Goal: Task Accomplishment & Management: Manage account settings

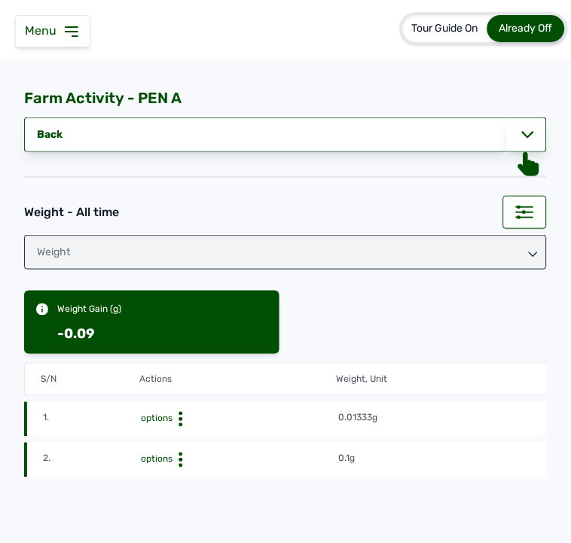
scroll to position [0, 100]
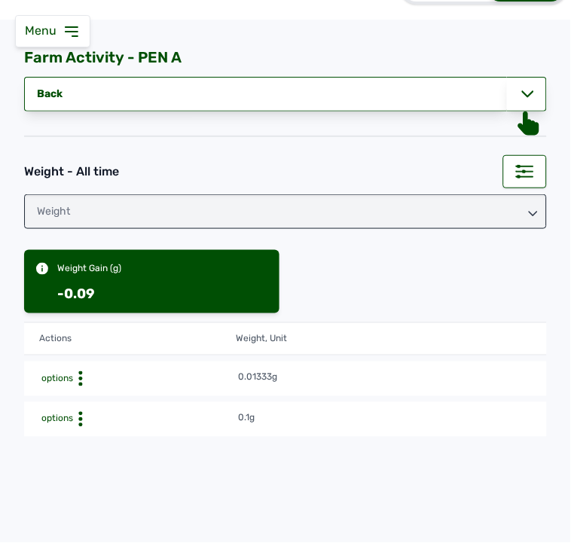
click at [79, 387] on icon at bounding box center [80, 379] width 15 height 15
click at [134, 447] on div "Edit" at bounding box center [182, 443] width 107 height 18
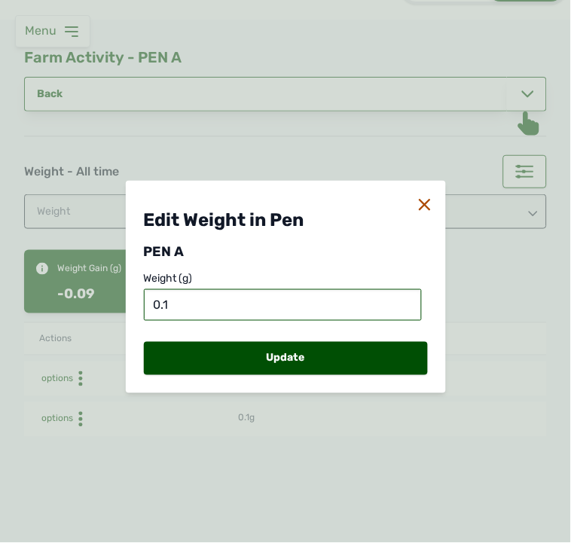
click at [163, 305] on input "0.1" at bounding box center [283, 305] width 278 height 32
click at [172, 304] on input "0.1" at bounding box center [283, 305] width 278 height 32
click at [164, 302] on input "0.1" at bounding box center [283, 305] width 278 height 32
click at [186, 302] on input "0.01" at bounding box center [283, 305] width 278 height 32
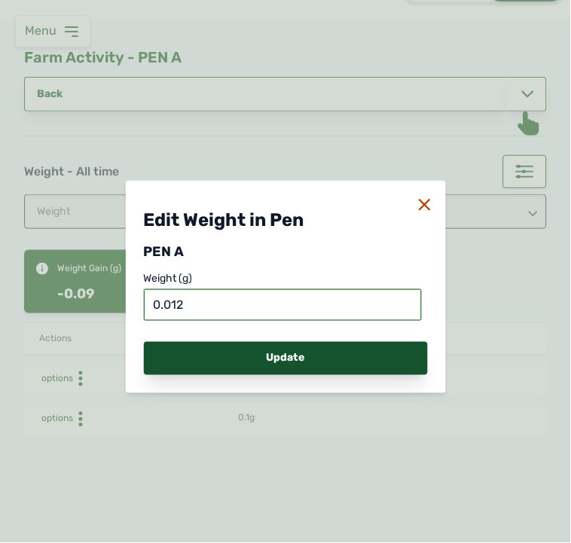
type input "0.012"
click at [224, 367] on div "Update" at bounding box center [286, 358] width 284 height 33
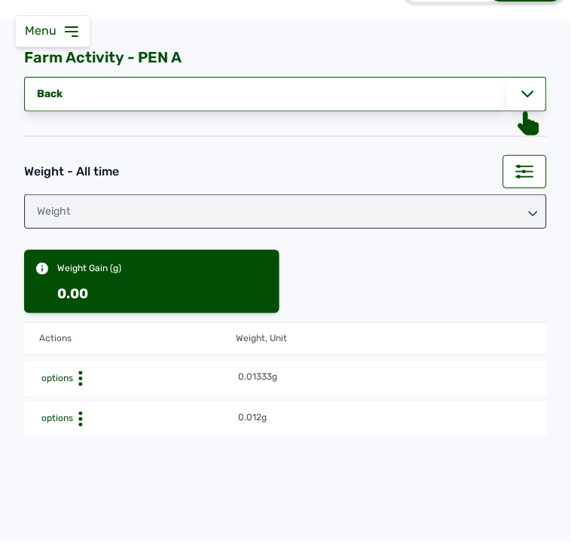
click at [476, 289] on div "Weight Gain (g) 0.00" at bounding box center [285, 281] width 523 height 63
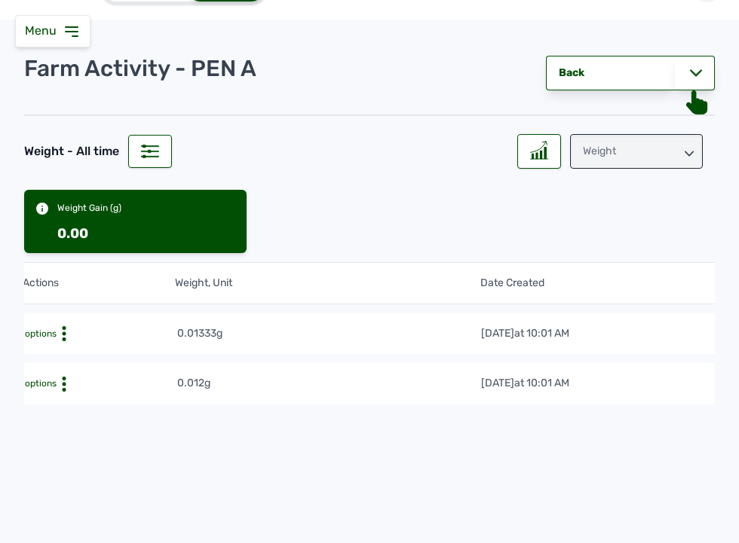
click at [571, 363] on tr "1. options 0.01333g [DATE] 10:01 AM mewnspxe1116" at bounding box center [441, 383] width 1034 height 41
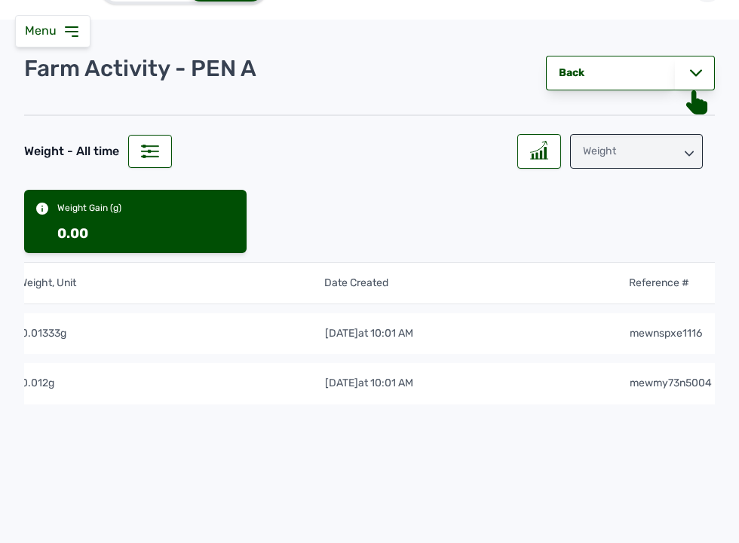
scroll to position [0, 351]
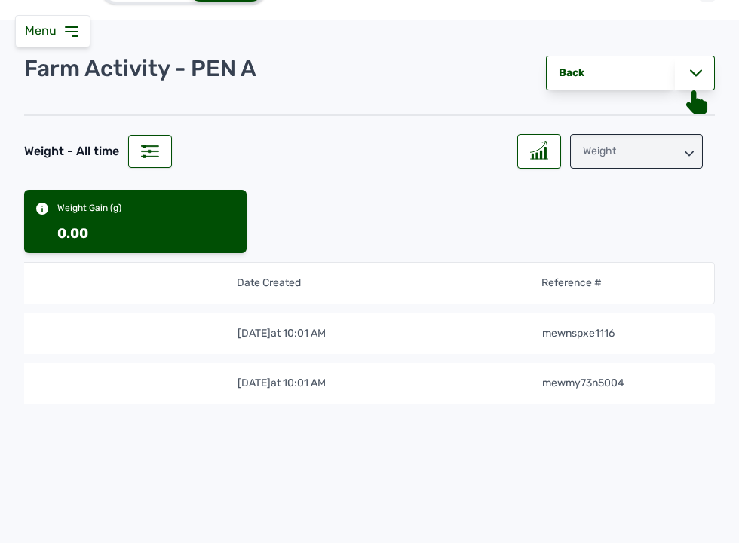
click at [430, 383] on td "[DATE] 10:01 AM" at bounding box center [389, 383] width 305 height 17
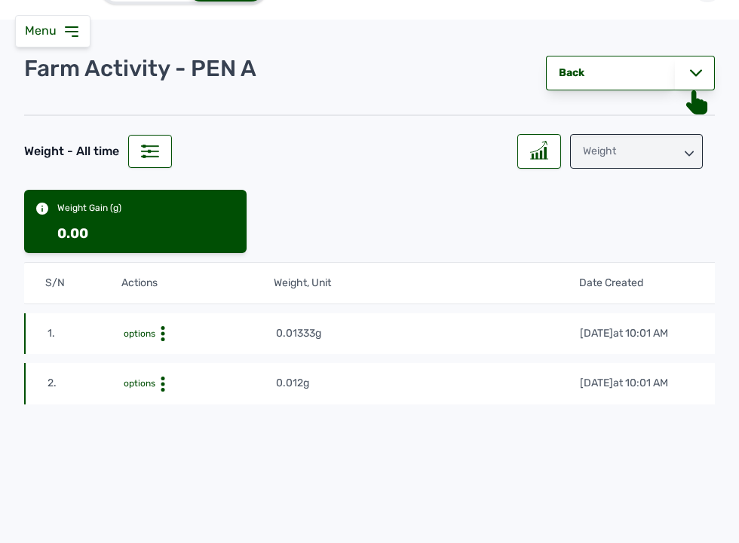
scroll to position [0, 0]
click at [162, 334] on circle at bounding box center [164, 334] width 4 height 4
click at [198, 363] on div "Edit" at bounding box center [221, 357] width 107 height 18
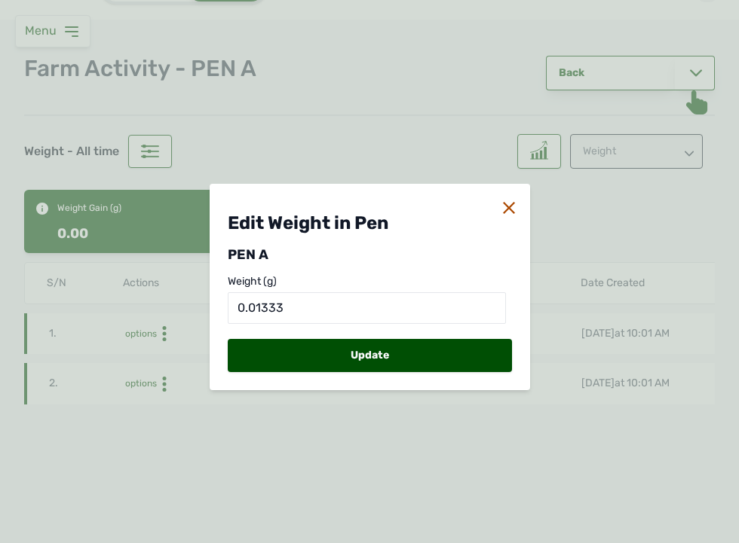
click at [510, 204] on icon at bounding box center [509, 208] width 12 height 12
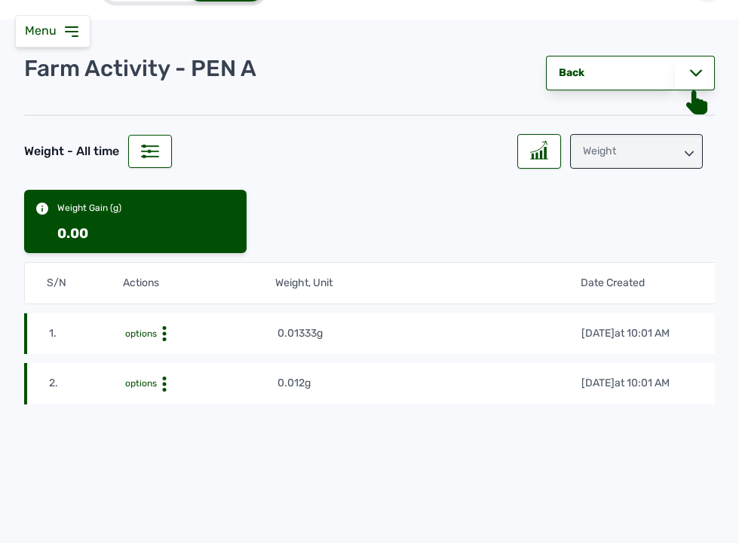
click at [159, 334] on icon at bounding box center [164, 333] width 15 height 15
click at [193, 380] on div "Delete" at bounding box center [221, 375] width 107 height 18
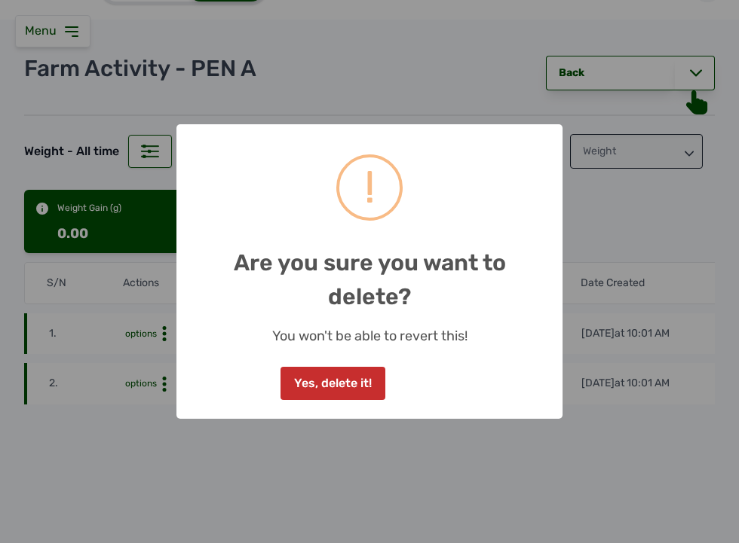
click at [332, 386] on button "Yes, delete it!" at bounding box center [332, 383] width 104 height 33
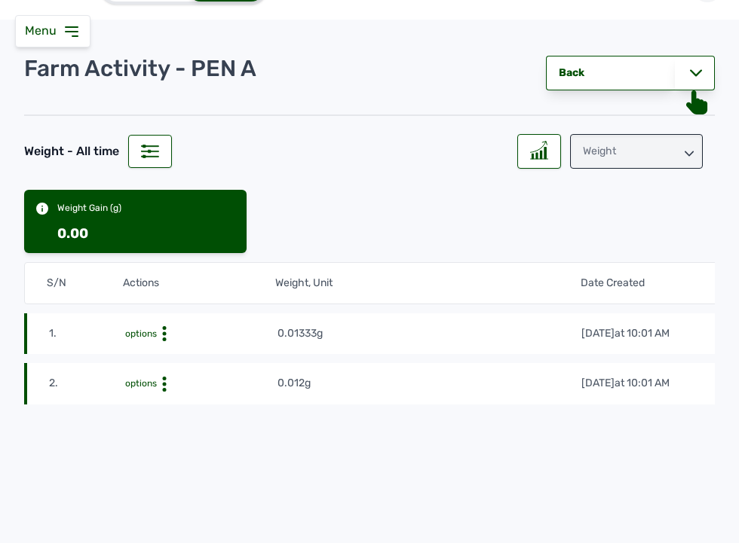
click at [70, 34] on icon at bounding box center [72, 32] width 18 height 18
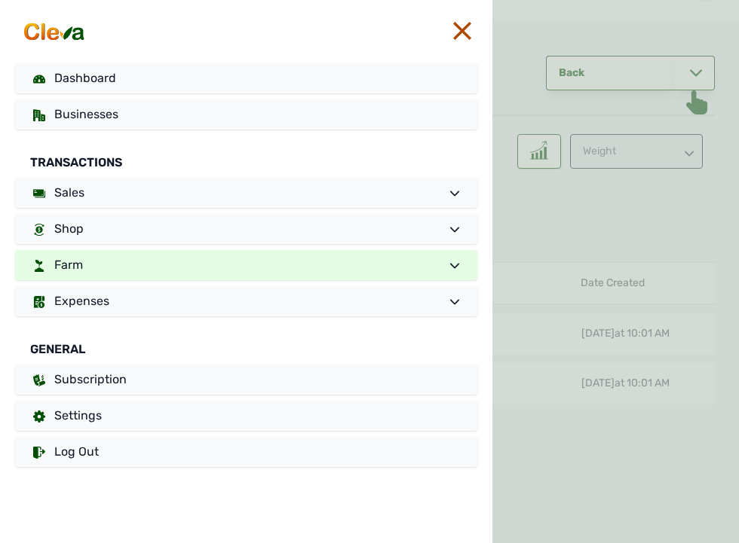
click at [139, 262] on link "Farm" at bounding box center [246, 265] width 462 height 30
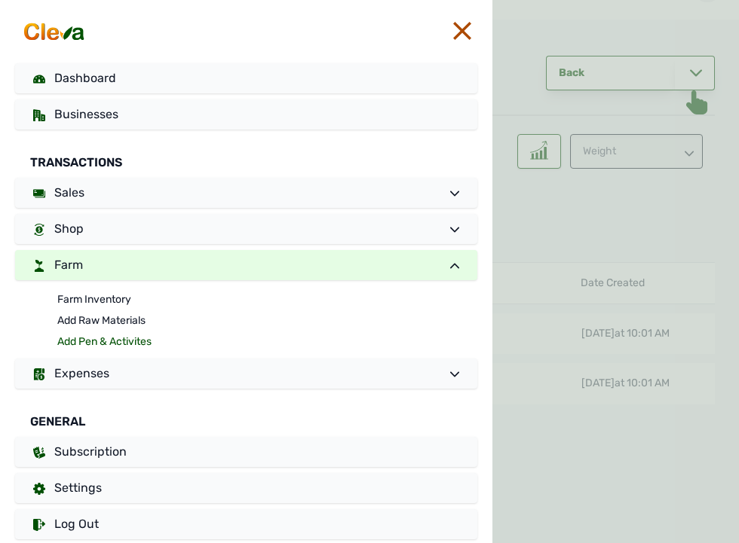
click at [96, 344] on link "Add Pen & Activites" at bounding box center [267, 342] width 420 height 21
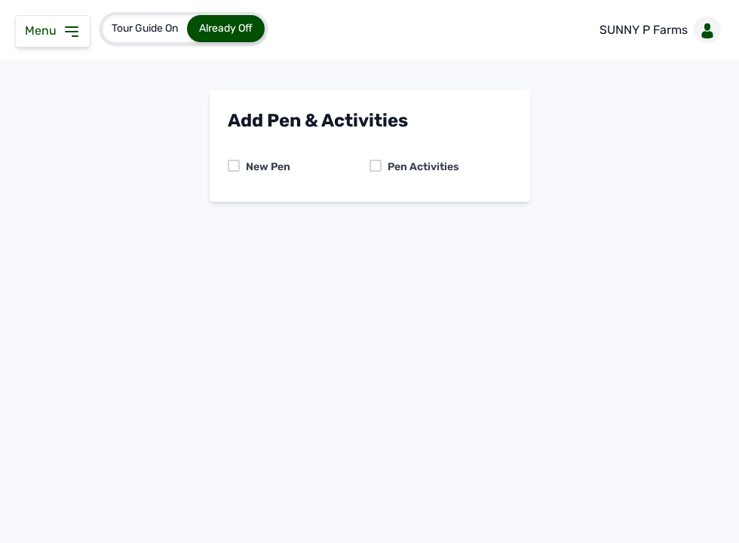
click at [381, 160] on div "Pen Activities" at bounding box center [420, 167] width 78 height 15
click at [371, 167] on div at bounding box center [375, 166] width 12 height 12
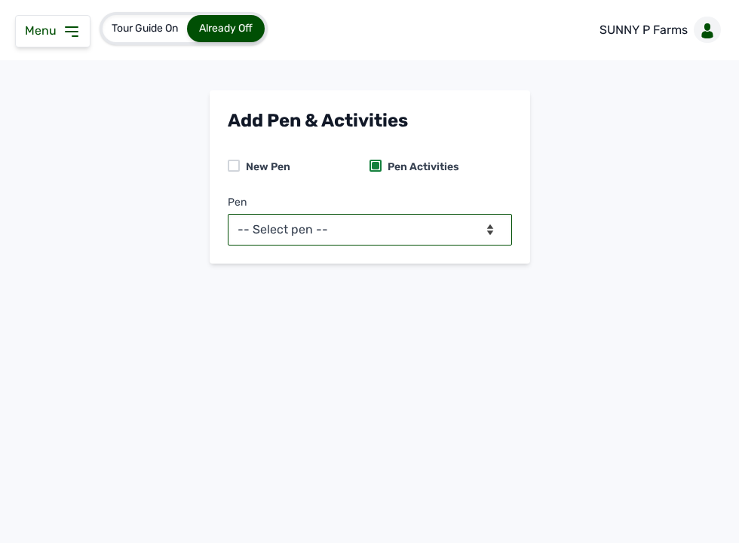
click at [381, 235] on select "-- Select pen -- PEN A (Broilers)" at bounding box center [370, 230] width 284 height 32
select select "mesbkeoa5506"
click at [228, 214] on select "-- Select pen -- PEN A (Broilers)" at bounding box center [370, 230] width 284 height 32
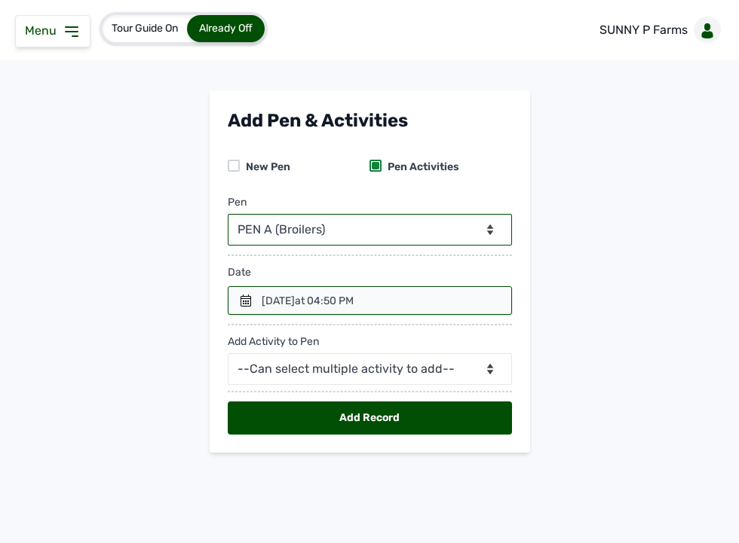
click at [240, 299] on icon at bounding box center [245, 301] width 11 height 12
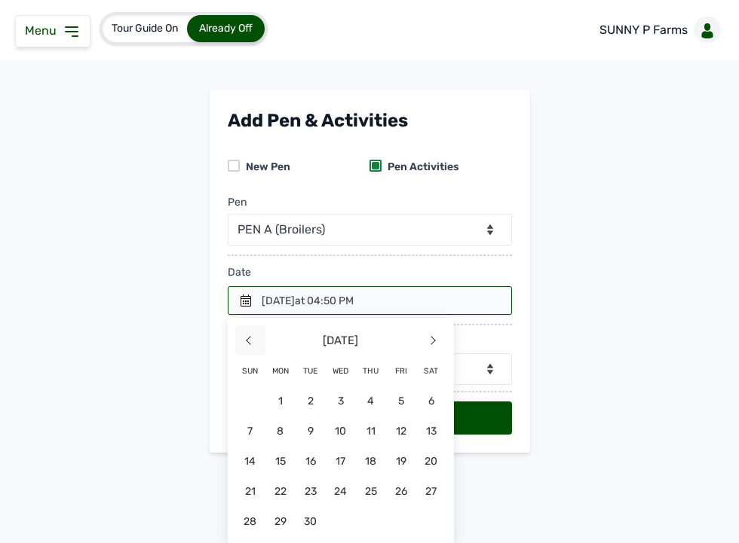
click at [244, 338] on span "<" at bounding box center [250, 341] width 30 height 30
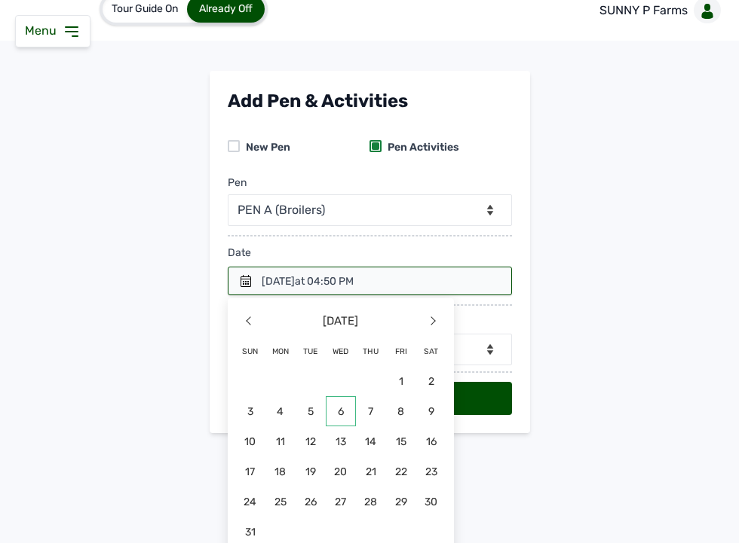
scroll to position [31, 0]
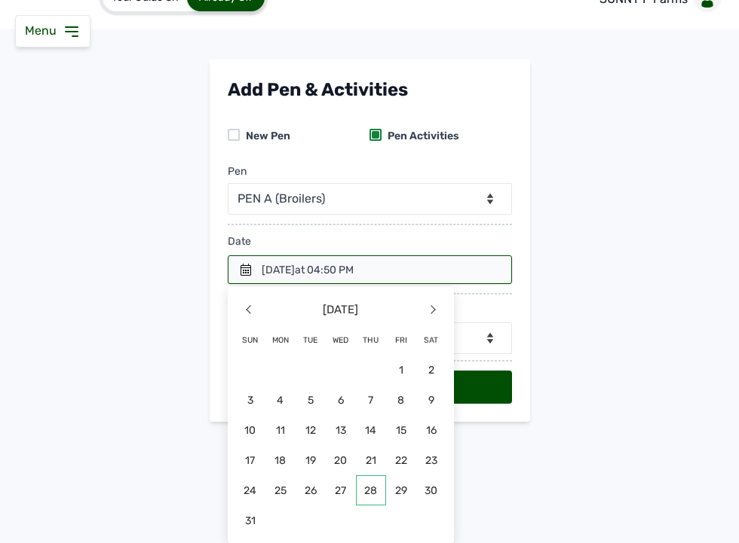
click at [368, 487] on span "28" at bounding box center [371, 491] width 30 height 30
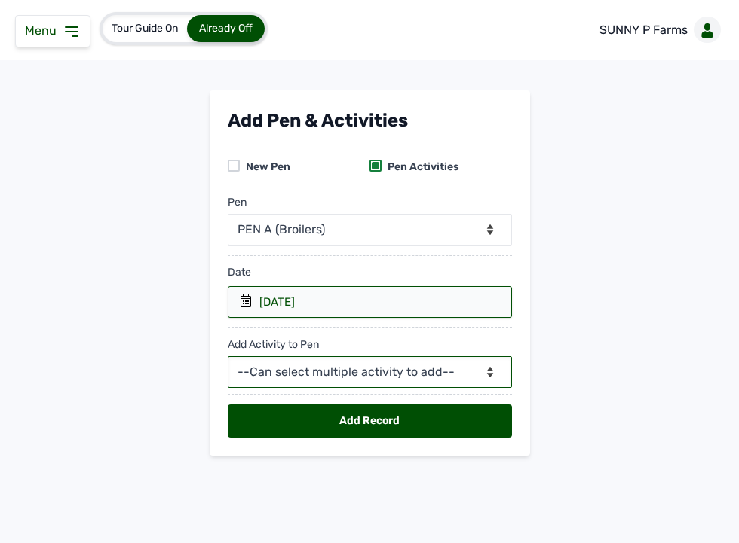
click at [381, 375] on select "--Can select multiple activity to add-- Raw Material Losses Weight" at bounding box center [370, 373] width 284 height 32
select select "Weight"
click at [228, 357] on select "--Can select multiple activity to add-- Raw Material Losses Weight" at bounding box center [370, 373] width 284 height 32
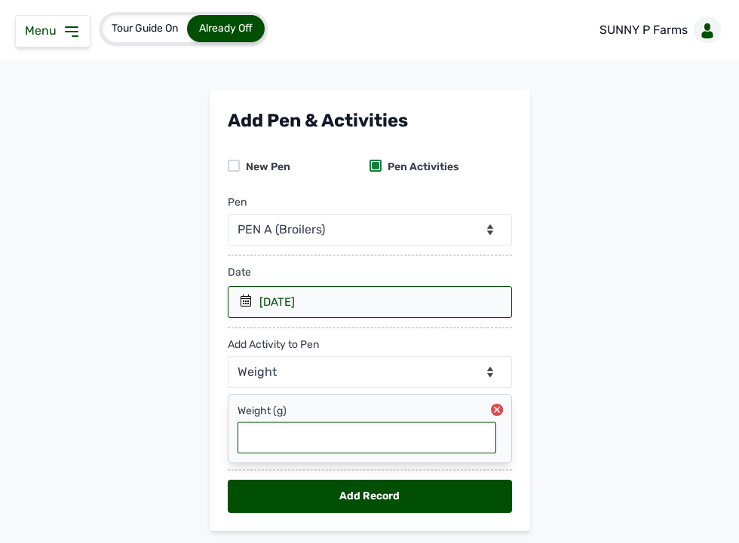
click at [314, 436] on input "text" at bounding box center [366, 438] width 259 height 32
type input "1"
click at [253, 440] on input "0.133" at bounding box center [366, 438] width 259 height 32
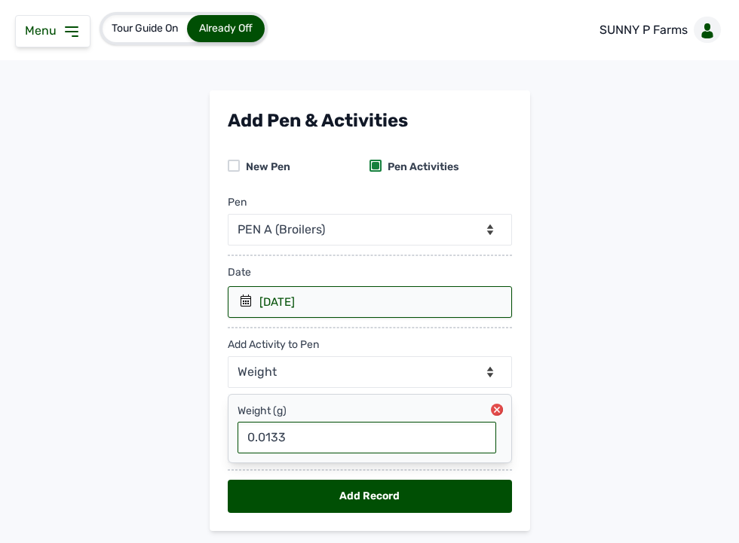
click at [282, 439] on input "0.0133" at bounding box center [366, 438] width 259 height 32
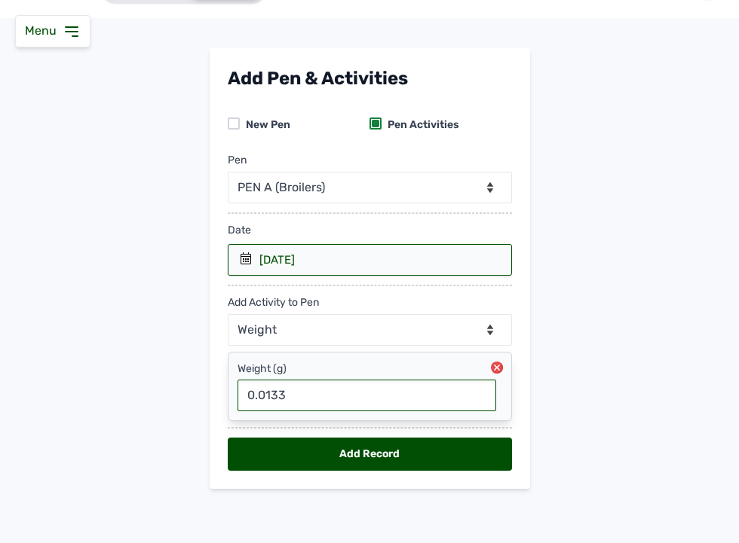
type input "0.0133"
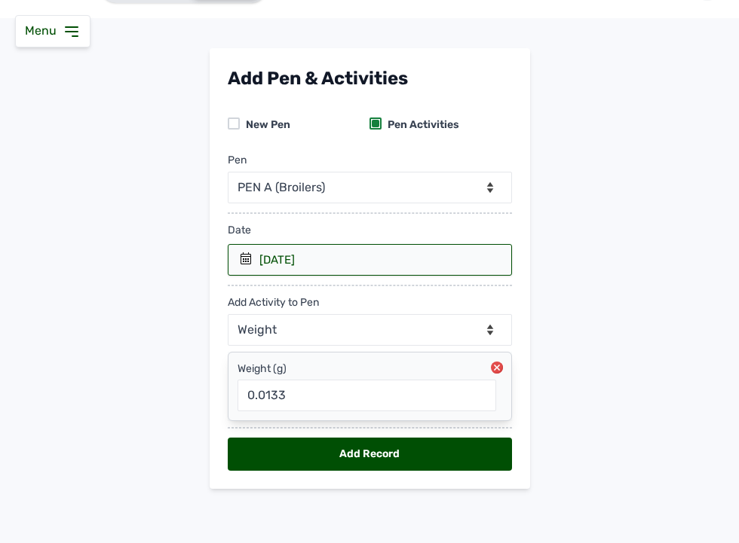
click at [299, 450] on div "Add Record" at bounding box center [370, 454] width 284 height 33
select select "null"
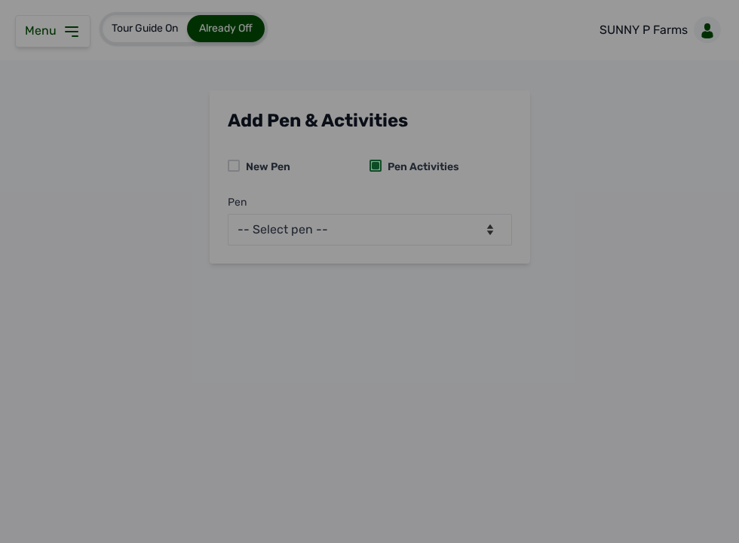
scroll to position [0, 0]
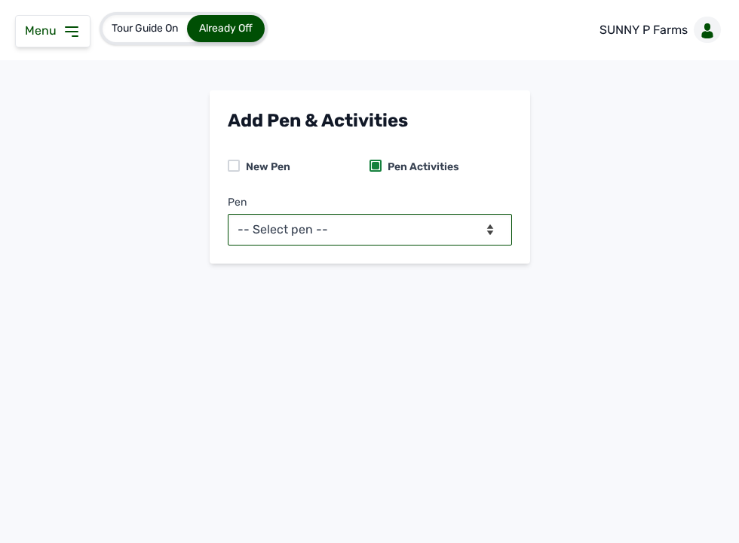
click at [381, 228] on select "-- Select pen -- PEN A (Broilers)" at bounding box center [370, 230] width 284 height 32
select select "mesbkeoa5506"
click at [228, 214] on select "-- Select pen -- PEN A (Broilers)" at bounding box center [370, 230] width 284 height 32
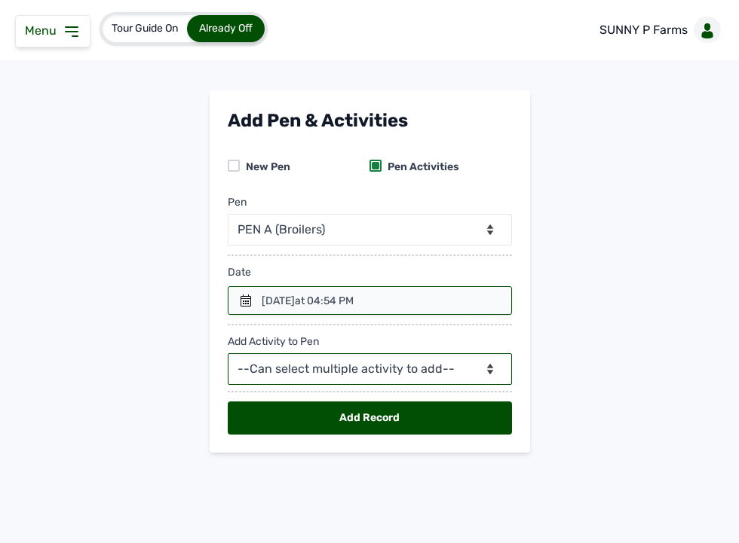
click at [480, 377] on select "--Can select multiple activity to add-- Raw Material Losses Weight" at bounding box center [370, 370] width 284 height 32
click at [420, 375] on select "--Can select multiple activity to add-- Raw Material Losses Weight" at bounding box center [370, 370] width 284 height 32
select select "Raw Material"
click at [228, 354] on select "--Can select multiple activity to add-- Raw Material Losses Weight" at bounding box center [370, 370] width 284 height 32
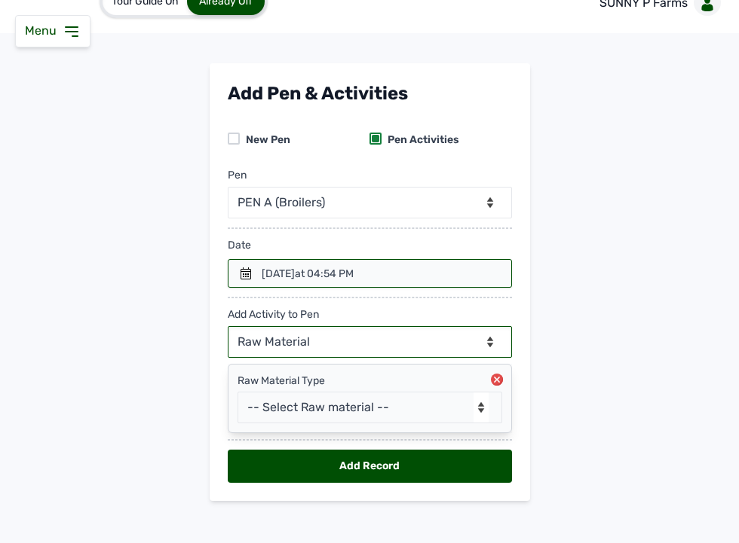
scroll to position [41, 0]
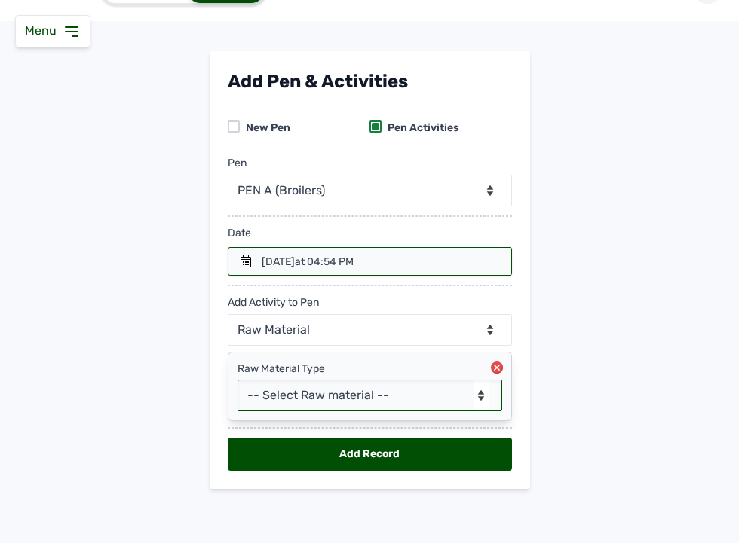
click at [385, 389] on select "-- Select Raw material -- feeds medications vaccines Biomass Fuel" at bounding box center [369, 396] width 265 height 32
select select "feeds"
click at [237, 380] on select "-- Select Raw material -- feeds medications vaccines Biomass Fuel" at bounding box center [369, 396] width 265 height 32
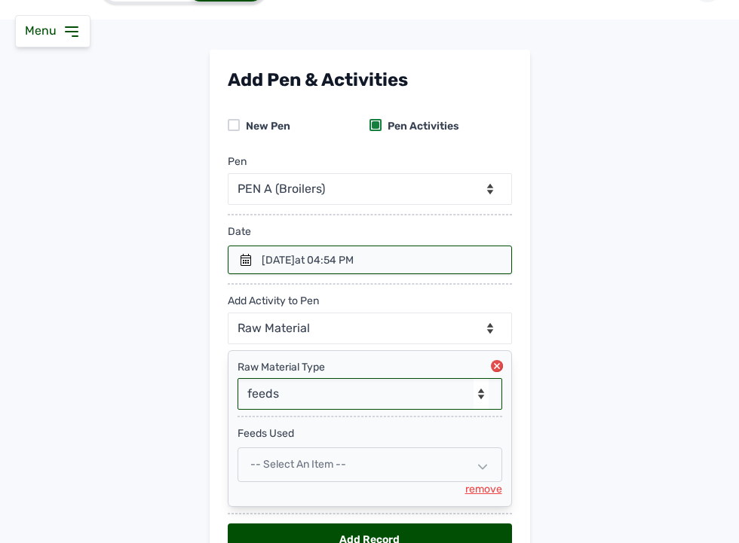
click at [311, 463] on span "-- Select an Item --" at bounding box center [298, 464] width 96 height 13
select select
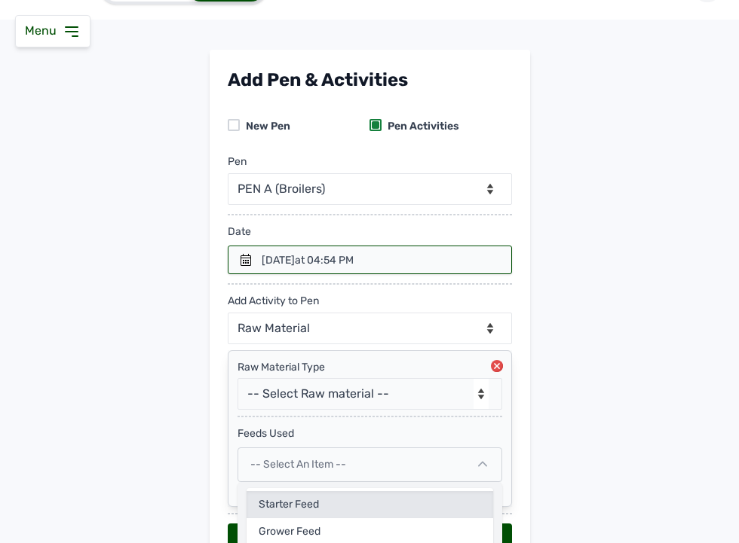
click at [306, 519] on div "Starter feed" at bounding box center [369, 532] width 246 height 27
select select
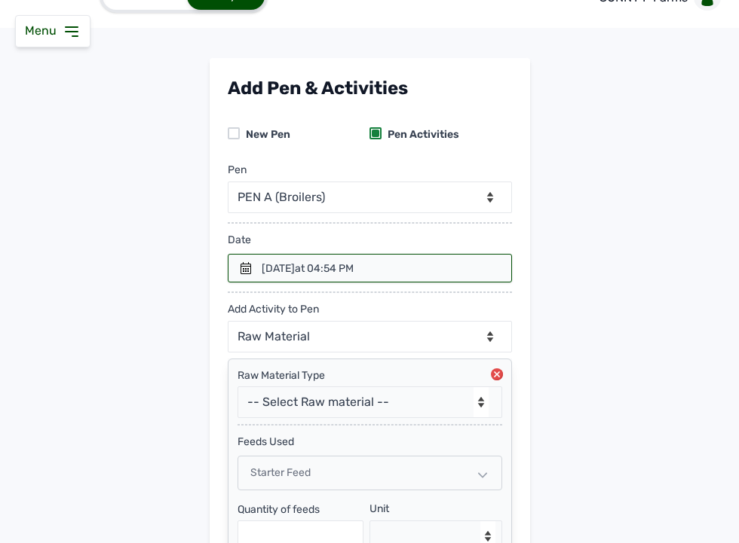
scroll to position [0, 0]
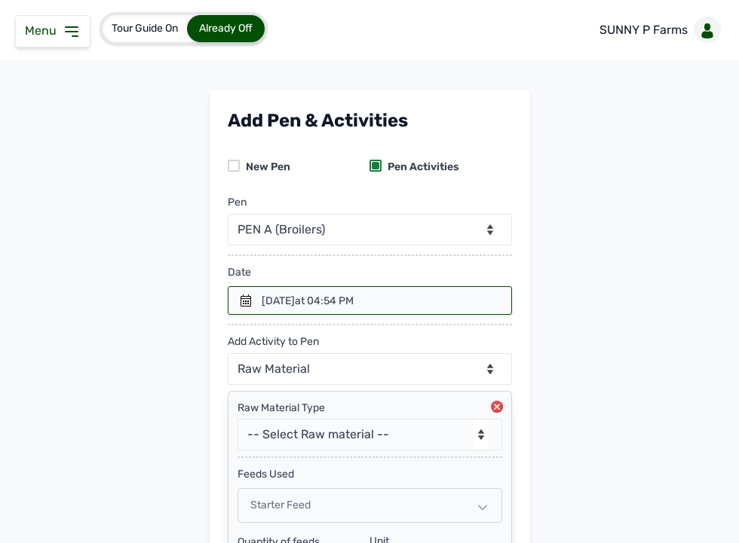
click at [241, 299] on icon at bounding box center [245, 301] width 11 height 12
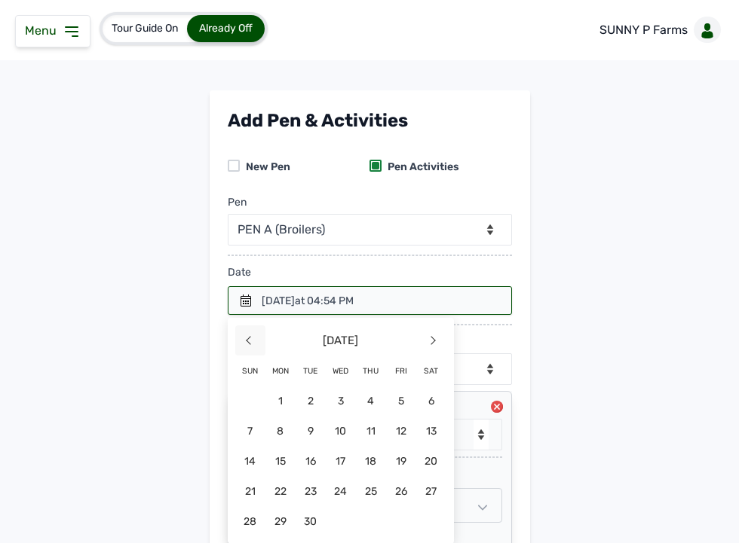
click at [252, 338] on span "<" at bounding box center [250, 341] width 30 height 30
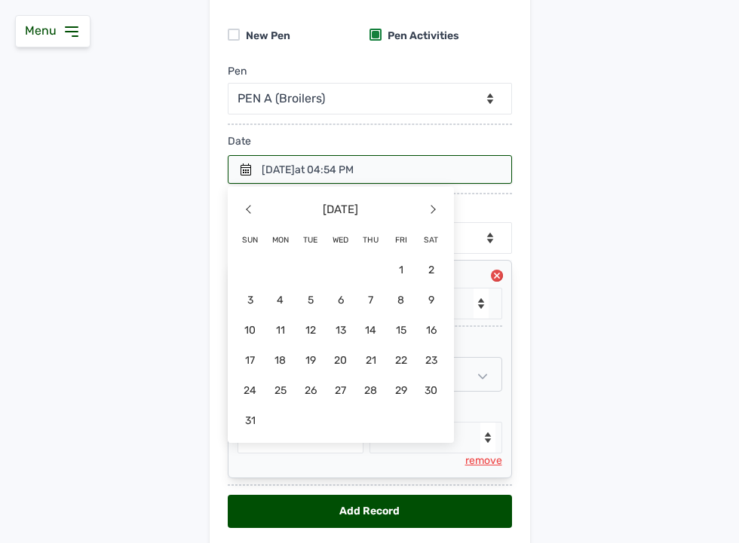
scroll to position [107, 0]
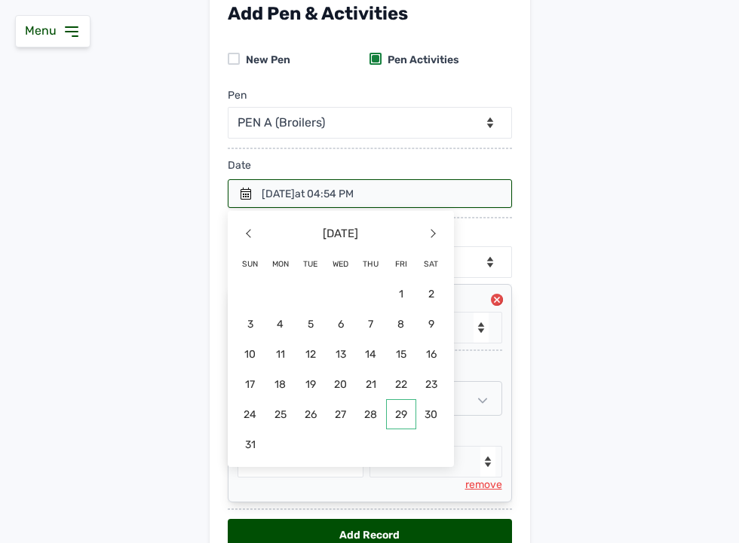
click at [396, 412] on span "29" at bounding box center [401, 415] width 30 height 30
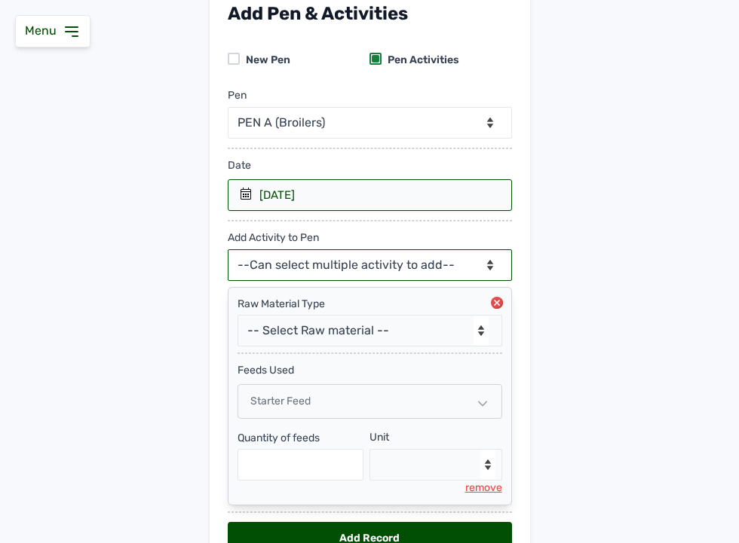
click at [334, 275] on select "--Can select multiple activity to add-- Raw Material Losses Weight" at bounding box center [370, 266] width 284 height 32
select select "Raw Material"
click at [228, 250] on select "--Can select multiple activity to add-- Raw Material Losses Weight" at bounding box center [370, 266] width 284 height 32
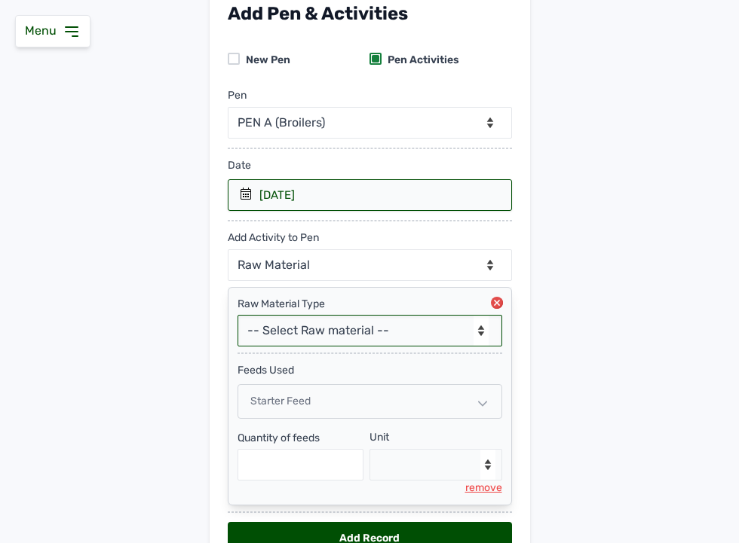
click at [329, 329] on select "-- Select Raw material -- feeds medications vaccines Biomass Fuel" at bounding box center [369, 331] width 265 height 32
select select "feeds"
click at [237, 316] on select "-- Select Raw material -- feeds medications vaccines Biomass Fuel" at bounding box center [369, 331] width 265 height 32
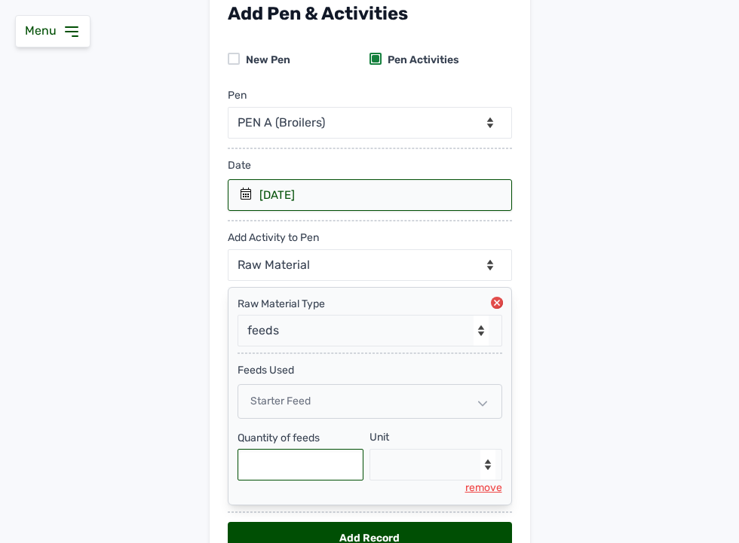
click at [319, 476] on input "text" at bounding box center [300, 465] width 127 height 32
select select
type input "175"
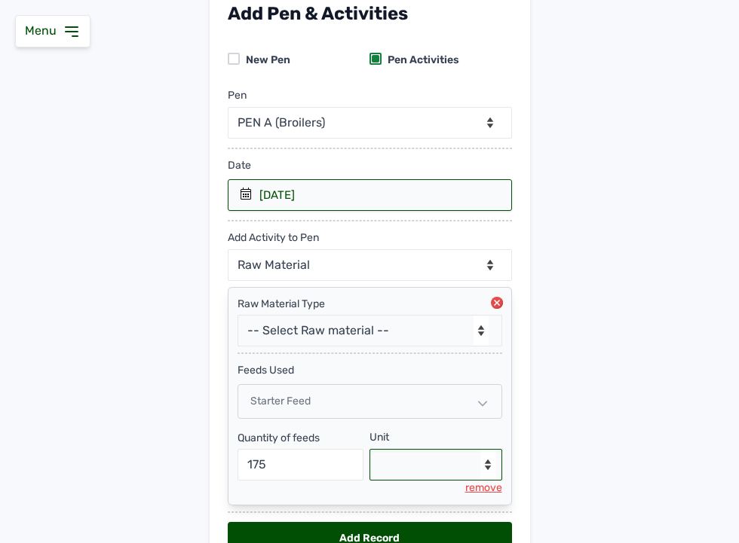
click at [440, 463] on select "--Select unit-- Bag(s) Kg" at bounding box center [435, 465] width 133 height 32
select select "Kg"
click at [369, 451] on select "--Select unit-- Bag(s) Kg" at bounding box center [435, 465] width 133 height 32
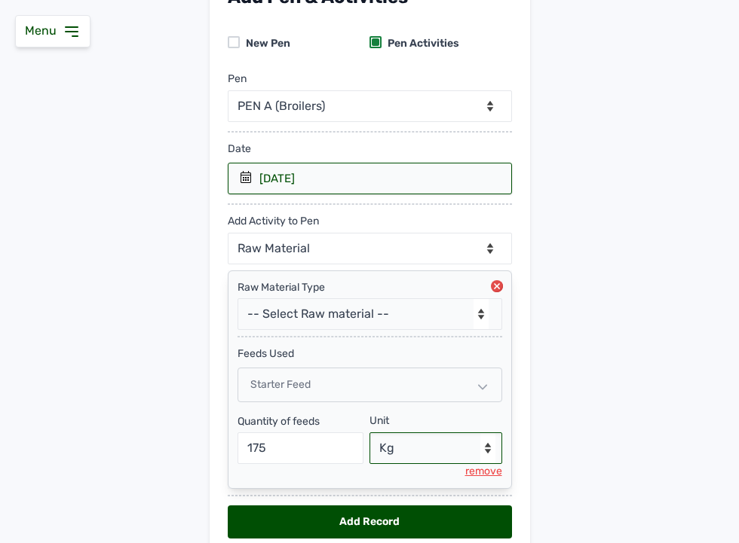
scroll to position [193, 0]
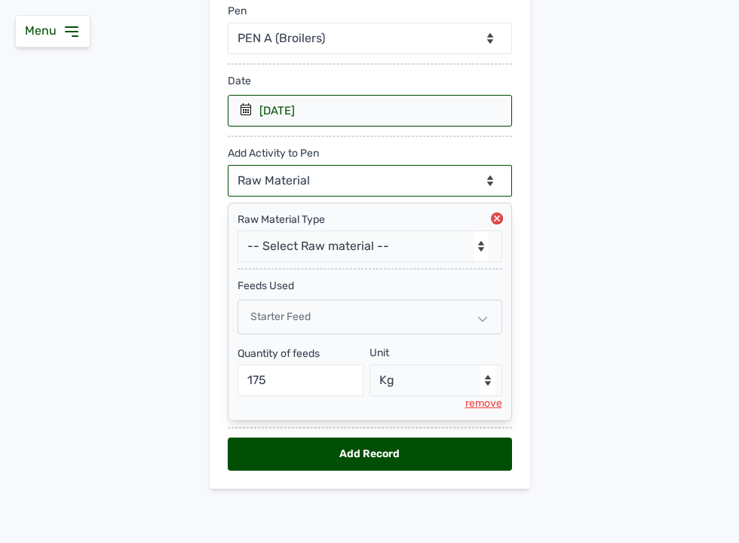
click at [418, 182] on select "--Can select multiple activity to add-- Raw Material Losses Weight" at bounding box center [370, 181] width 284 height 32
select select "Losses"
click at [228, 165] on select "--Can select multiple activity to add-- Raw Material Losses Weight" at bounding box center [370, 181] width 284 height 32
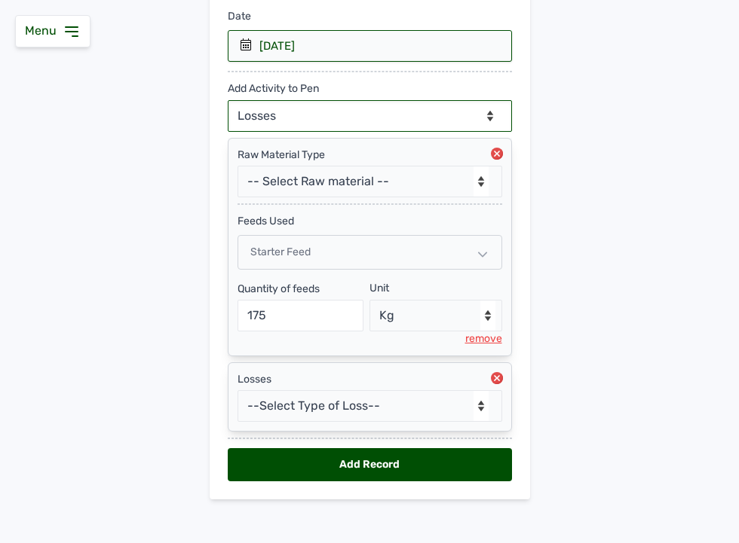
scroll to position [269, 0]
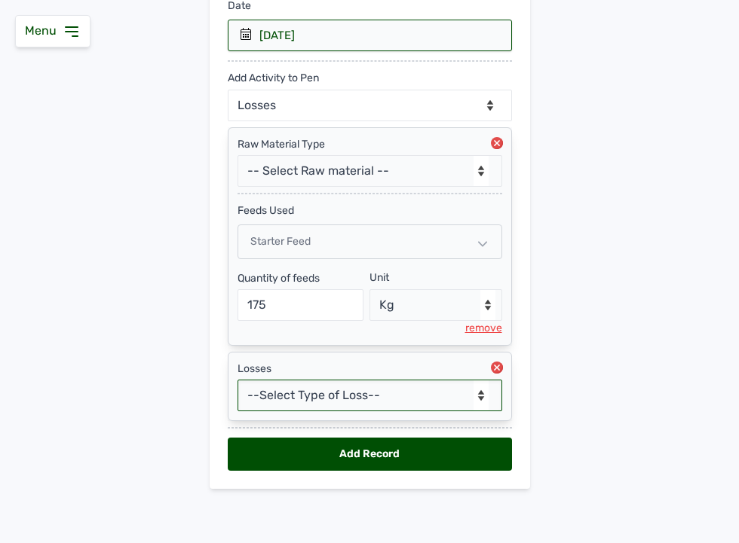
click at [332, 380] on select "--Select Type of Loss-- Mortality Culled Theft" at bounding box center [369, 396] width 265 height 32
select select "Mortality"
click at [237, 380] on select "--Select Type of Loss-- Mortality Culled Theft" at bounding box center [369, 396] width 265 height 32
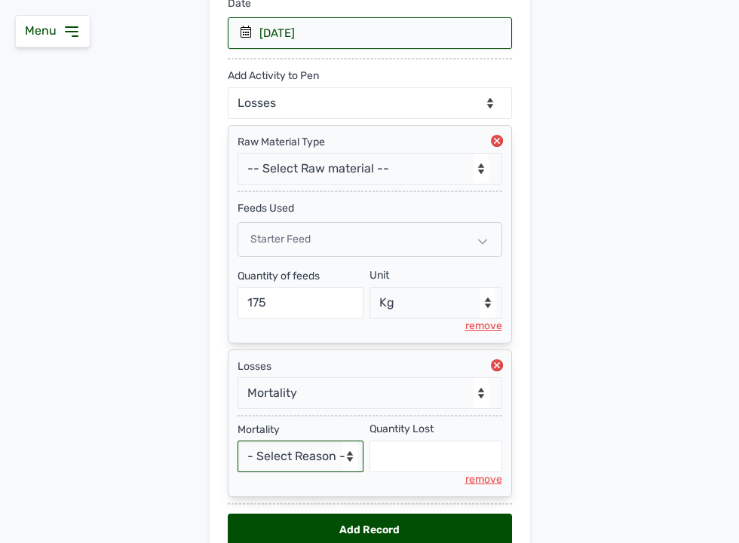
click at [292, 462] on select "- Select Reason - Disease Late Vaccination Wrong Vaccination Heat [MEDICAL_DATA…" at bounding box center [300, 457] width 127 height 32
select select "Others"
click at [237, 442] on select "- Select Reason - Disease Late Vaccination Wrong Vaccination Heat [MEDICAL_DATA…" at bounding box center [300, 457] width 127 height 32
select select "null"
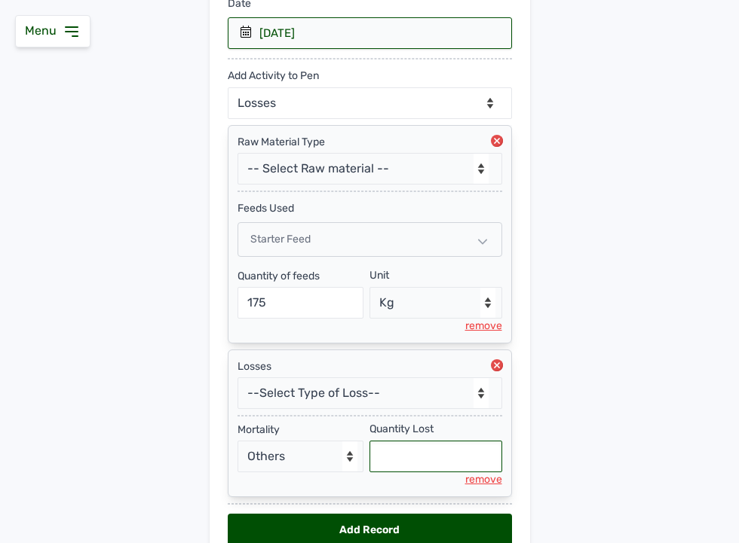
click at [390, 455] on input "text" at bounding box center [435, 457] width 133 height 32
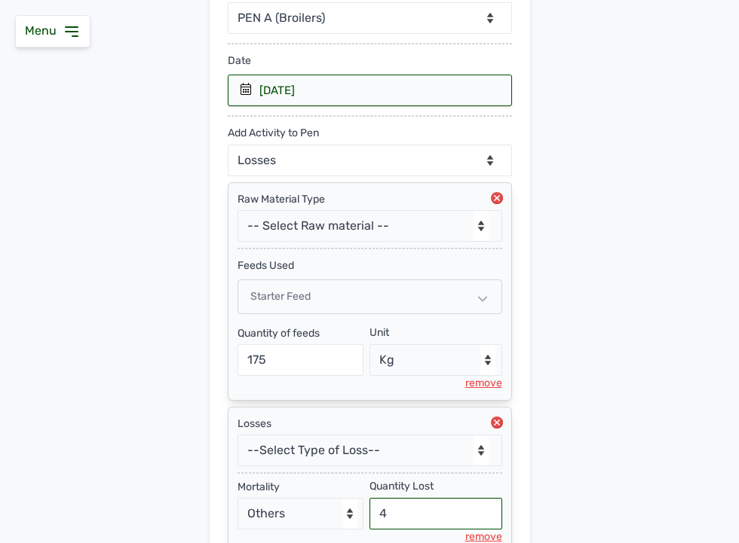
scroll to position [208, 0]
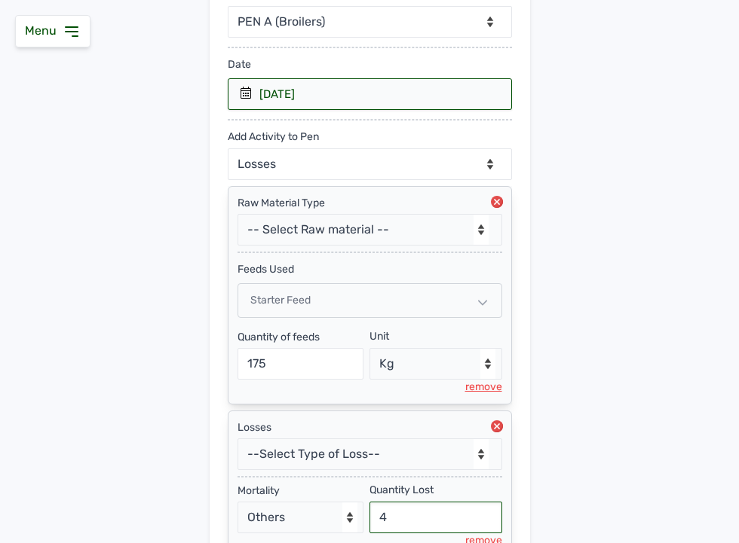
type input "4"
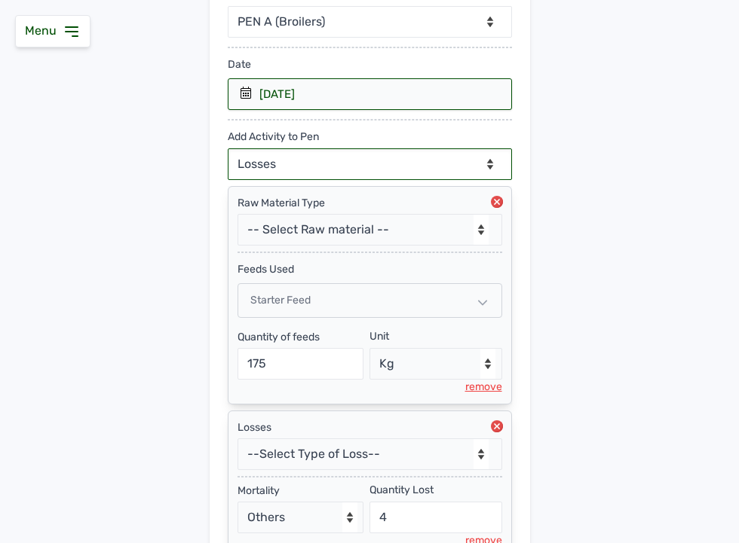
click at [481, 148] on select "--Can select multiple activity to add-- Raw Material Losses Weight" at bounding box center [370, 164] width 284 height 32
select select "Weight"
click at [228, 148] on select "--Can select multiple activity to add-- Raw Material Losses Weight" at bounding box center [370, 164] width 284 height 32
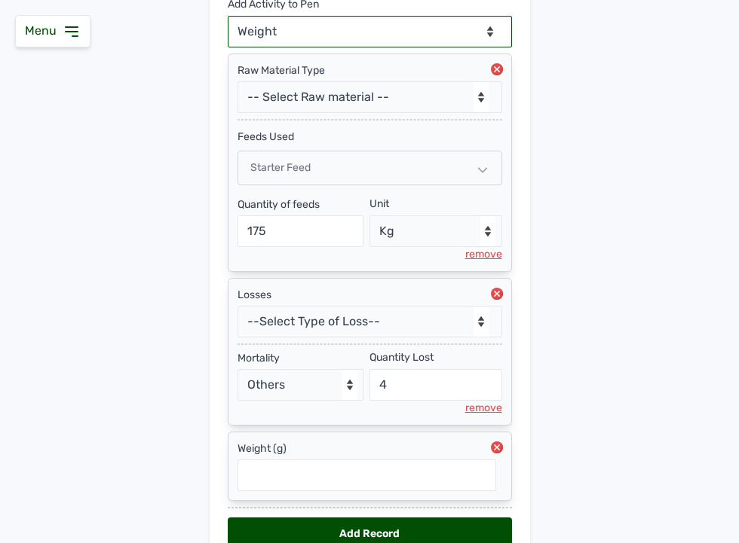
scroll to position [424, 0]
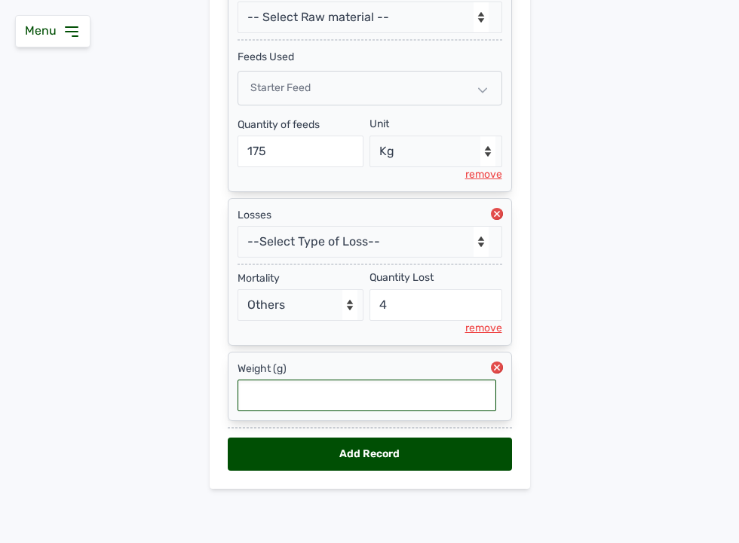
click at [379, 402] on input "text" at bounding box center [366, 396] width 259 height 32
click at [250, 390] on input "139" at bounding box center [366, 396] width 259 height 32
click at [240, 396] on input "139" at bounding box center [366, 396] width 259 height 32
type input "1"
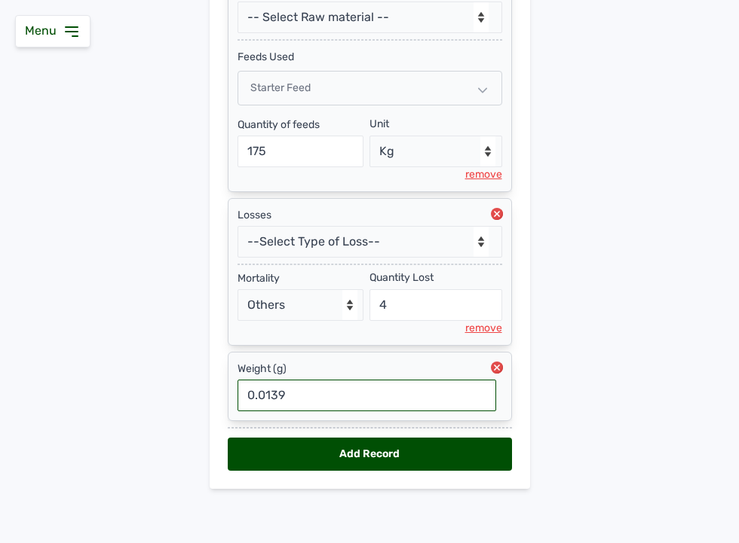
type input "0.0139"
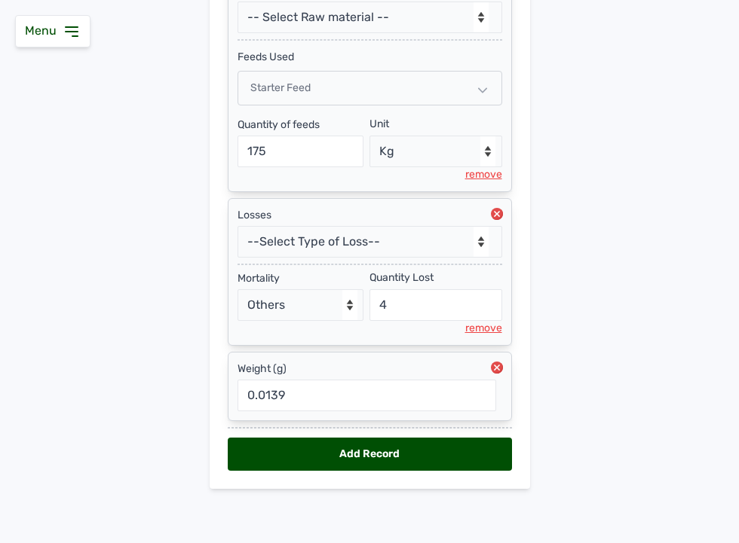
click at [395, 451] on div "Add Record" at bounding box center [370, 454] width 284 height 33
select select "null"
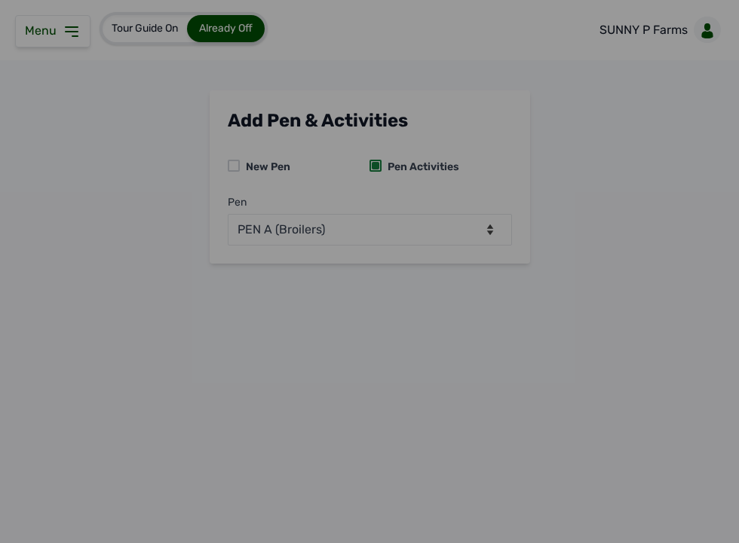
select select
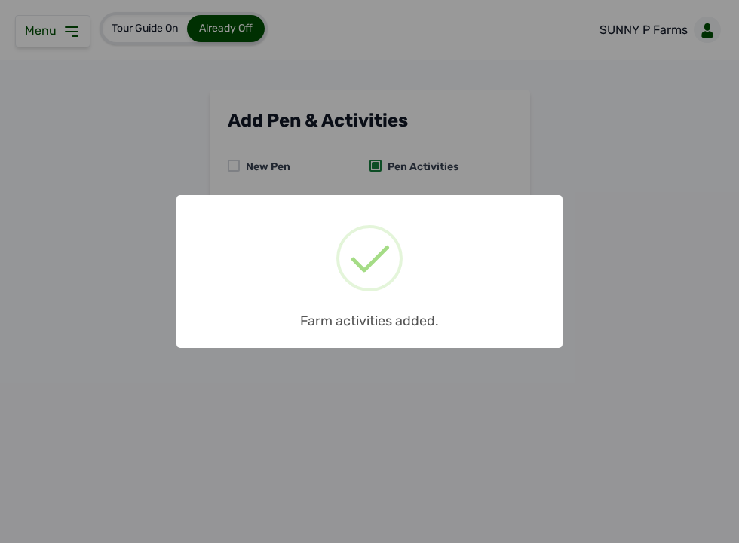
click at [69, 32] on div "× Farm activities added. OK No Cancel" at bounding box center [369, 271] width 739 height 543
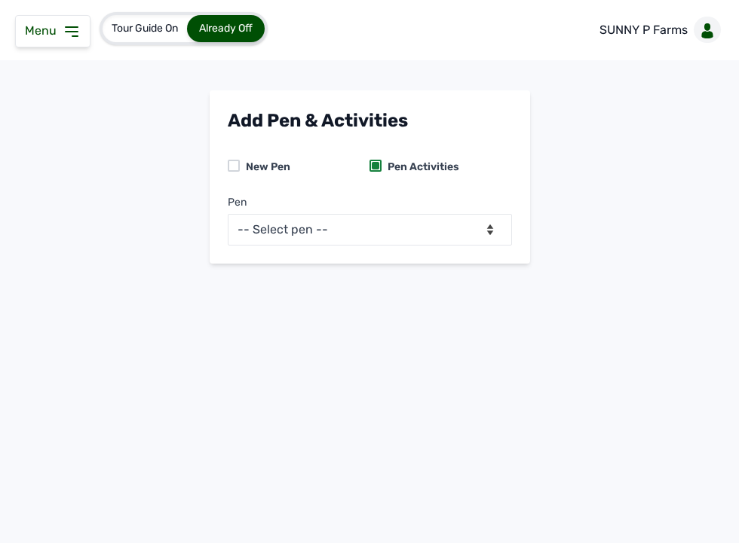
click at [69, 32] on icon at bounding box center [72, 31] width 12 height 9
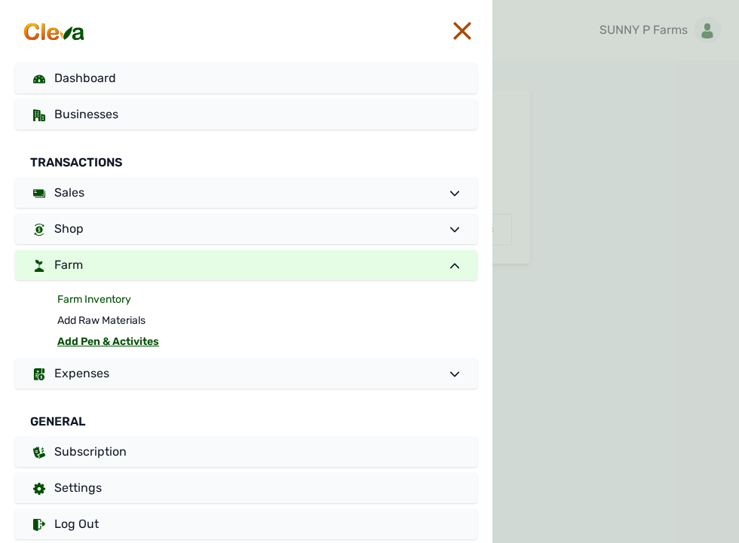
click at [117, 299] on link "Farm Inventory" at bounding box center [267, 299] width 420 height 21
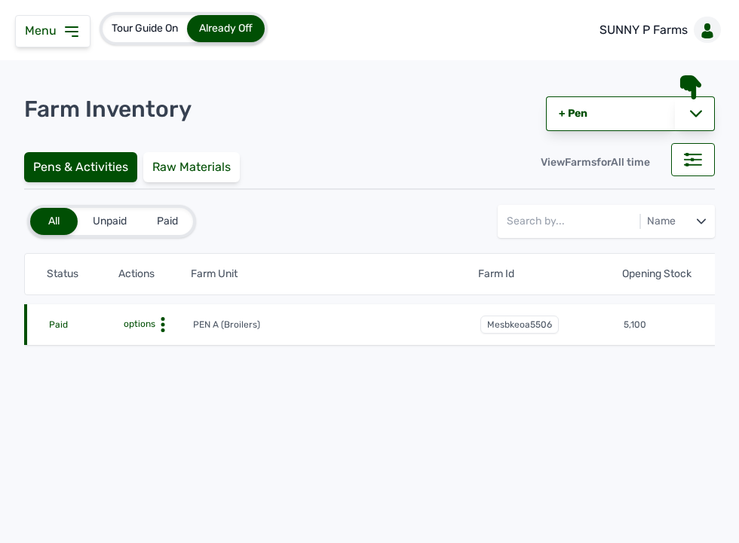
click at [162, 326] on icon at bounding box center [162, 324] width 15 height 15
click at [157, 348] on div "Farm Activities" at bounding box center [137, 348] width 107 height 18
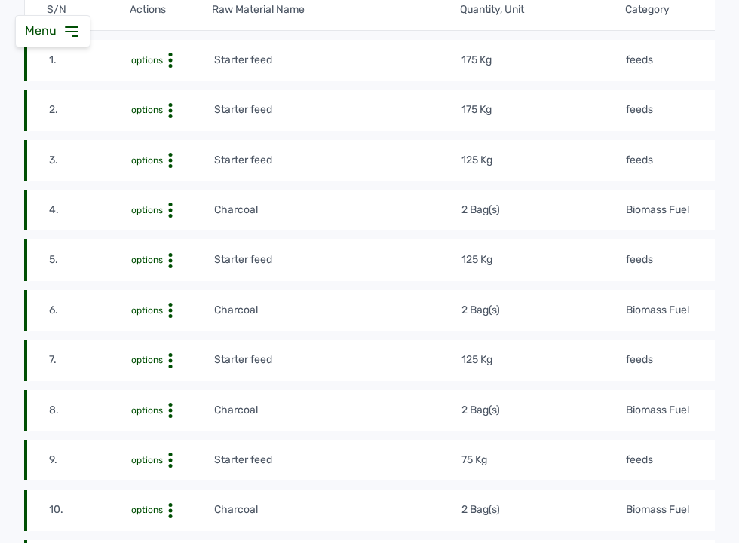
scroll to position [182, 0]
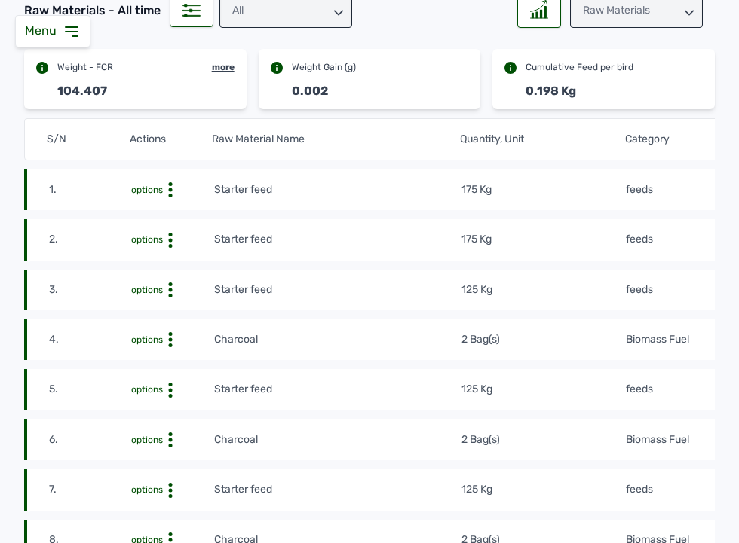
click at [545, 246] on td "175 Kg" at bounding box center [543, 239] width 165 height 17
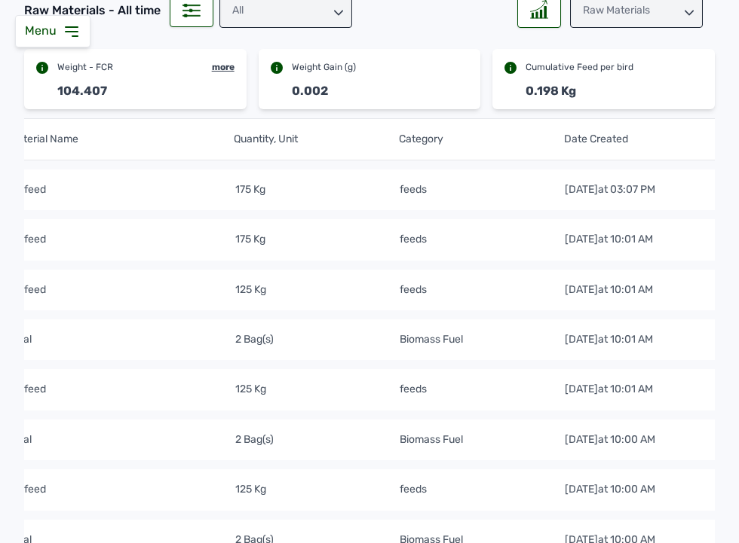
scroll to position [0, 351]
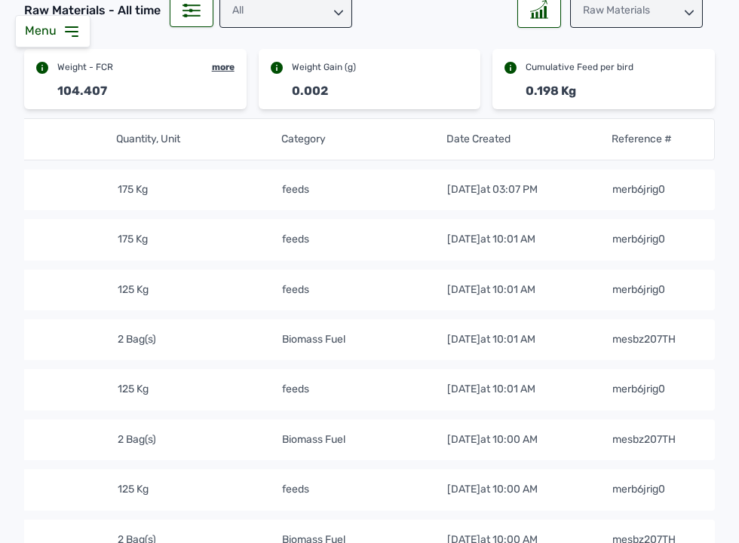
click at [366, 183] on td "feeds" at bounding box center [363, 190] width 165 height 17
click at [345, 232] on td "feeds" at bounding box center [363, 239] width 165 height 17
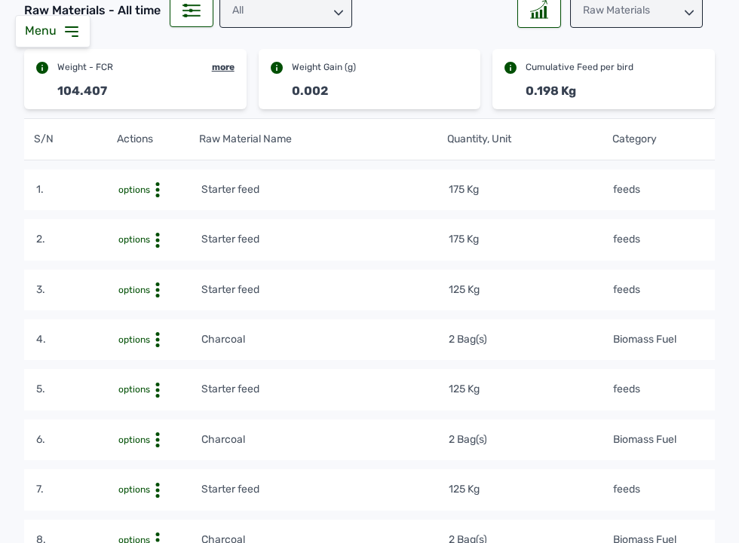
scroll to position [0, 0]
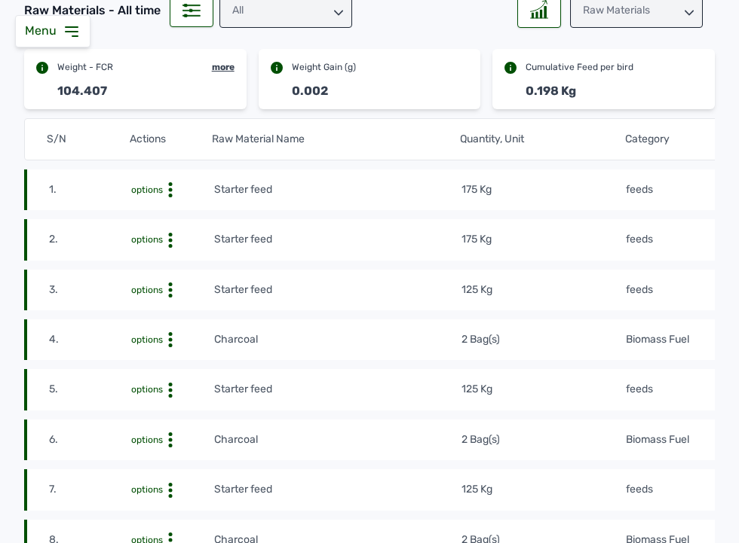
click at [170, 192] on circle at bounding box center [171, 190] width 4 height 4
click at [167, 258] on div "Delete" at bounding box center [158, 264] width 107 height 18
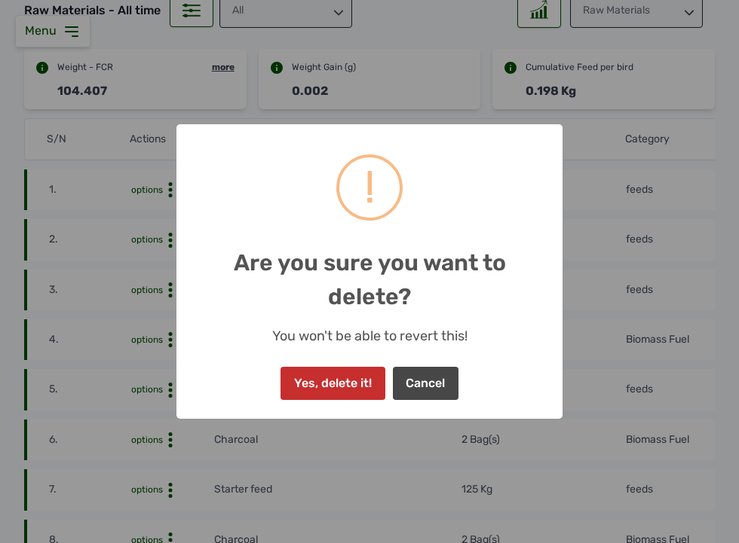
click at [360, 378] on button "Yes, delete it!" at bounding box center [332, 383] width 104 height 33
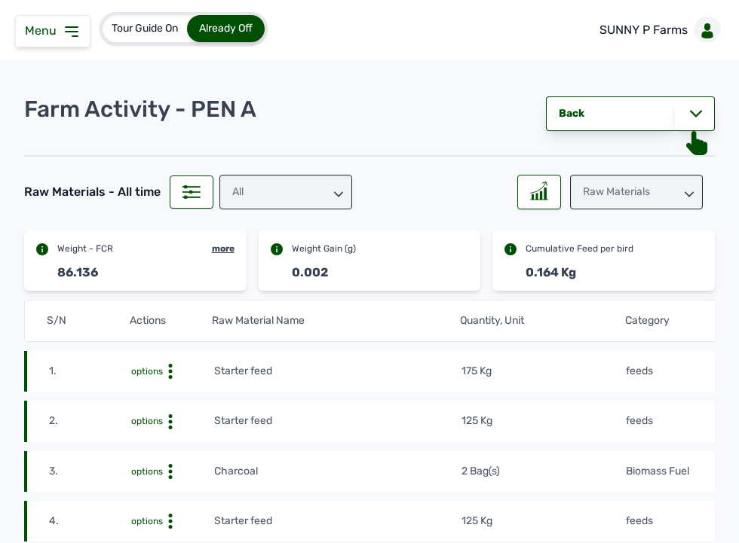
click at [80, 38] on div "Menu" at bounding box center [52, 31] width 75 height 32
click at [73, 30] on icon at bounding box center [72, 32] width 18 height 18
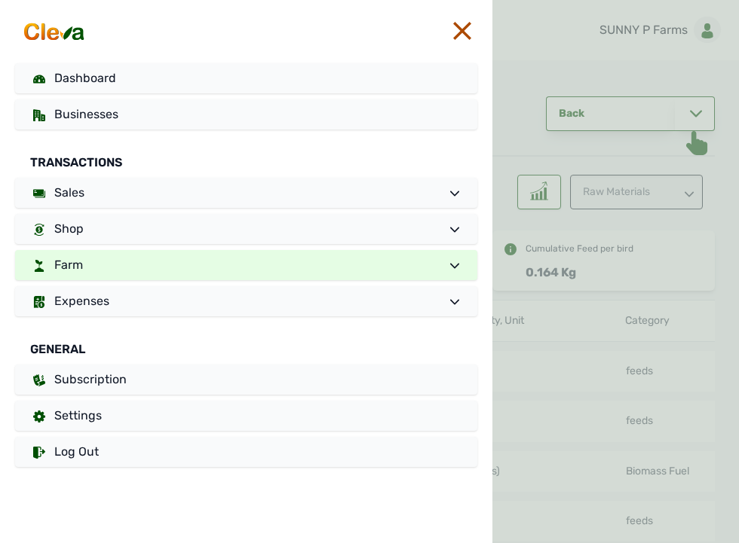
click at [117, 253] on link "Farm" at bounding box center [246, 265] width 462 height 30
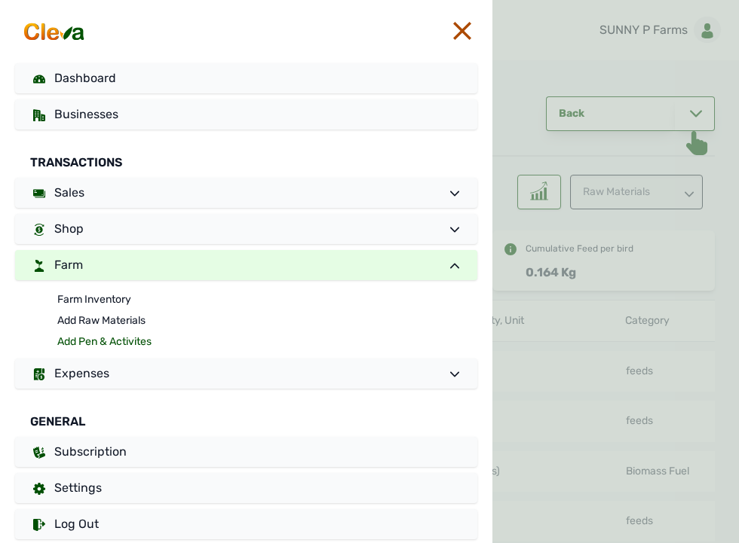
click at [123, 342] on link "Add Pen & Activites" at bounding box center [267, 342] width 420 height 21
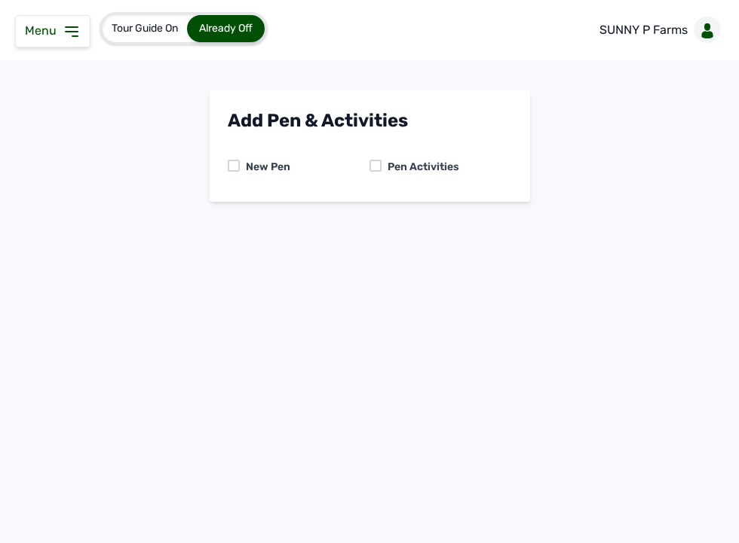
click at [377, 164] on div at bounding box center [375, 166] width 12 height 12
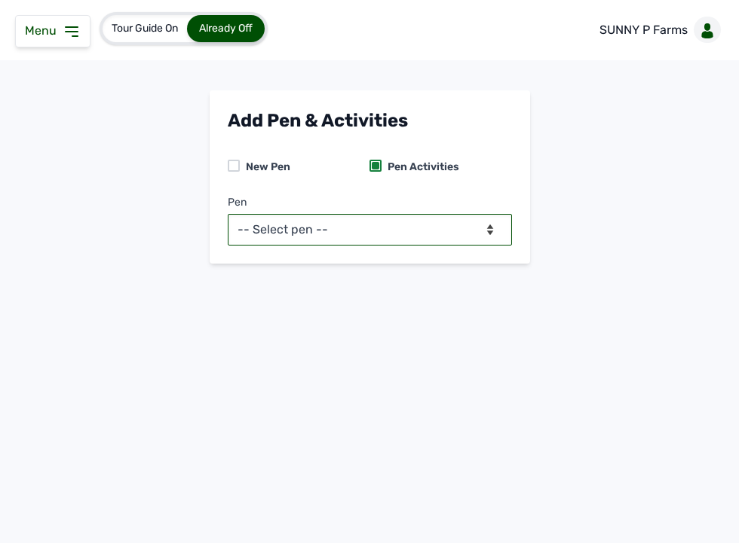
click at [381, 234] on select "-- Select pen -- PEN A (Broilers)" at bounding box center [370, 230] width 284 height 32
select select "mesbkeoa5506"
click at [228, 214] on select "-- Select pen -- PEN A (Broilers)" at bounding box center [370, 230] width 284 height 32
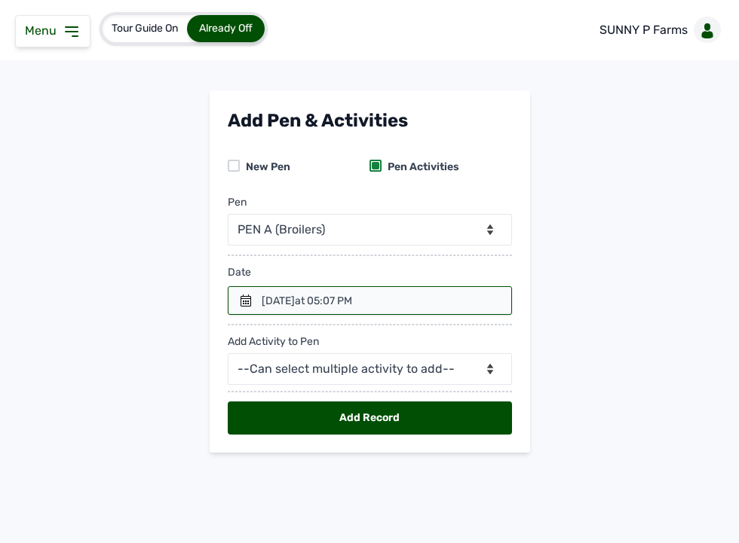
click at [240, 305] on icon at bounding box center [246, 301] width 12 height 12
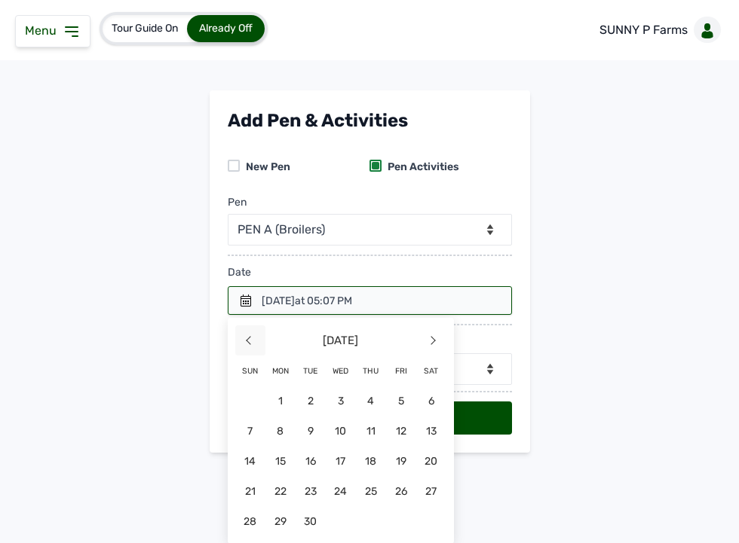
click at [246, 343] on span "<" at bounding box center [250, 341] width 30 height 30
click at [370, 522] on span "28" at bounding box center [371, 522] width 30 height 30
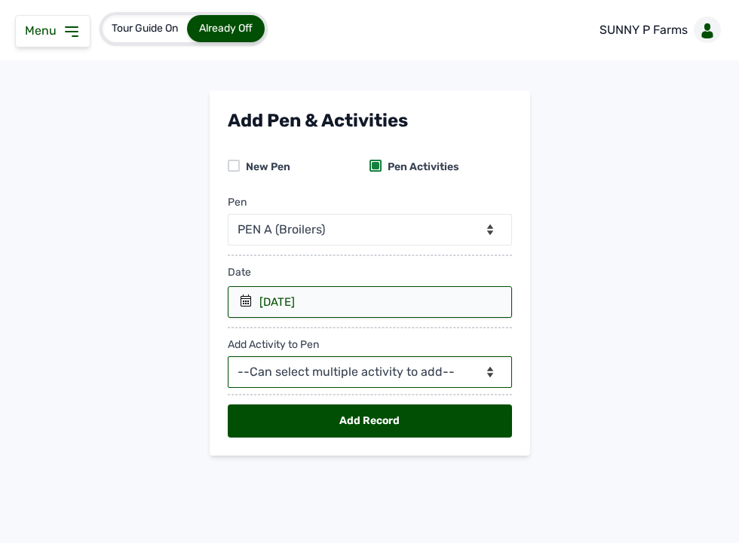
click at [326, 367] on select "--Can select multiple activity to add-- Raw Material Losses Weight" at bounding box center [370, 373] width 284 height 32
select select "Raw Material"
click at [228, 357] on select "--Can select multiple activity to add-- Raw Material Losses Weight" at bounding box center [370, 373] width 284 height 32
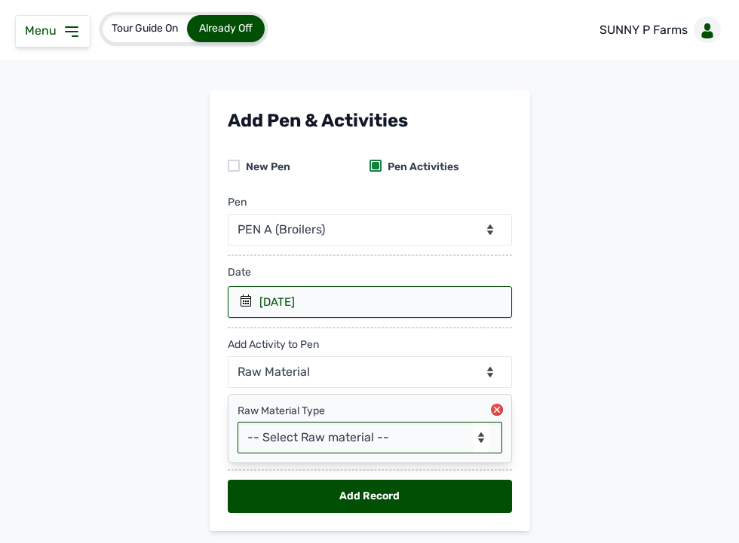
click at [311, 439] on select "-- Select Raw material -- feeds medications vaccines Biomass Fuel" at bounding box center [369, 438] width 265 height 32
select select "feeds"
click at [237, 423] on select "-- Select Raw material -- feeds medications vaccines Biomass Fuel" at bounding box center [369, 438] width 265 height 32
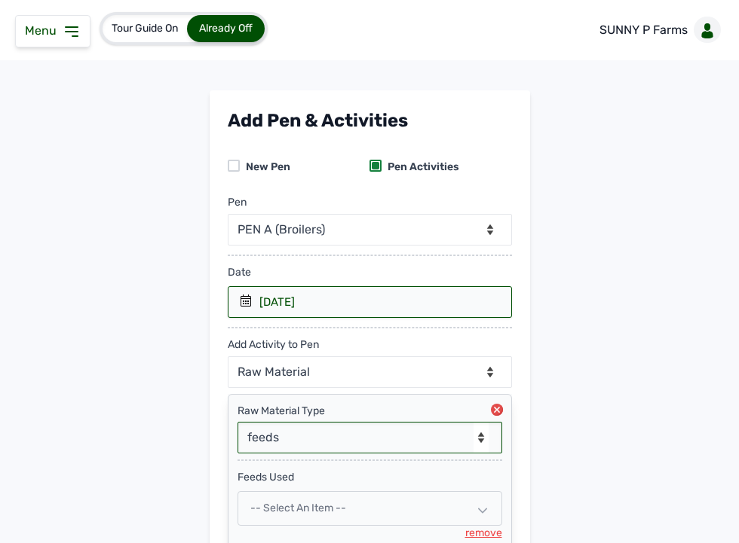
click at [298, 439] on select "-- Select Raw material -- feeds medications vaccines Biomass Fuel" at bounding box center [369, 438] width 265 height 32
click at [291, 508] on span "-- Select an Item --" at bounding box center [298, 508] width 96 height 13
select select
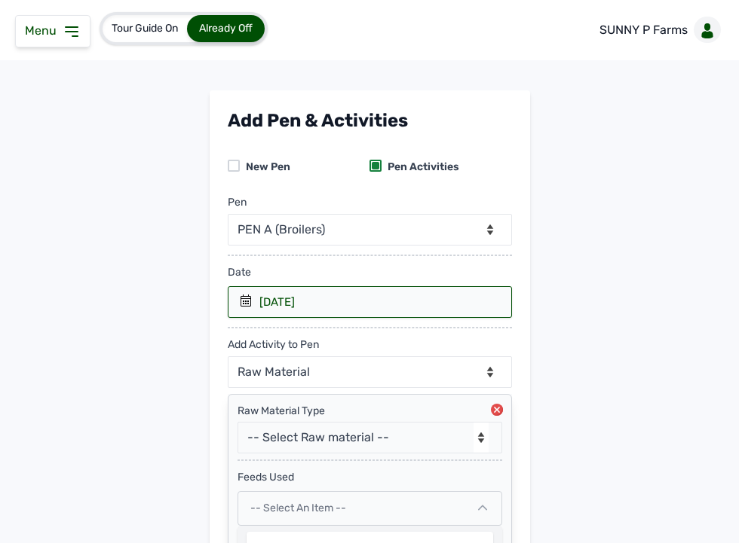
scroll to position [131, 0]
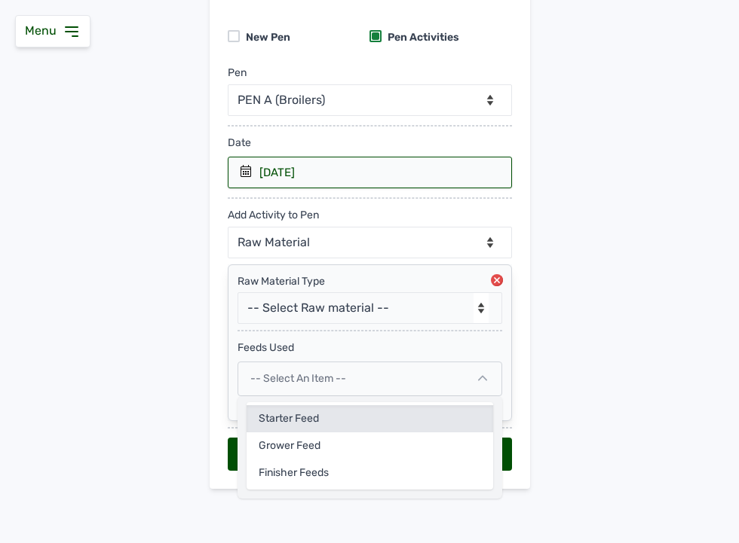
click at [350, 433] on div "Starter feed" at bounding box center [369, 446] width 246 height 27
select select
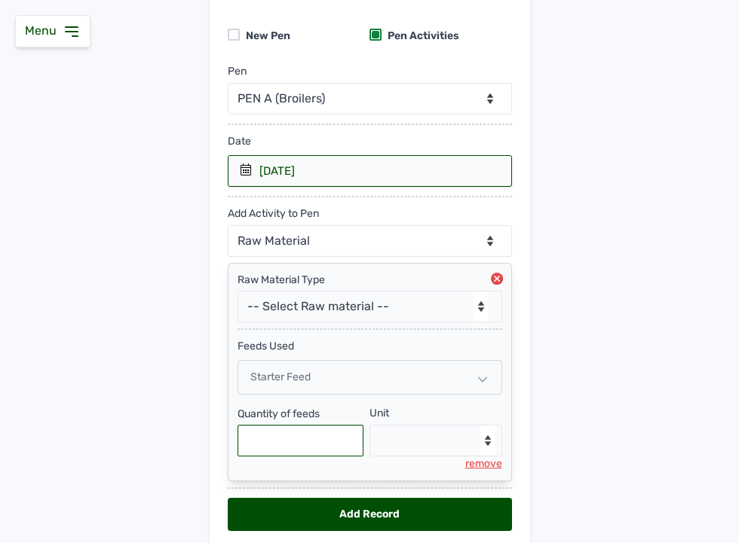
click at [328, 445] on input "text" at bounding box center [300, 441] width 127 height 32
type input "5"
type input "175"
click at [432, 442] on select "--Select unit-- Bag(s) Kg" at bounding box center [435, 441] width 133 height 32
select select "Kg"
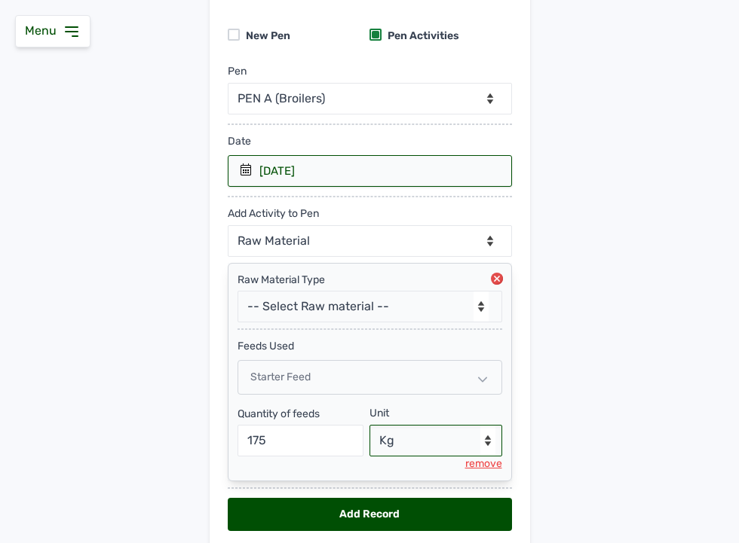
click at [369, 427] on select "--Select unit-- Bag(s) Kg" at bounding box center [435, 441] width 133 height 32
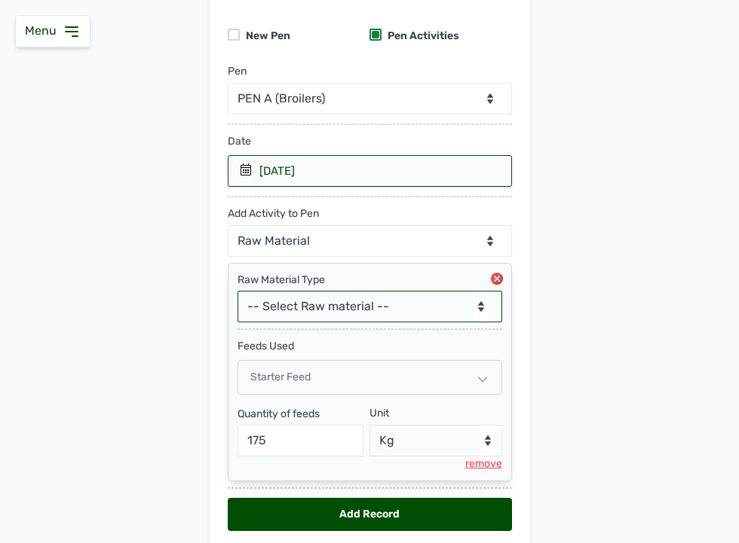
click at [348, 305] on select "-- Select Raw material -- feeds medications vaccines Biomass Fuel" at bounding box center [369, 307] width 265 height 32
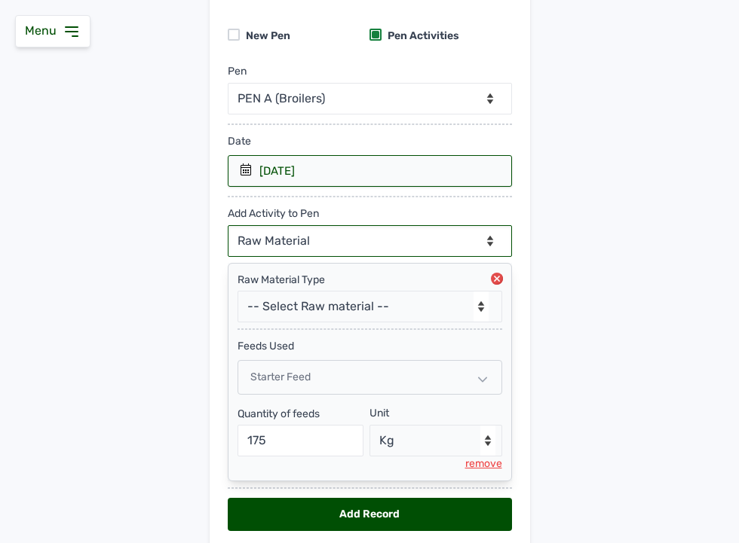
click at [333, 236] on select "--Can select multiple activity to add-- Raw Material Losses Weight" at bounding box center [370, 241] width 284 height 32
select select "Losses"
click at [228, 226] on select "--Can select multiple activity to add-- Raw Material Losses Weight" at bounding box center [370, 241] width 284 height 32
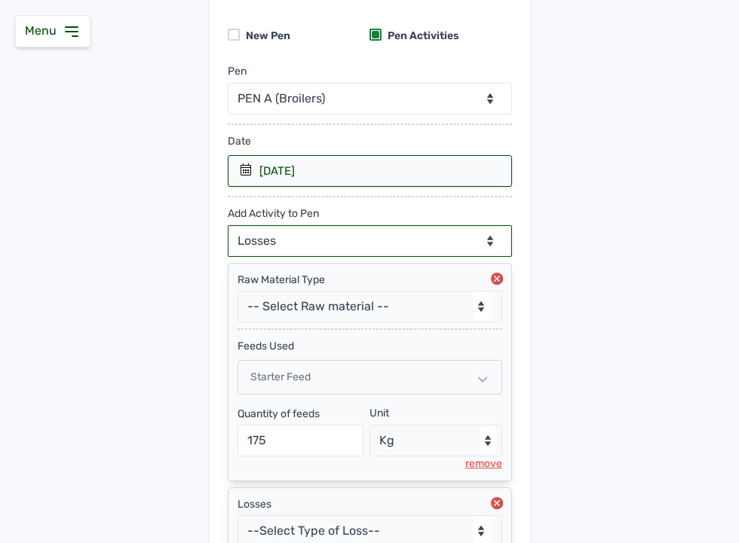
scroll to position [269, 0]
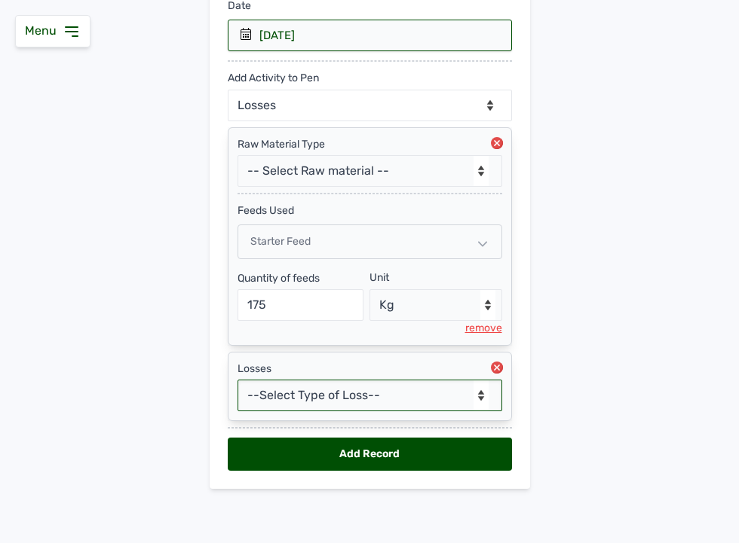
click at [290, 394] on select "--Select Type of Loss-- Mortality Culled Theft" at bounding box center [369, 396] width 265 height 32
select select "Mortality"
click at [237, 380] on select "--Select Type of Loss-- Mortality Culled Theft" at bounding box center [369, 396] width 265 height 32
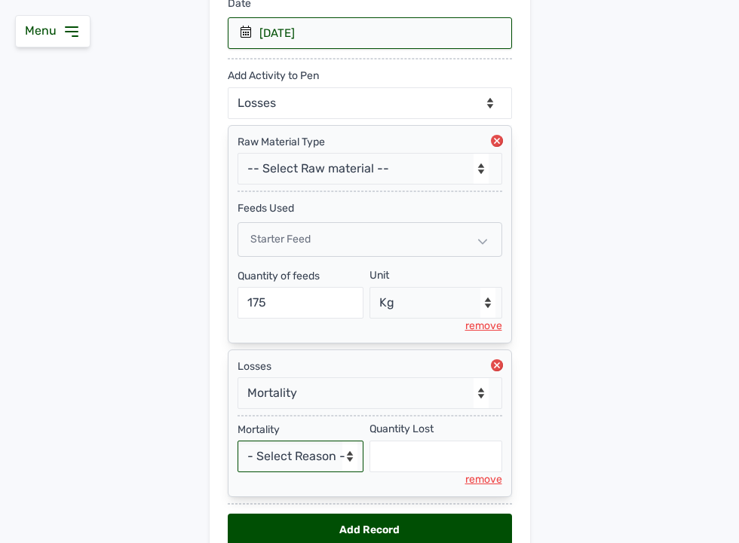
click at [283, 461] on select "- Select Reason - Disease Late Vaccination Wrong Vaccination Heat [MEDICAL_DATA…" at bounding box center [300, 457] width 127 height 32
select select "Others"
click at [237, 442] on select "- Select Reason - Disease Late Vaccination Wrong Vaccination Heat [MEDICAL_DATA…" at bounding box center [300, 457] width 127 height 32
select select "null"
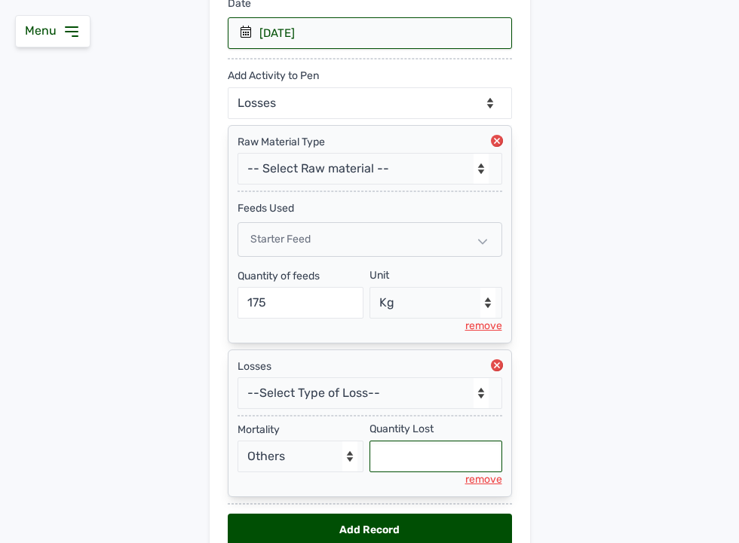
click at [424, 450] on input "text" at bounding box center [435, 457] width 133 height 32
type input "5"
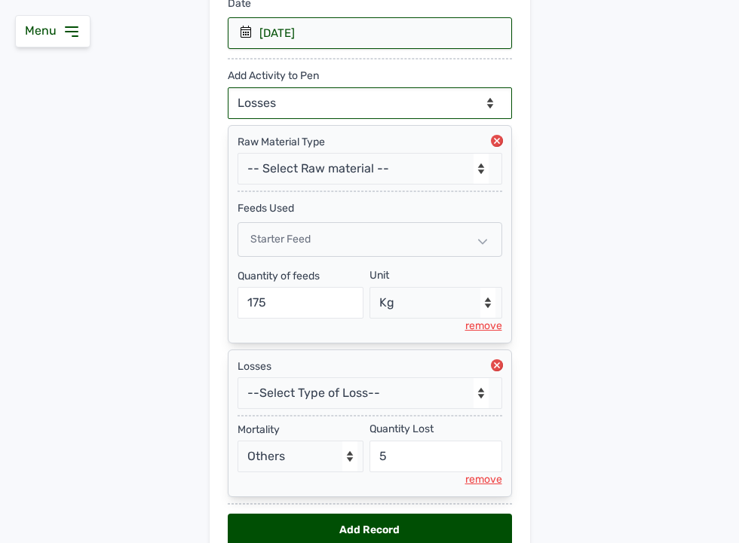
click at [439, 101] on select "--Can select multiple activity to add-- Raw Material Losses Weight" at bounding box center [370, 103] width 284 height 32
select select "Weight"
click at [228, 87] on select "--Can select multiple activity to add-- Raw Material Losses Weight" at bounding box center [370, 103] width 284 height 32
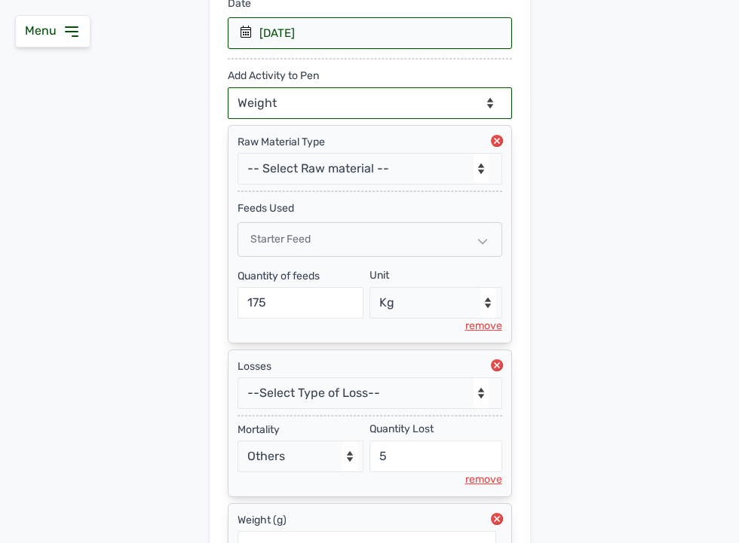
scroll to position [424, 0]
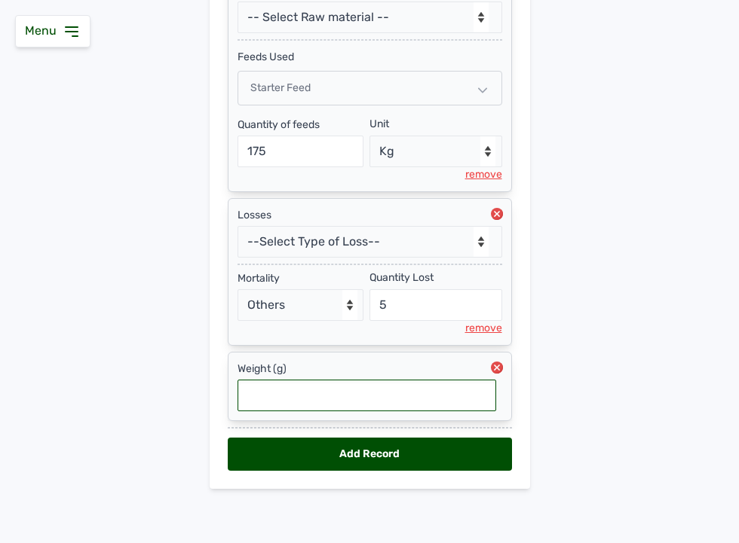
click at [365, 396] on input "text" at bounding box center [366, 396] width 259 height 32
click at [311, 387] on input "0.01333" at bounding box center [366, 396] width 259 height 32
type input "0.01333"
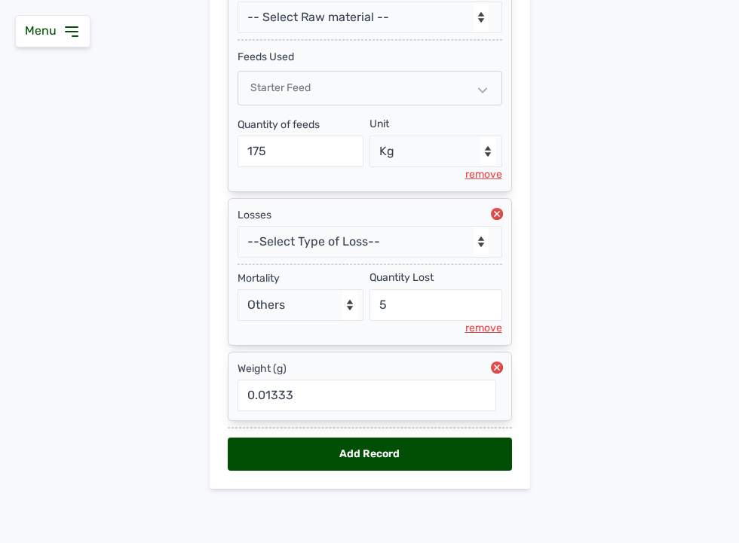
click at [312, 463] on div "Add Record" at bounding box center [370, 454] width 284 height 33
select select "null"
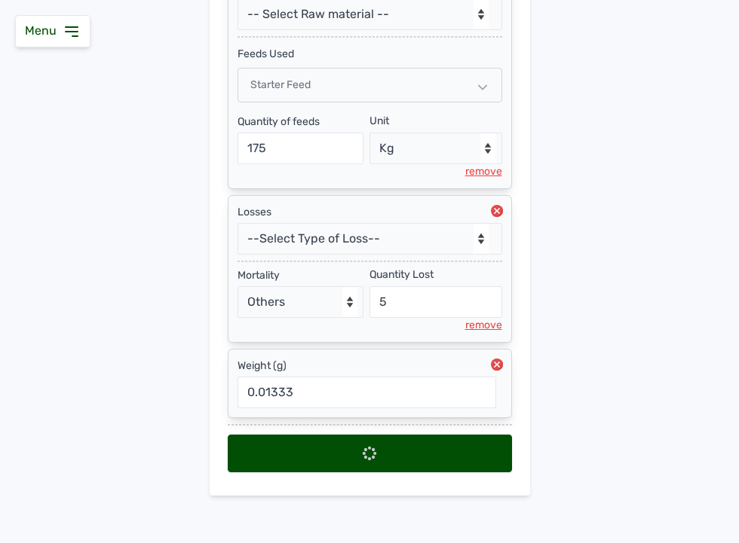
select select
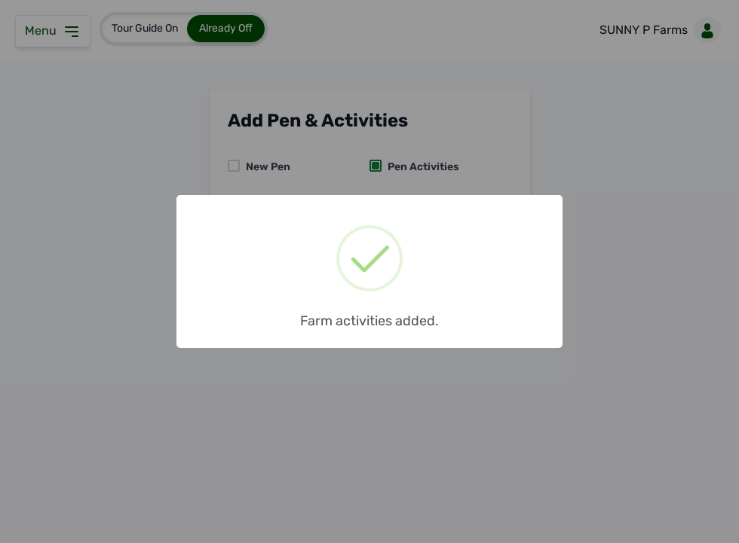
click at [66, 41] on div "× Farm activities added. OK No Cancel" at bounding box center [369, 271] width 739 height 543
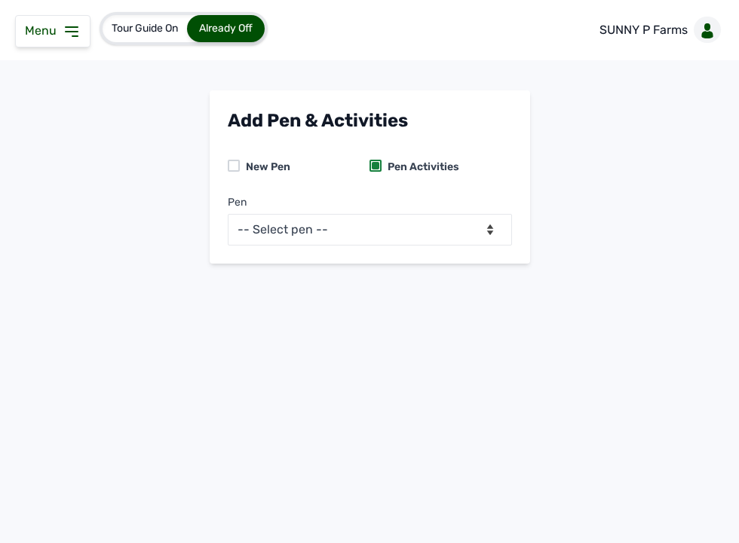
click at [66, 41] on div "Menu" at bounding box center [52, 31] width 75 height 32
click at [72, 30] on icon at bounding box center [72, 32] width 18 height 18
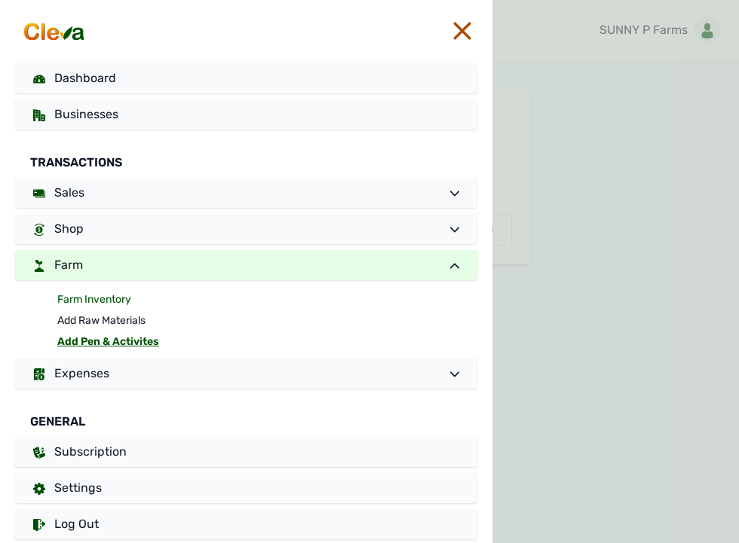
click at [103, 295] on link "Farm Inventory" at bounding box center [267, 299] width 420 height 21
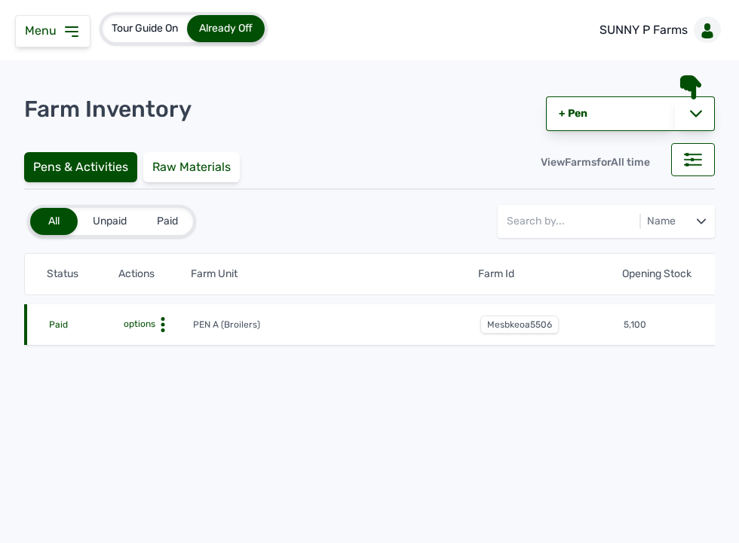
click at [532, 325] on span "mesbkeoa5506" at bounding box center [519, 325] width 78 height 18
click at [164, 318] on icon at bounding box center [162, 324] width 15 height 15
click at [155, 348] on div "Farm Activities" at bounding box center [137, 348] width 107 height 18
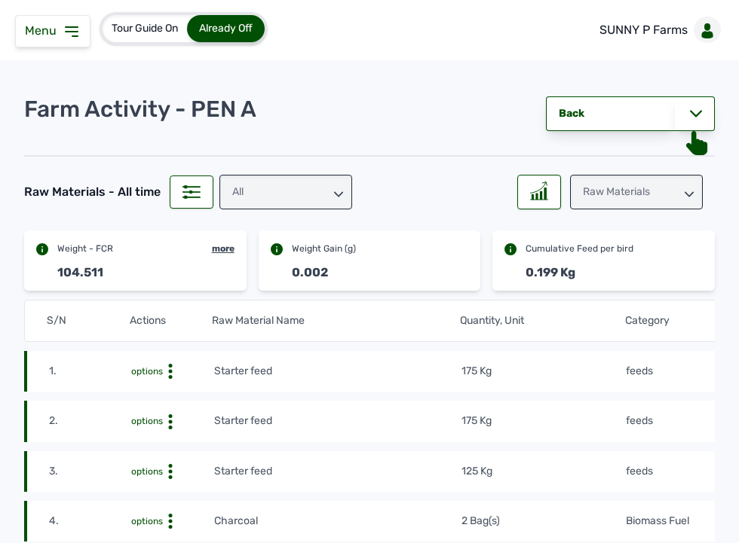
click at [566, 378] on td "175 Kg" at bounding box center [543, 371] width 165 height 17
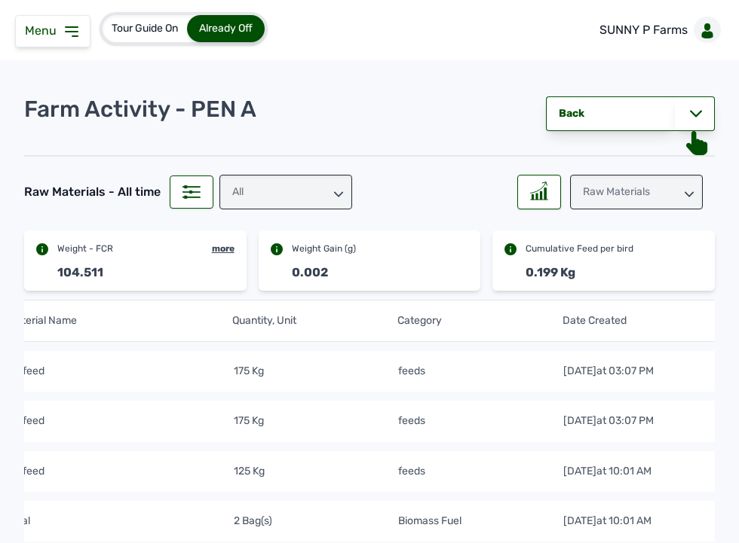
scroll to position [0, 351]
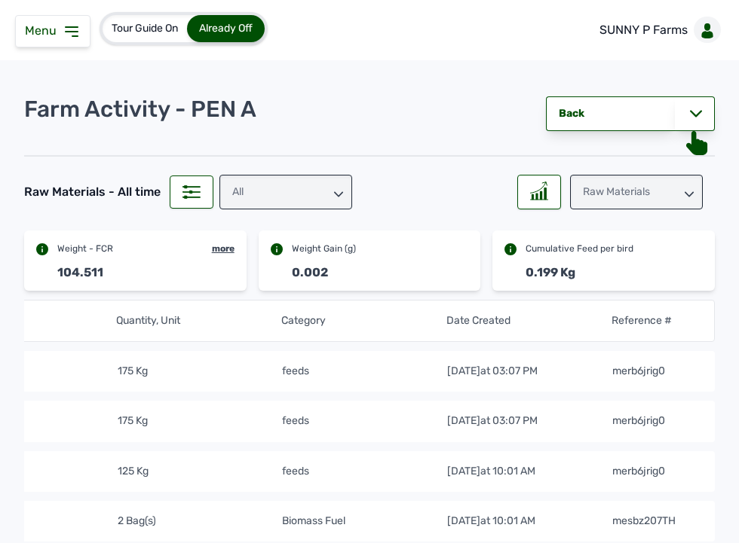
click at [325, 191] on div "All" at bounding box center [285, 192] width 133 height 35
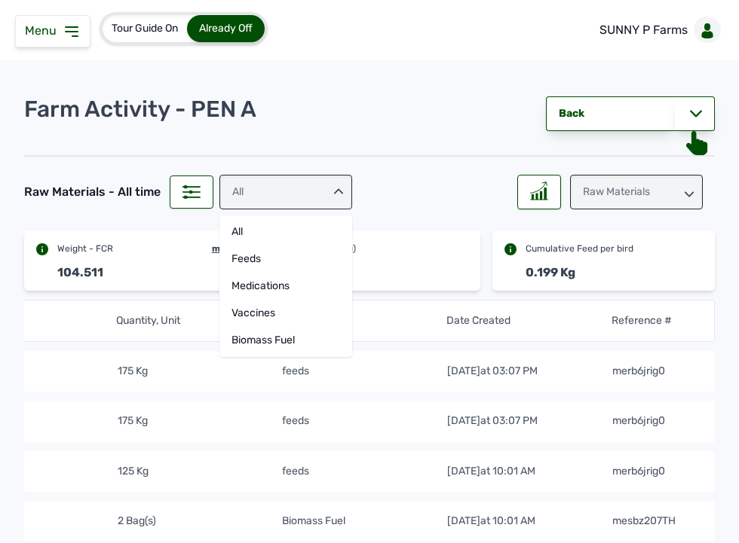
click at [571, 200] on div "Raw Materials" at bounding box center [636, 192] width 133 height 35
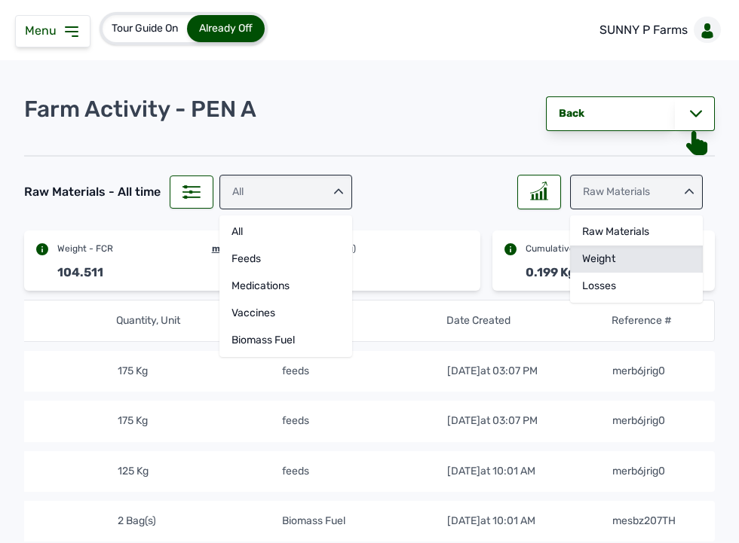
click at [571, 273] on div "Weight" at bounding box center [636, 286] width 133 height 27
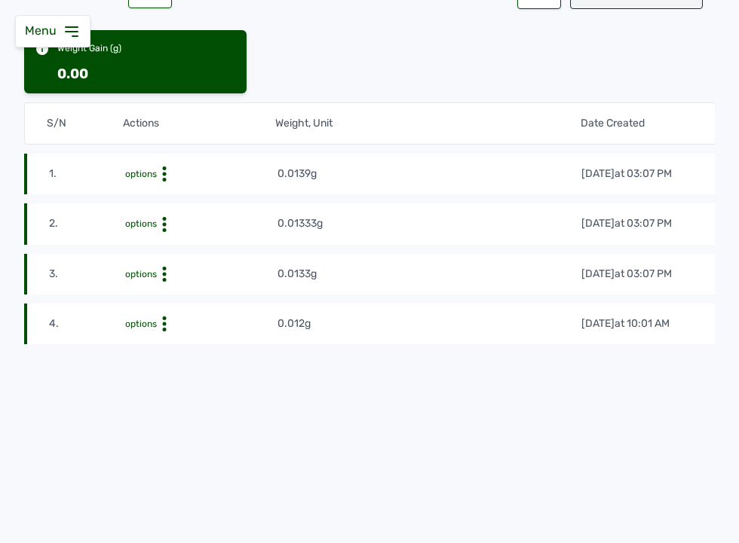
scroll to position [182, 0]
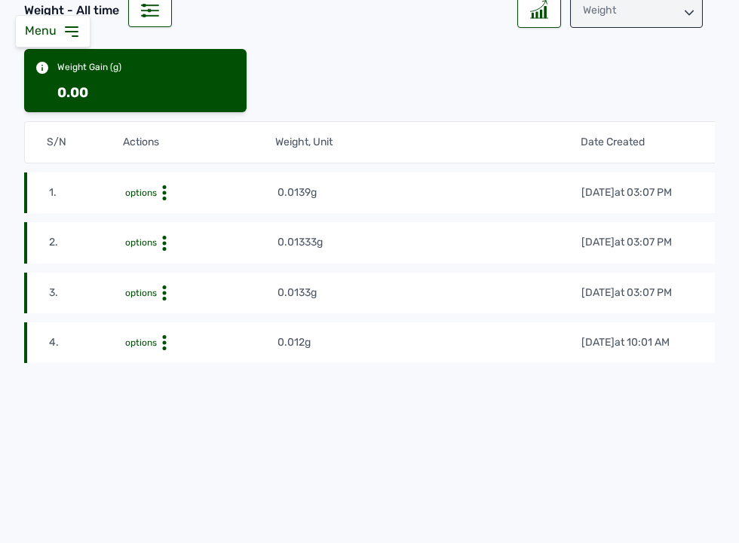
click at [540, 323] on tr "3. options 0.0133g [DATE] 03:07 PM mf2q9faq5225" at bounding box center [541, 343] width 1034 height 41
click at [161, 201] on icon at bounding box center [164, 192] width 15 height 15
click at [189, 340] on div "Delete" at bounding box center [221, 335] width 107 height 18
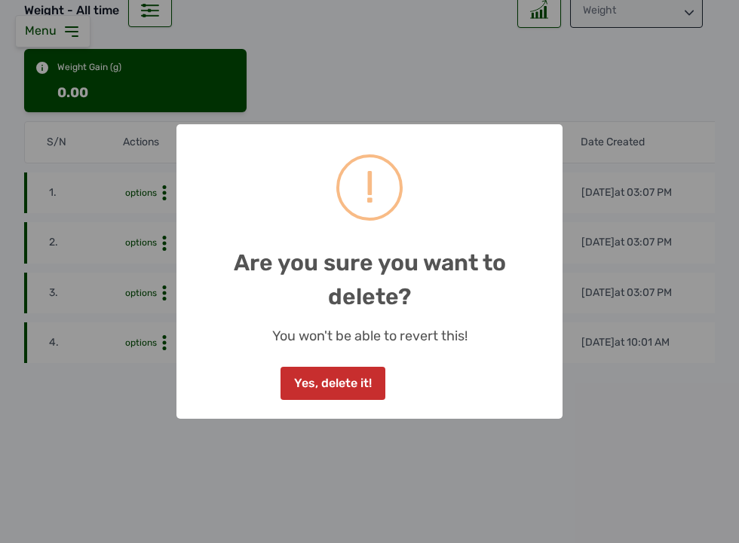
click at [323, 392] on button "Yes, delete it!" at bounding box center [332, 383] width 104 height 33
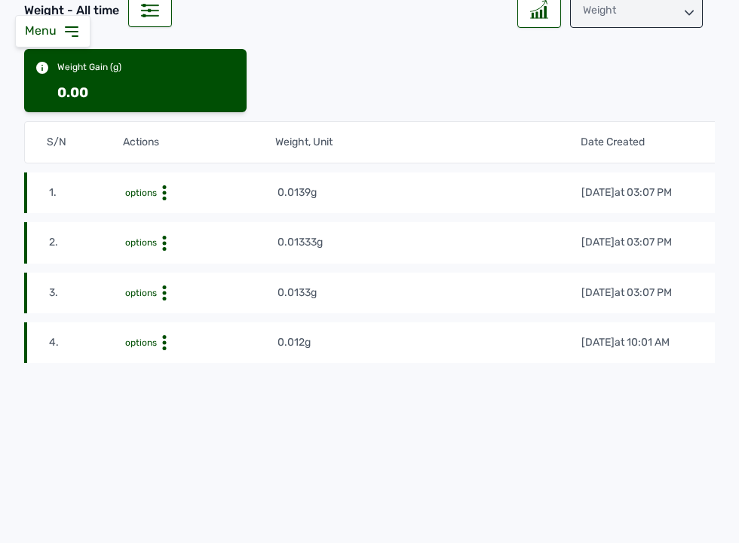
click at [571, 11] on div "Weight" at bounding box center [636, 10] width 133 height 35
click at [571, 102] on div "Losses" at bounding box center [636, 104] width 133 height 27
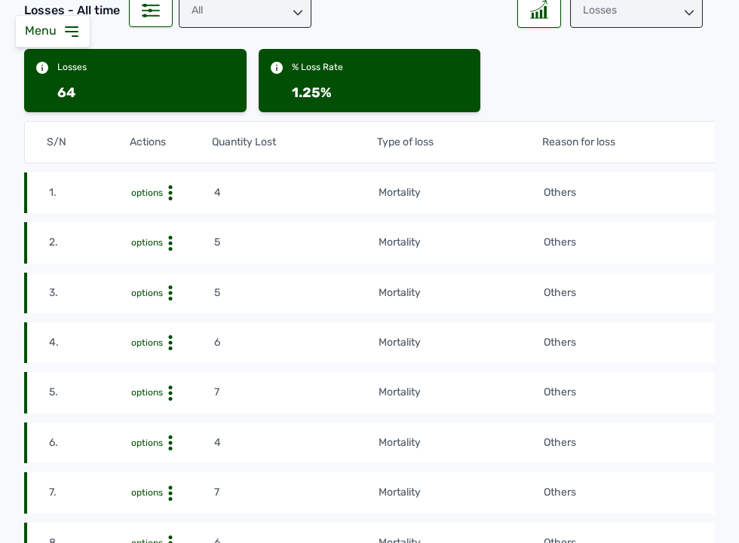
click at [571, 245] on td "Others" at bounding box center [666, 242] width 247 height 17
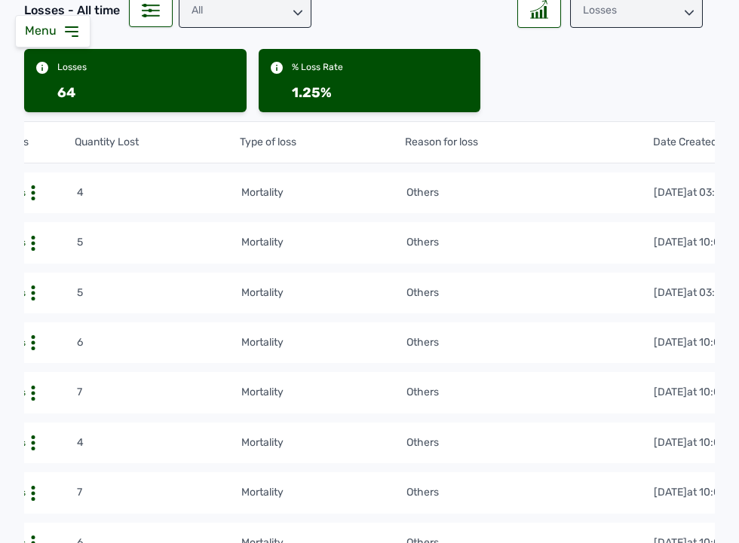
scroll to position [0, 0]
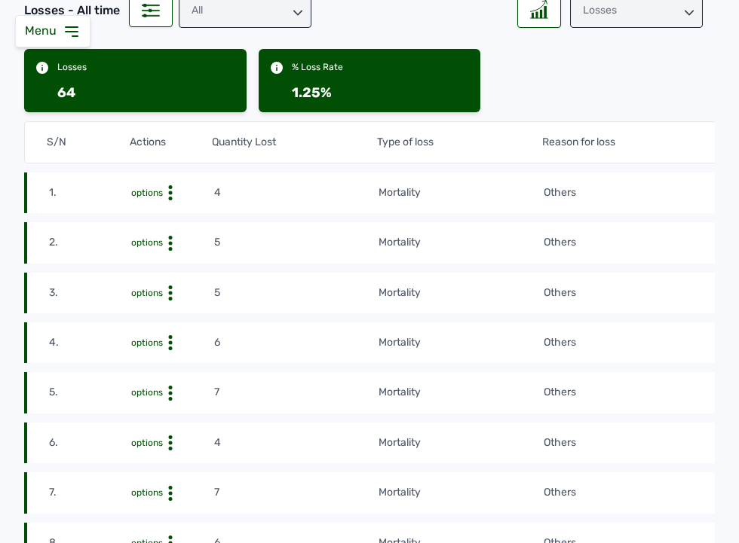
click at [571, 273] on tr "2. options 5 mortality Others [DATE] 10:01 AM mewnspj35771" at bounding box center [541, 293] width 1034 height 41
click at [167, 201] on icon at bounding box center [170, 192] width 15 height 15
click at [156, 289] on div "Delete" at bounding box center [158, 285] width 107 height 18
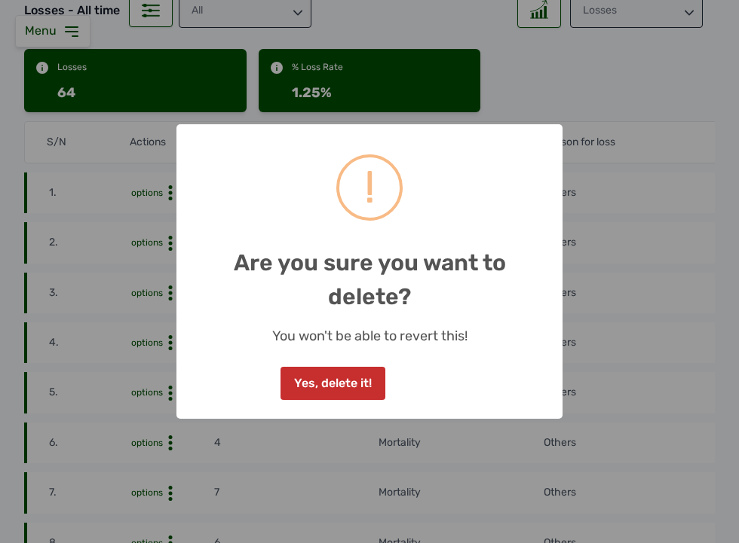
click at [355, 372] on button "Yes, delete it!" at bounding box center [332, 383] width 104 height 33
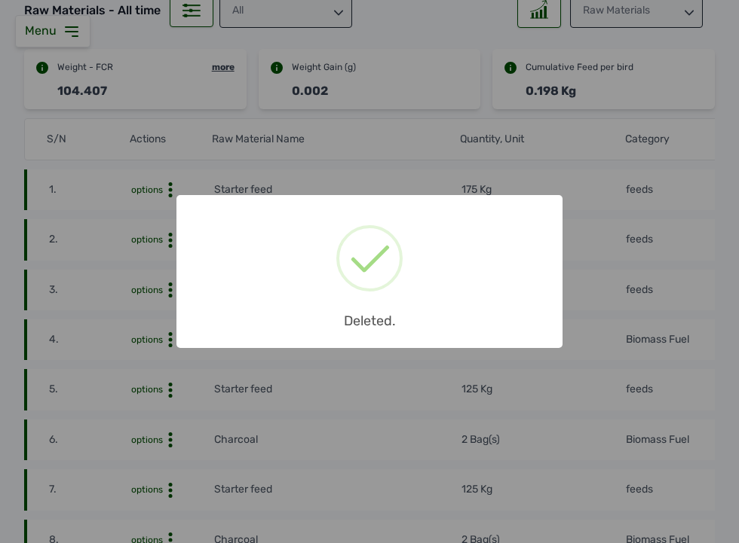
click at [415, 461] on div "× Deleted. OK No Cancel" at bounding box center [369, 271] width 739 height 543
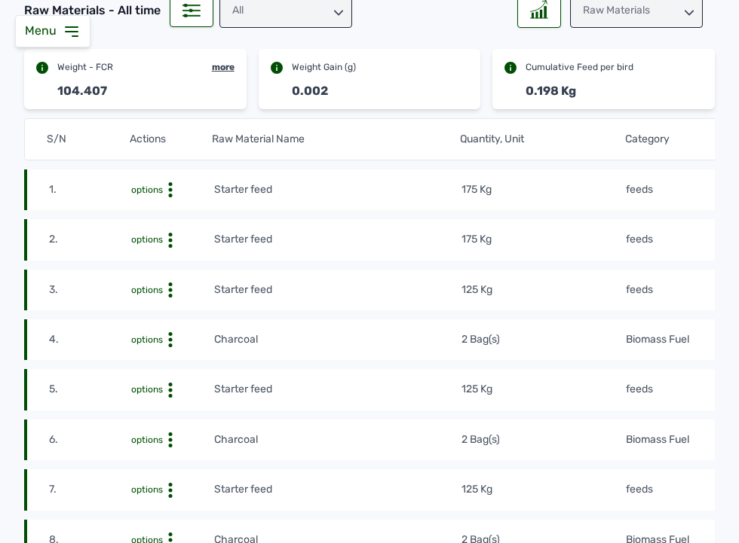
click at [66, 30] on icon at bounding box center [72, 32] width 18 height 18
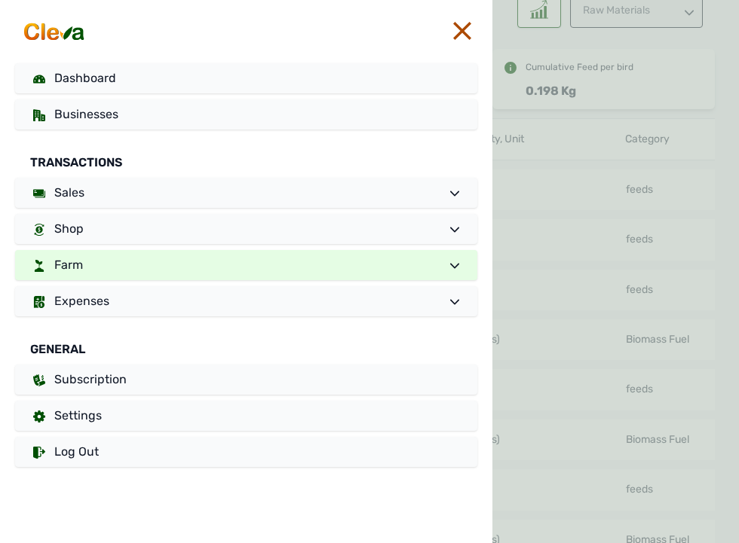
click at [124, 254] on link "Farm" at bounding box center [246, 265] width 462 height 30
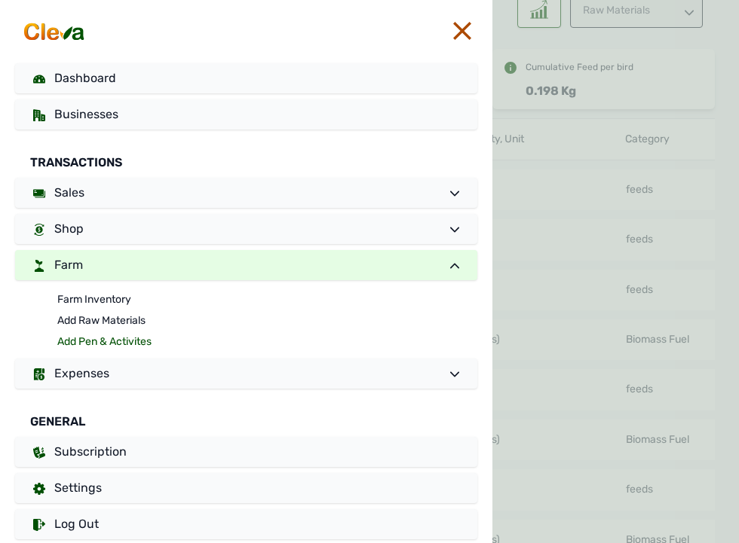
click at [88, 336] on link "Add Pen & Activites" at bounding box center [267, 342] width 420 height 21
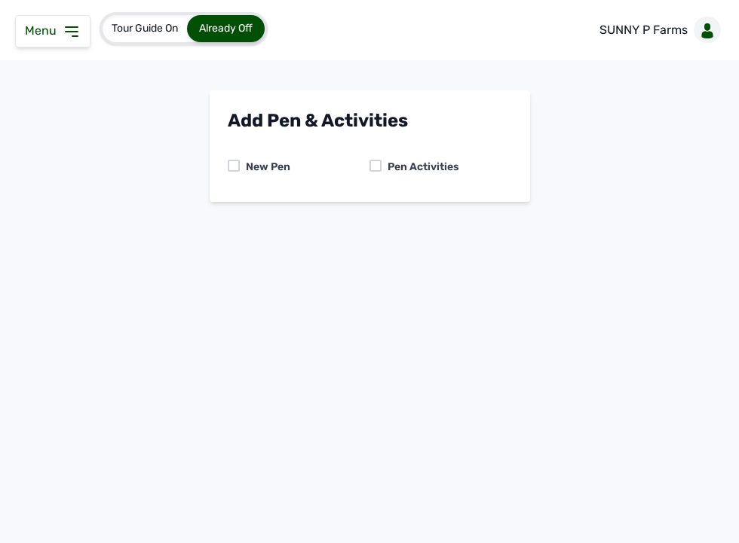
click at [375, 161] on div at bounding box center [375, 166] width 12 height 12
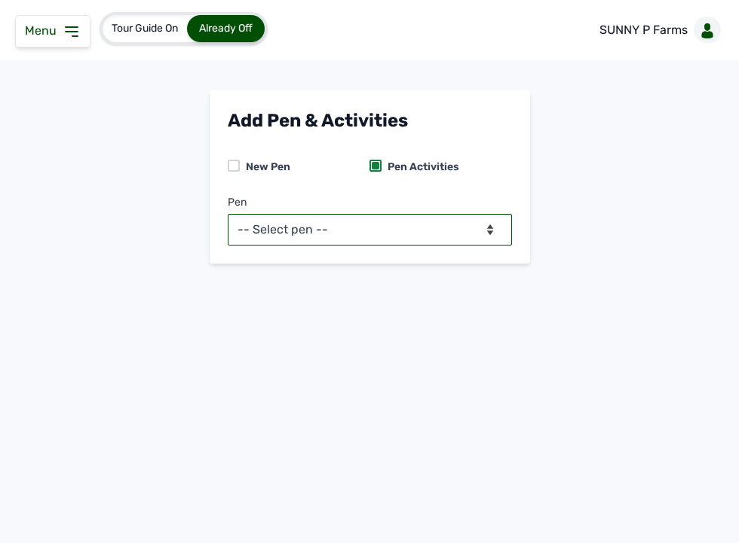
click at [365, 243] on select "-- Select pen -- PEN A (Broilers)" at bounding box center [370, 230] width 284 height 32
select select "mesbkeoa5506"
click at [228, 214] on select "-- Select pen -- PEN A (Broilers)" at bounding box center [370, 230] width 284 height 32
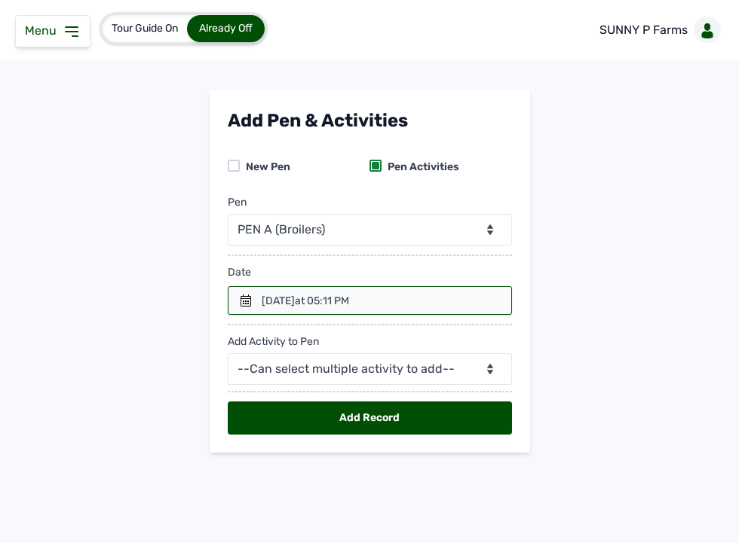
click at [250, 295] on icon at bounding box center [246, 301] width 12 height 12
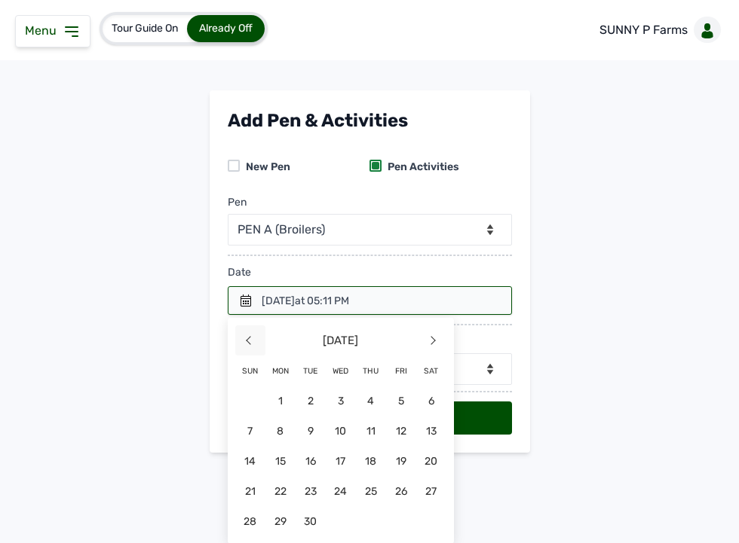
click at [240, 333] on span "<" at bounding box center [250, 341] width 30 height 30
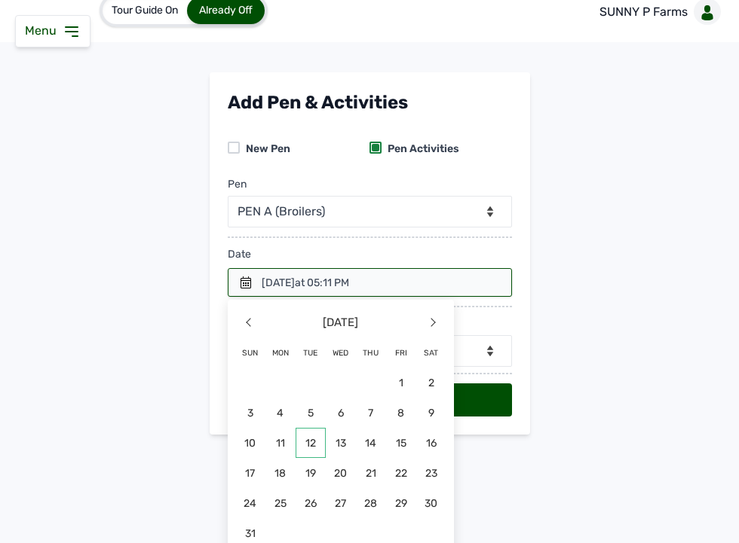
scroll to position [31, 0]
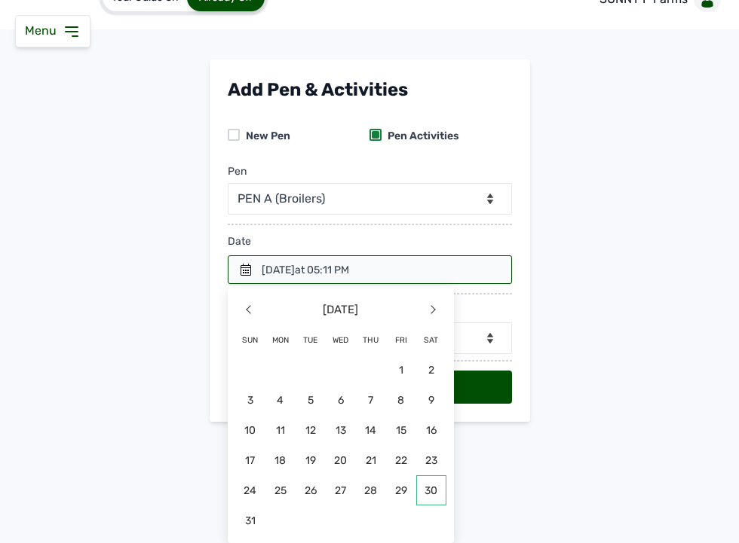
click at [421, 496] on span "30" at bounding box center [431, 491] width 30 height 30
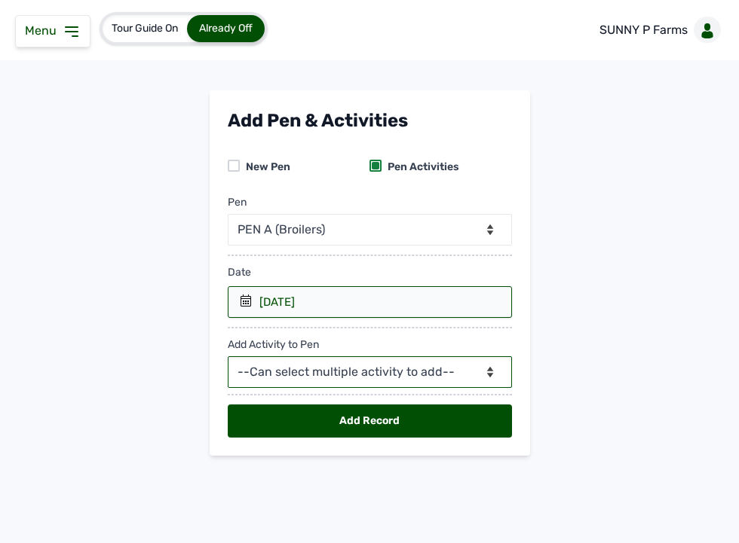
click at [318, 367] on select "--Can select multiple activity to add-- Raw Material Losses Weight" at bounding box center [370, 373] width 284 height 32
select select "Raw Material"
click at [228, 357] on select "--Can select multiple activity to add-- Raw Material Losses Weight" at bounding box center [370, 373] width 284 height 32
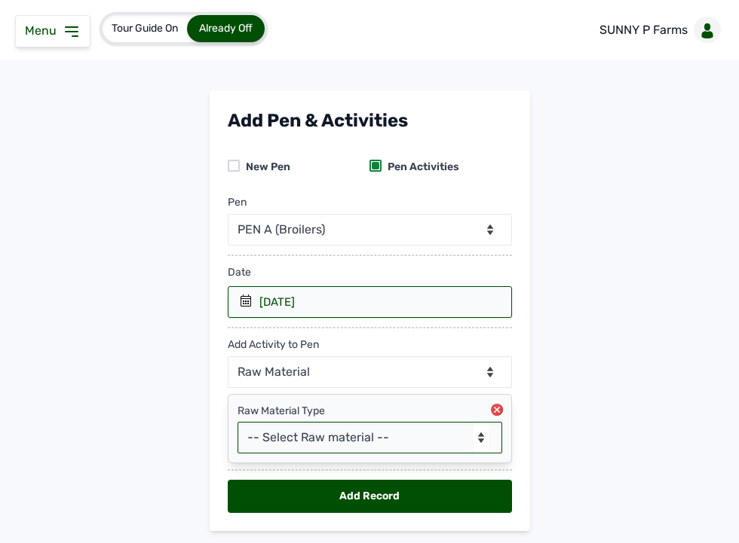
click at [294, 431] on select "-- Select Raw material -- feeds medications vaccines Biomass Fuel" at bounding box center [369, 438] width 265 height 32
select select "feeds"
click at [237, 423] on select "-- Select Raw material -- feeds medications vaccines Biomass Fuel" at bounding box center [369, 438] width 265 height 32
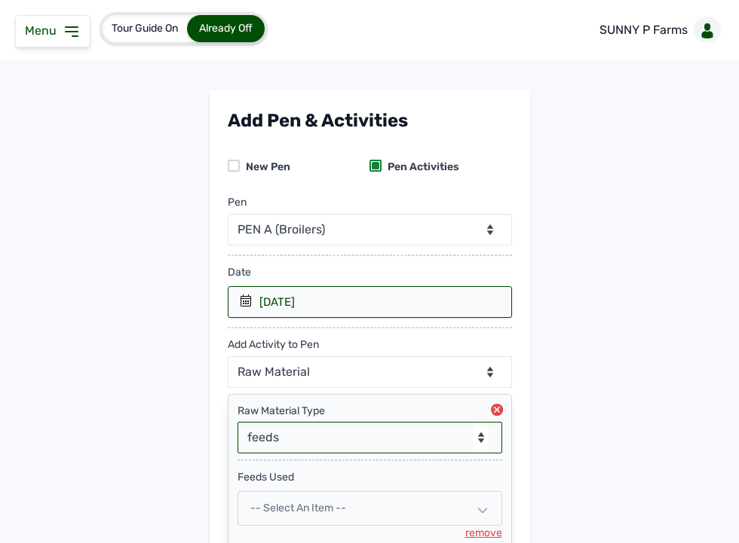
scroll to position [131, 0]
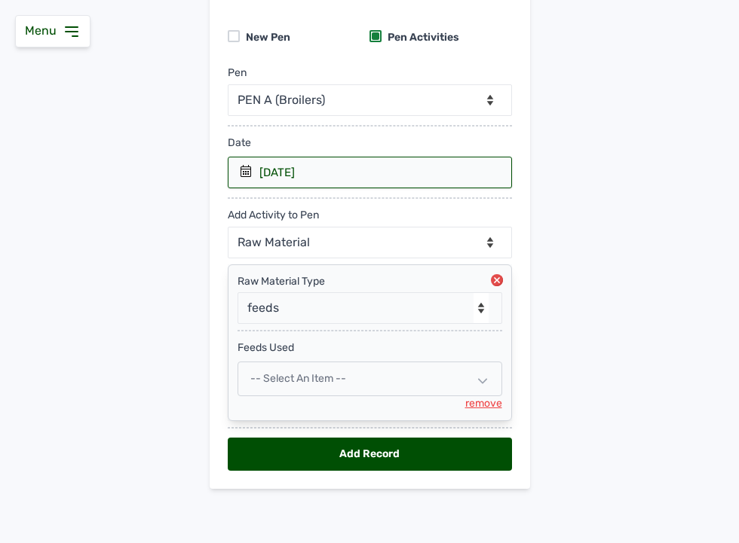
click at [298, 381] on span "-- Select an Item --" at bounding box center [298, 378] width 96 height 13
select select
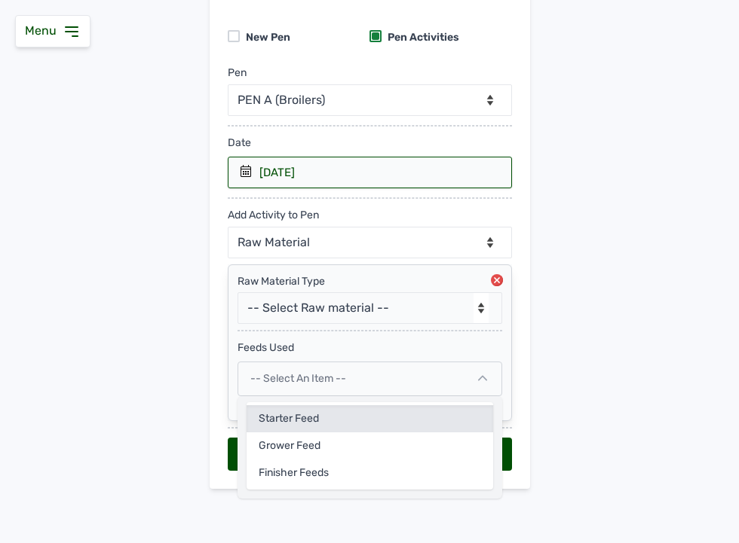
click at [267, 433] on div "Starter feed" at bounding box center [369, 446] width 246 height 27
select select
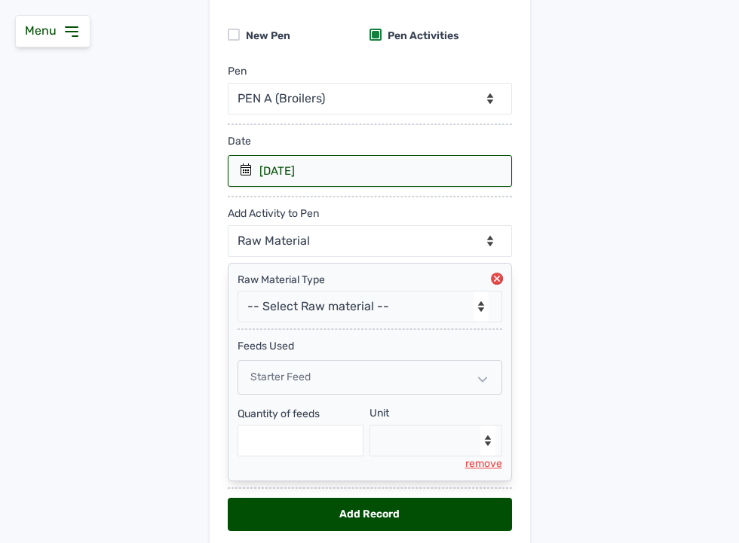
scroll to position [193, 0]
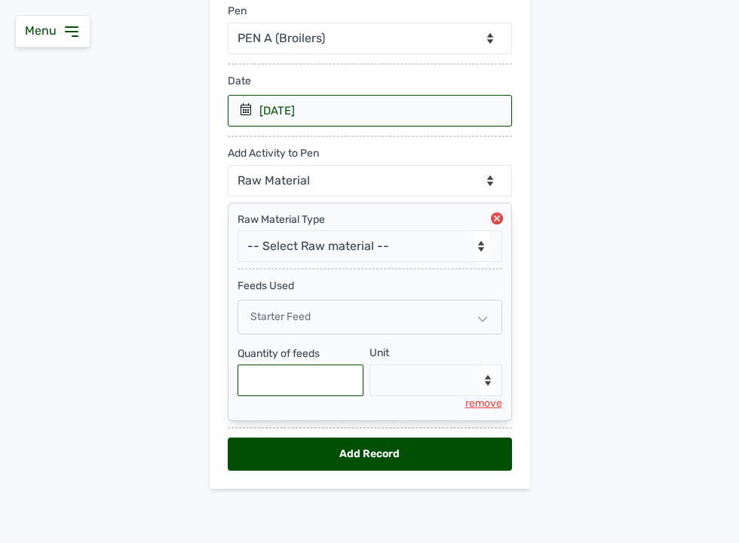
click at [289, 378] on input "text" at bounding box center [300, 381] width 127 height 32
type input "200"
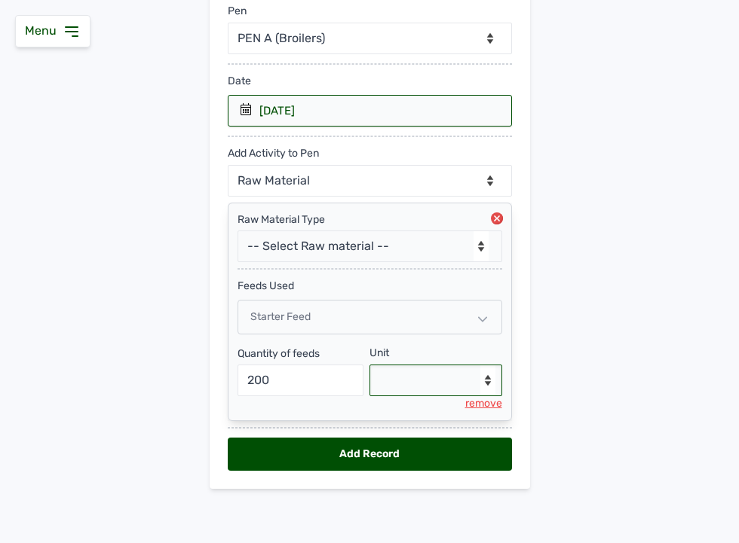
click at [393, 380] on select "--Select unit-- Bag(s) Kg" at bounding box center [435, 381] width 133 height 32
select select "Kg"
click at [369, 365] on select "--Select unit-- Bag(s) Kg" at bounding box center [435, 381] width 133 height 32
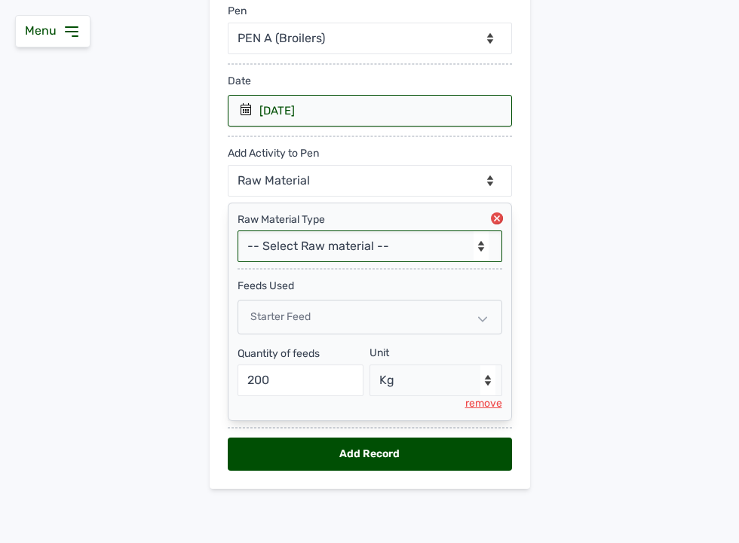
click at [384, 238] on select "-- Select Raw material -- feeds medications vaccines Biomass Fuel" at bounding box center [369, 247] width 265 height 32
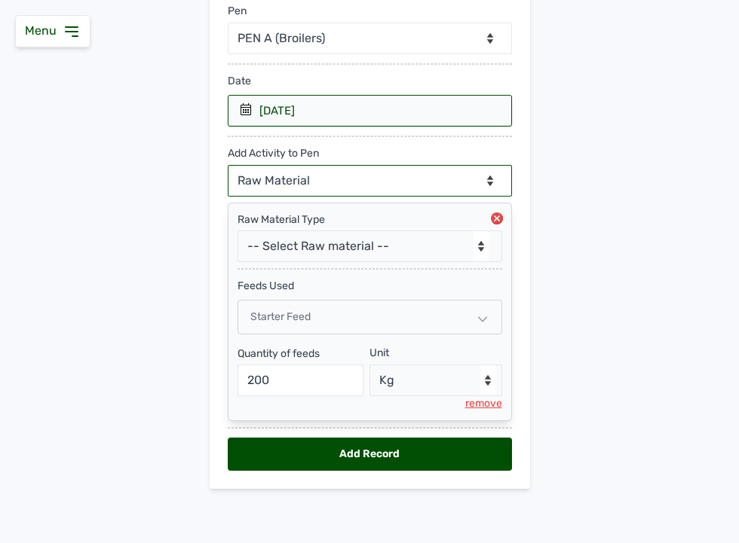
click at [366, 179] on select "--Can select multiple activity to add-- Raw Material Losses Weight" at bounding box center [370, 181] width 284 height 32
select select "Losses"
click at [228, 165] on select "--Can select multiple activity to add-- Raw Material Losses Weight" at bounding box center [370, 181] width 284 height 32
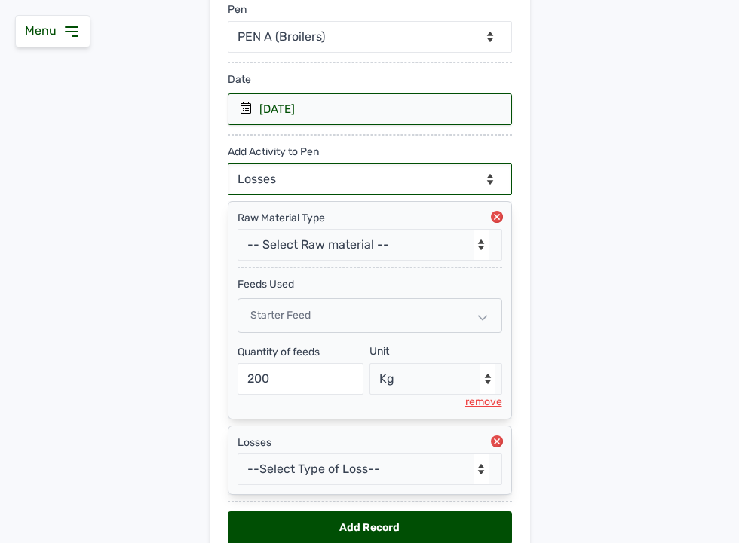
scroll to position [269, 0]
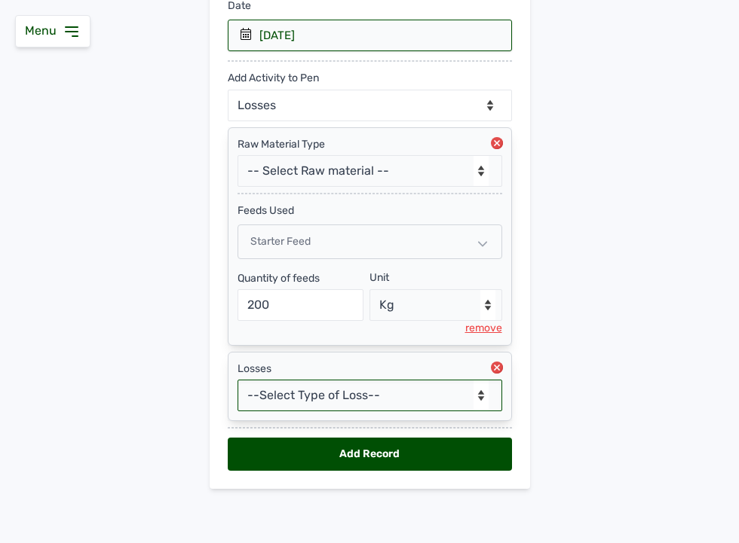
click at [418, 400] on select "--Select Type of Loss-- Mortality Culled Theft" at bounding box center [369, 396] width 265 height 32
select select "Mortality"
click at [237, 380] on select "--Select Type of Loss-- Mortality Culled Theft" at bounding box center [369, 396] width 265 height 32
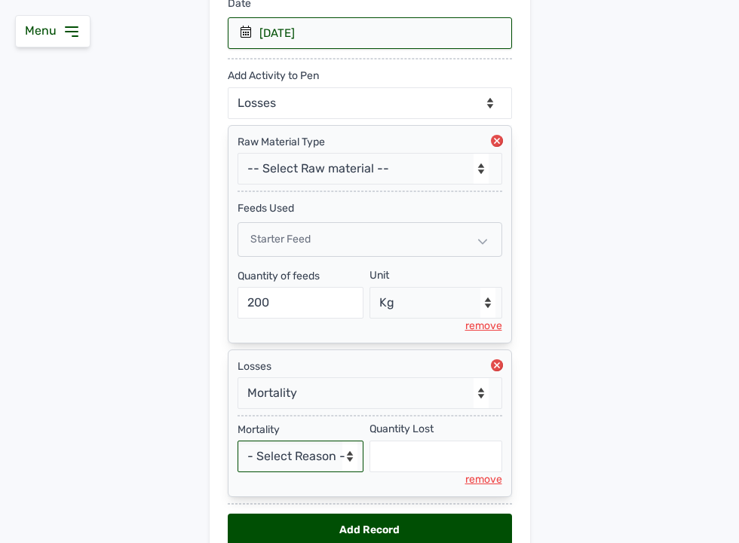
click at [319, 462] on select "- Select Reason - Disease Late Vaccination Wrong Vaccination Heat [MEDICAL_DATA…" at bounding box center [300, 457] width 127 height 32
select select "Disease"
click at [237, 442] on select "- Select Reason - Disease Late Vaccination Wrong Vaccination Heat [MEDICAL_DATA…" at bounding box center [300, 457] width 127 height 32
select select "null"
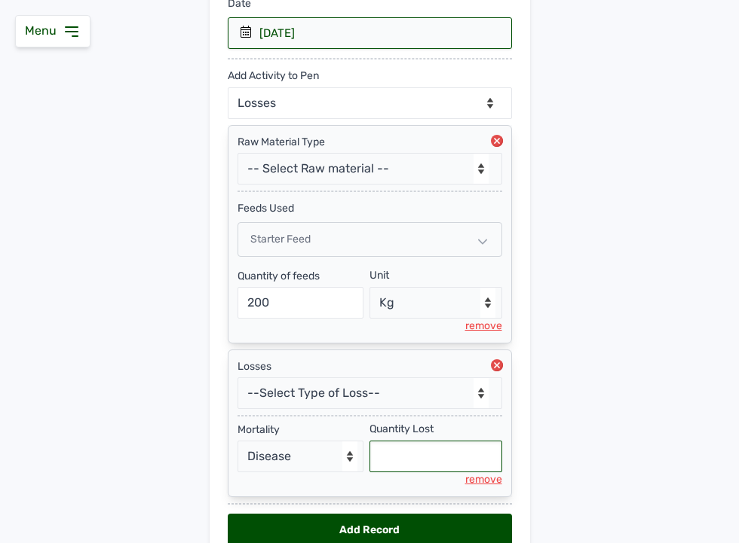
click at [425, 455] on input "text" at bounding box center [435, 457] width 133 height 32
type input "81"
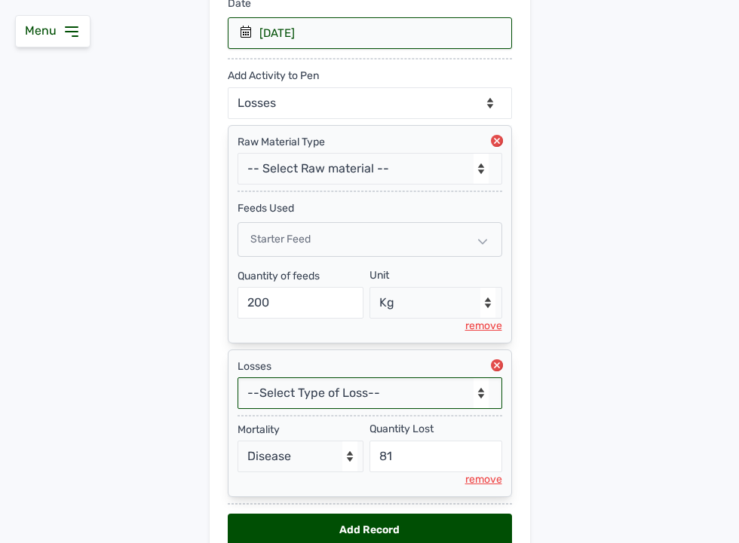
click at [411, 395] on select "--Select Type of Loss-- Mortality Culled Theft" at bounding box center [369, 394] width 265 height 32
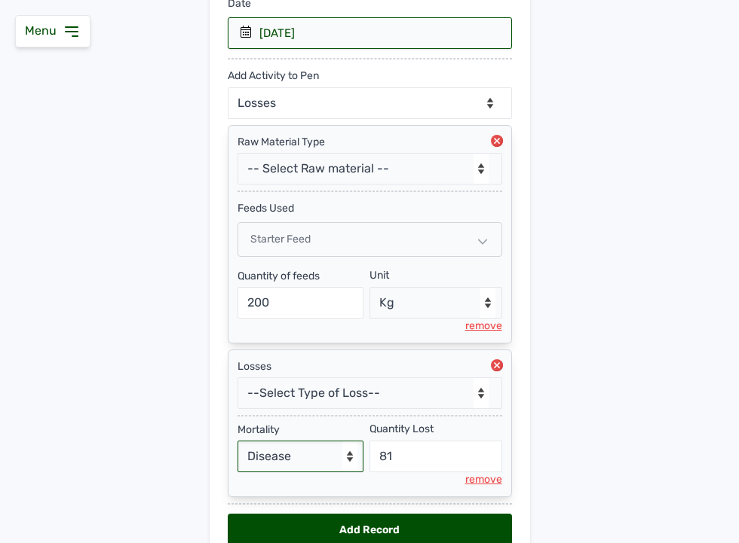
click at [337, 456] on select "- Select Reason - Disease Late Vaccination Wrong Vaccination Heat [MEDICAL_DATA…" at bounding box center [300, 457] width 127 height 32
select select "Others"
click at [237, 442] on select "- Select Reason - Disease Late Vaccination Wrong Vaccination Heat [MEDICAL_DATA…" at bounding box center [300, 457] width 127 height 32
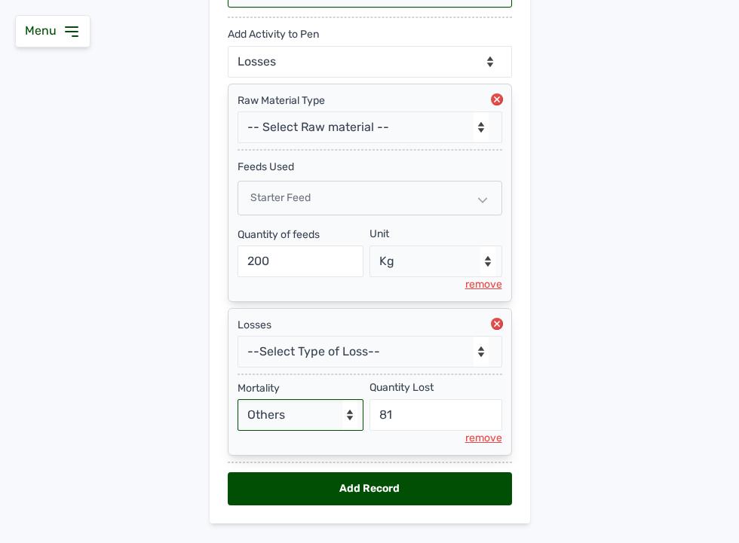
scroll to position [348, 0]
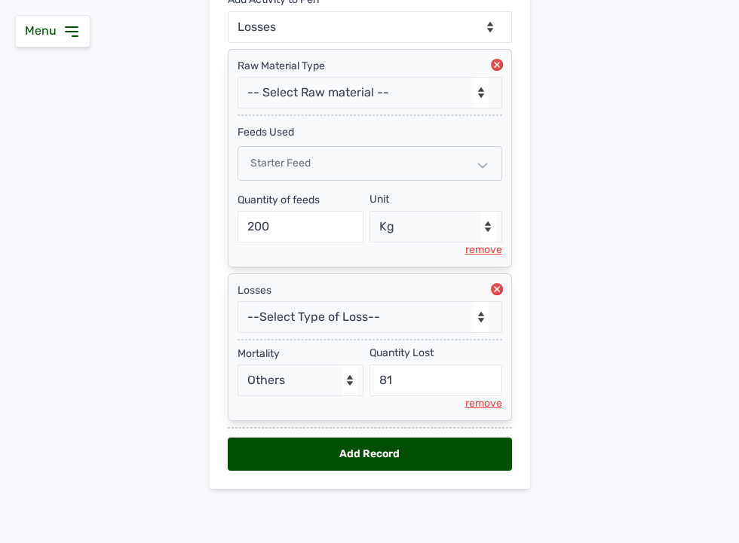
click at [365, 457] on div "Add Record" at bounding box center [370, 454] width 284 height 33
select select "null"
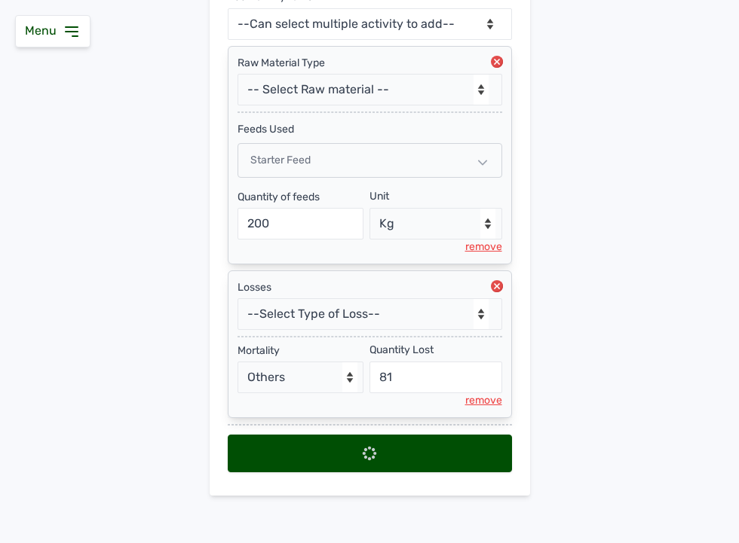
scroll to position [0, 0]
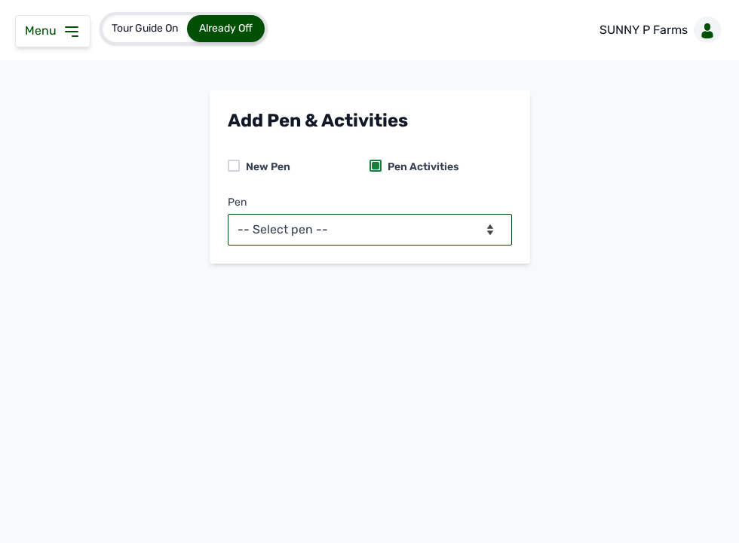
click at [382, 236] on select "-- Select pen -- PEN A (Broilers)" at bounding box center [370, 230] width 284 height 32
select select "mesbkeoa5506"
click at [228, 214] on select "-- Select pen -- PEN A (Broilers)" at bounding box center [370, 230] width 284 height 32
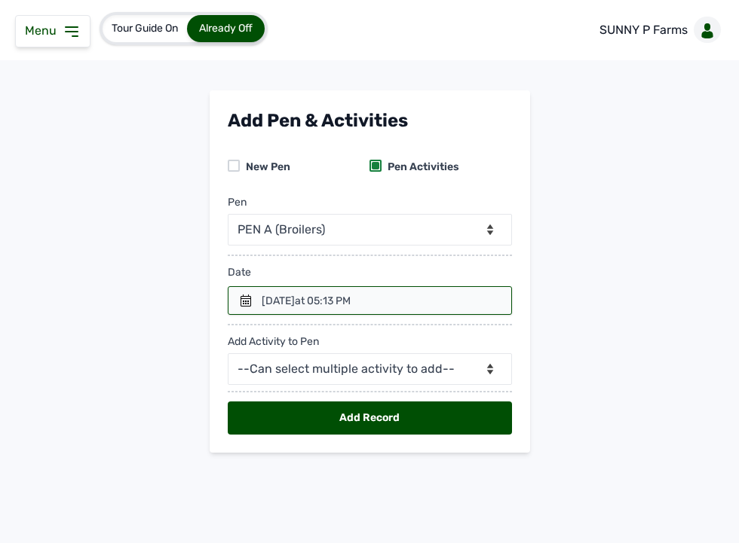
click at [242, 302] on icon at bounding box center [246, 301] width 12 height 12
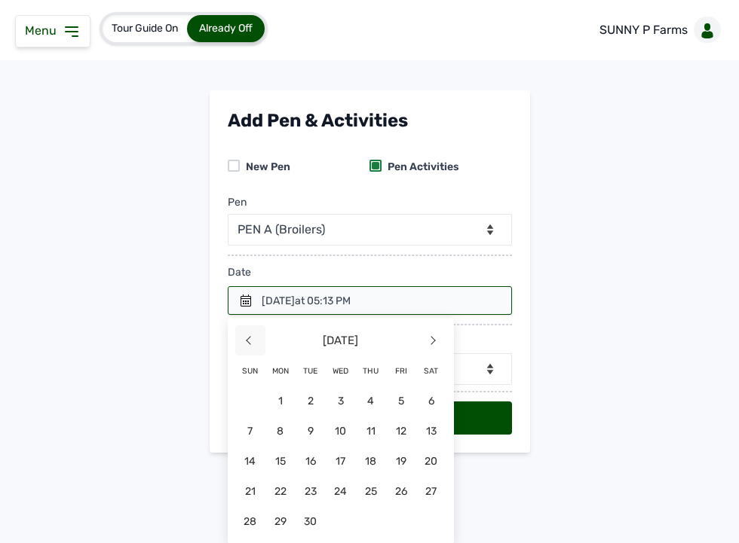
click at [253, 336] on span "<" at bounding box center [250, 341] width 30 height 30
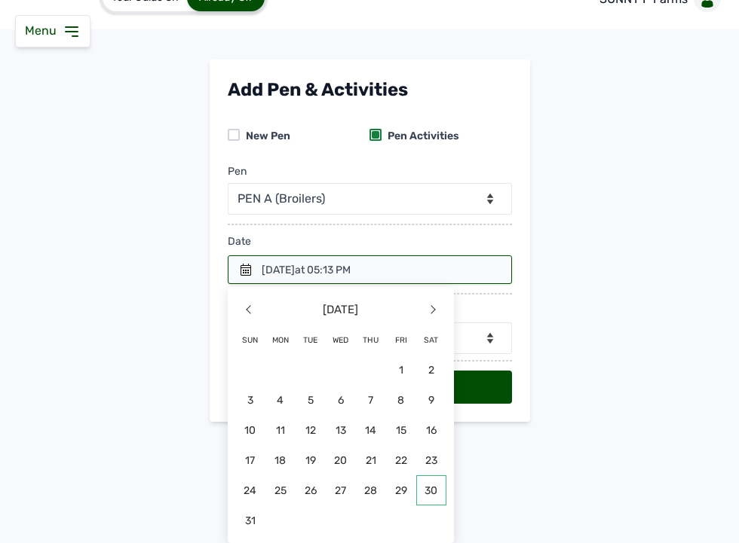
click at [418, 492] on span "30" at bounding box center [431, 491] width 30 height 30
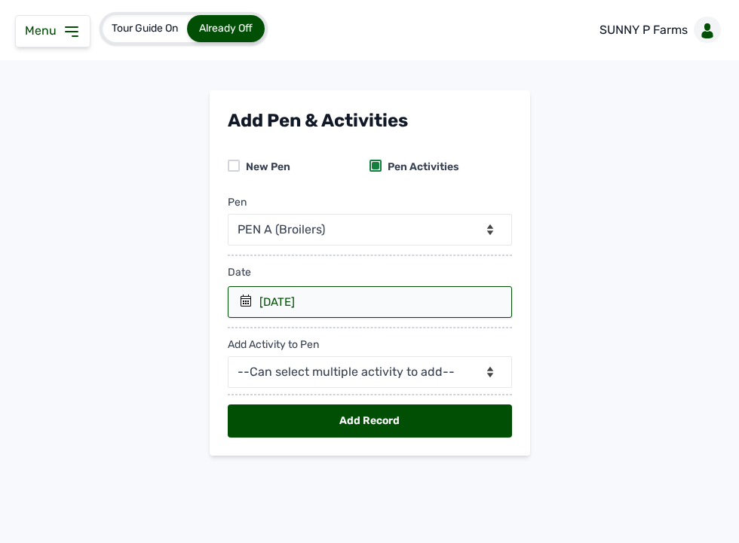
scroll to position [0, 0]
click at [329, 379] on select "--Can select multiple activity to add-- Raw Material Losses Weight" at bounding box center [370, 373] width 284 height 32
select select "Weight"
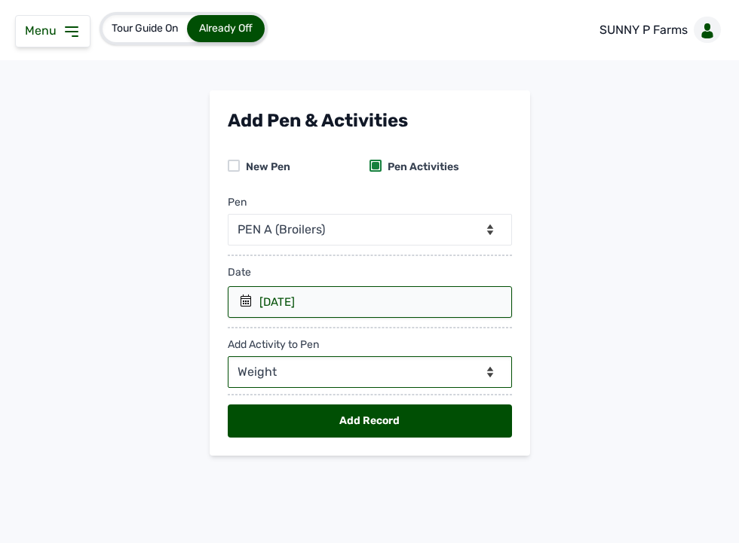
click at [228, 357] on select "--Can select multiple activity to add-- Raw Material Losses Weight" at bounding box center [370, 373] width 284 height 32
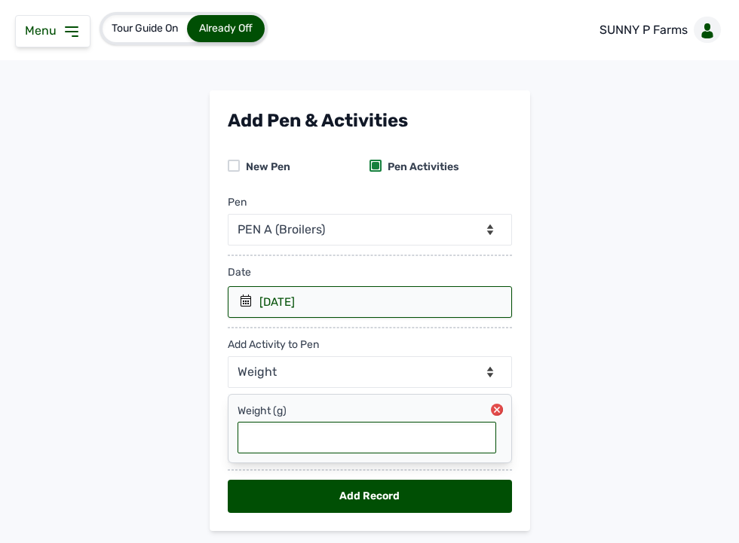
click at [317, 446] on input "text" at bounding box center [366, 438] width 259 height 32
type input "0.01677"
click at [323, 498] on div "Add Record" at bounding box center [370, 496] width 284 height 33
select select "null"
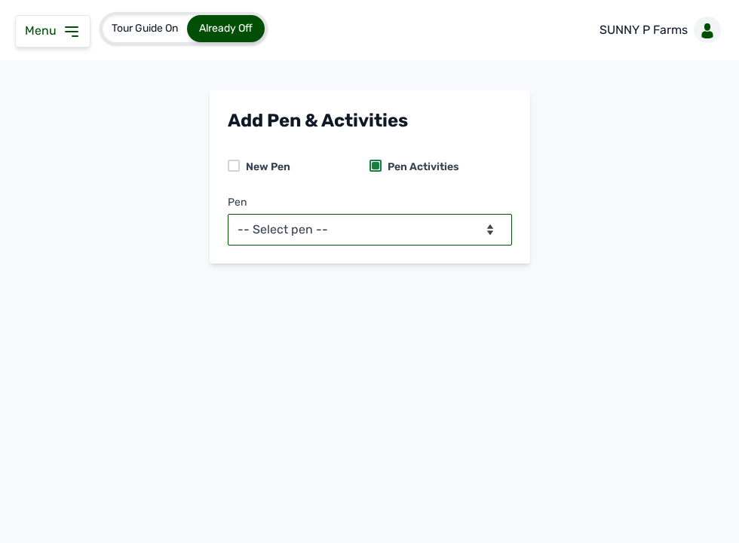
click at [486, 231] on select "-- Select pen -- PEN A (Broilers)" at bounding box center [370, 230] width 284 height 32
select select "mesbkeoa5506"
click at [228, 214] on select "-- Select pen -- PEN A (Broilers)" at bounding box center [370, 230] width 284 height 32
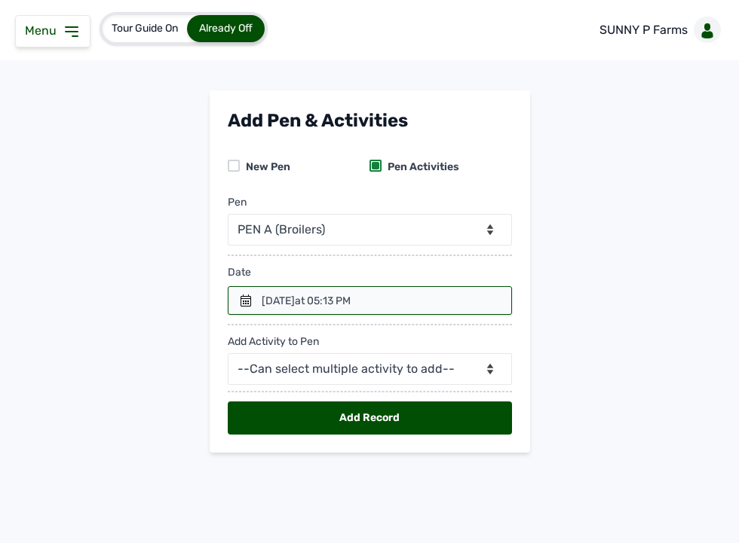
click at [240, 295] on icon at bounding box center [246, 301] width 12 height 12
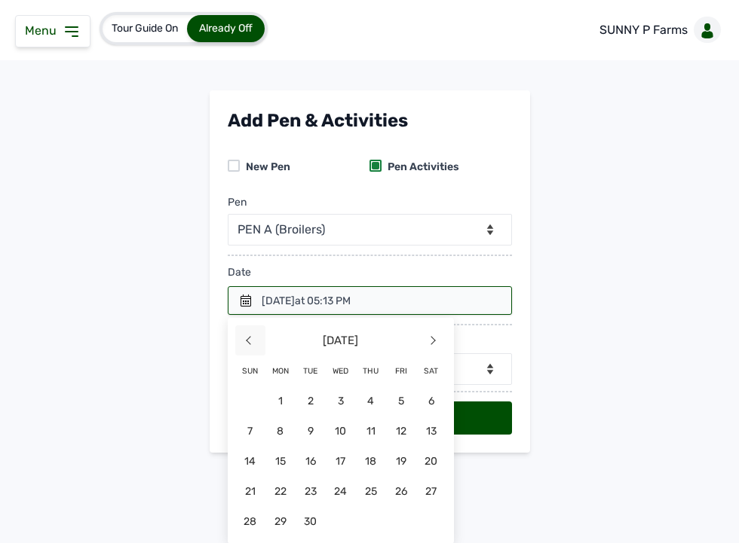
click at [242, 335] on span "<" at bounding box center [250, 341] width 30 height 30
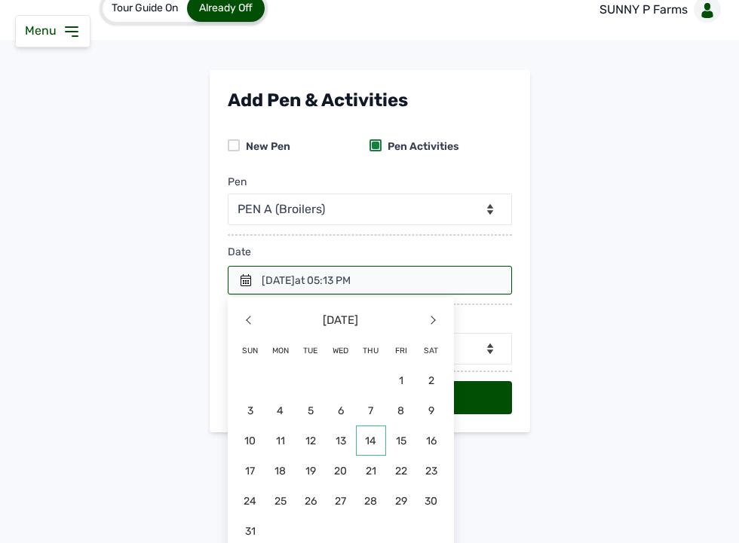
scroll to position [31, 0]
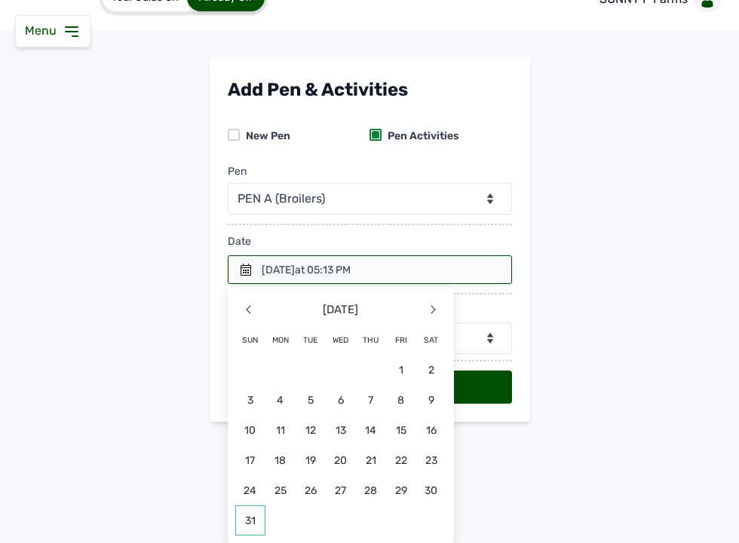
click at [250, 517] on span "31" at bounding box center [250, 521] width 30 height 30
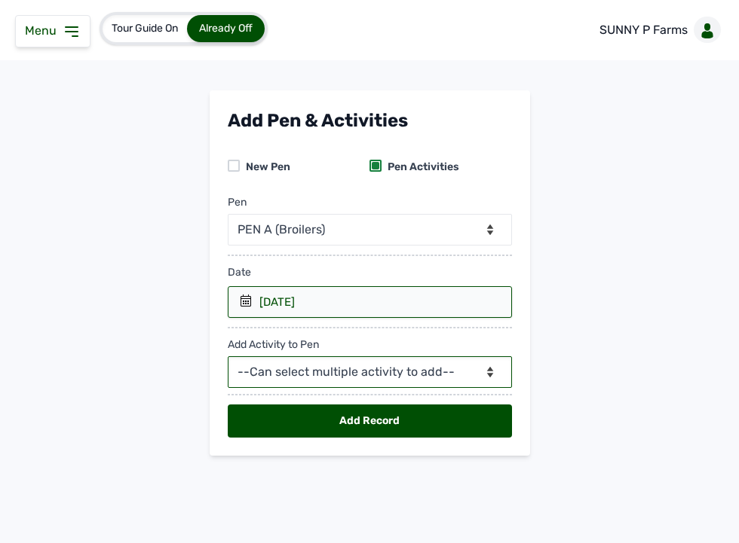
click at [302, 369] on select "--Can select multiple activity to add-- Raw Material Losses Weight" at bounding box center [370, 373] width 284 height 32
select select "Raw Material"
click at [228, 357] on select "--Can select multiple activity to add-- Raw Material Losses Weight" at bounding box center [370, 373] width 284 height 32
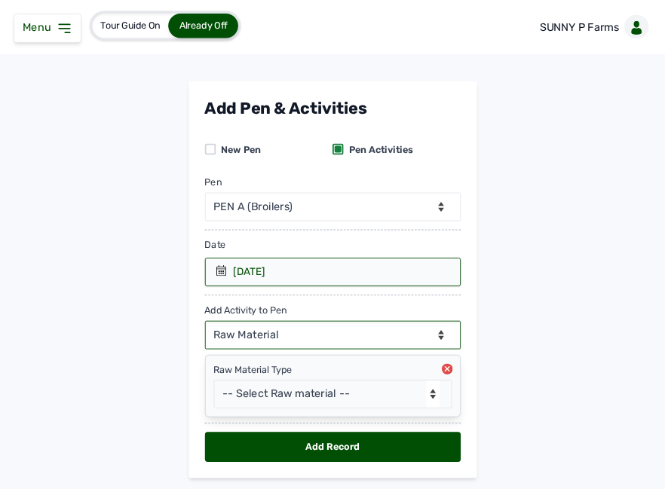
scroll to position [43, 0]
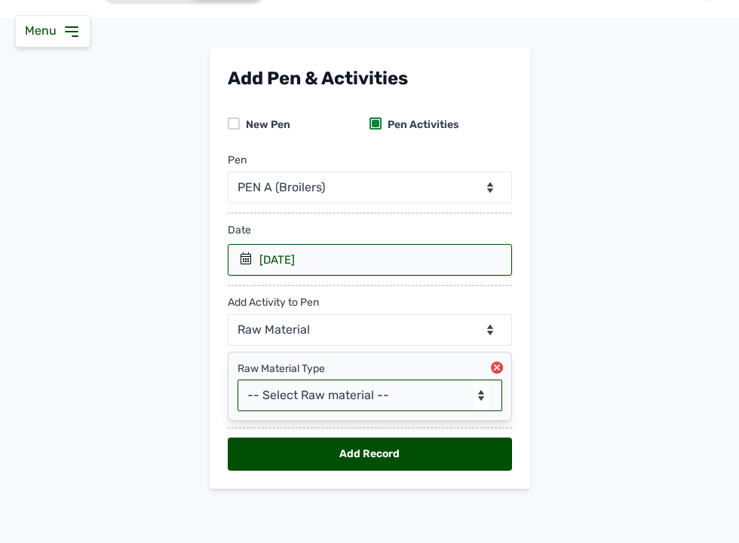
click at [288, 406] on select "-- Select Raw material -- feeds medications vaccines Biomass Fuel" at bounding box center [369, 396] width 265 height 32
select select "feeds"
click at [237, 380] on select "-- Select Raw material -- feeds medications vaccines Biomass Fuel" at bounding box center [369, 396] width 265 height 32
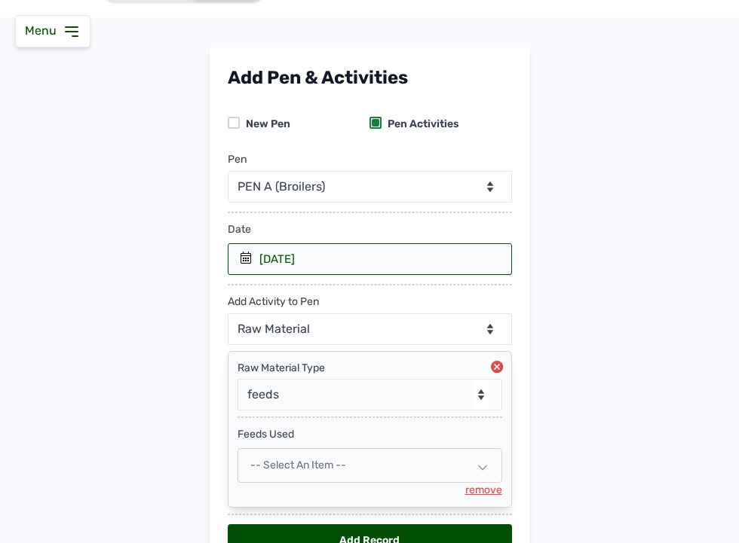
click at [335, 464] on span "-- Select an Item --" at bounding box center [298, 465] width 96 height 13
select select
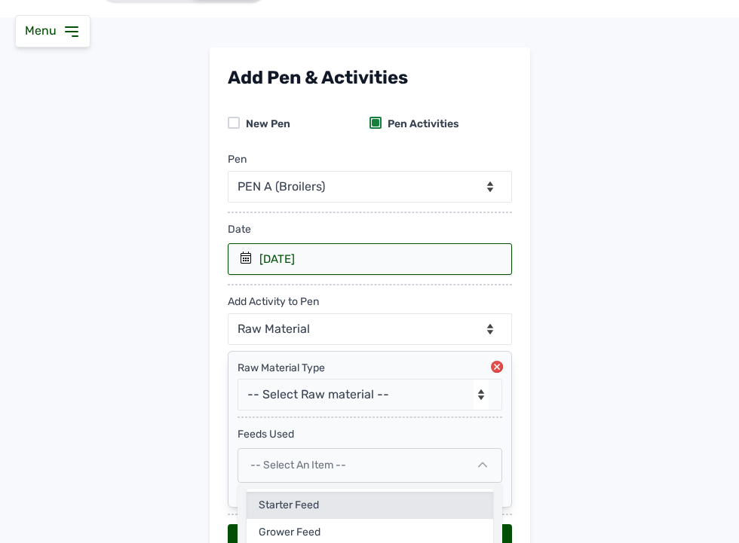
click at [300, 519] on div "Starter feed" at bounding box center [369, 532] width 246 height 27
select select
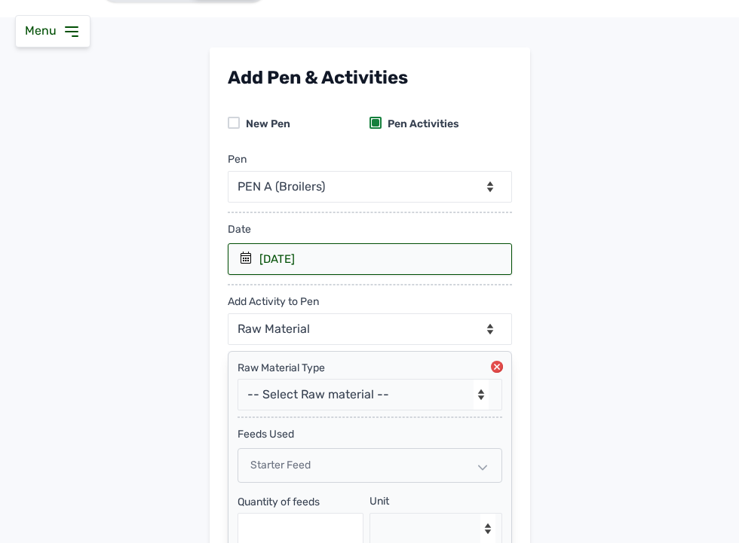
click at [300, 498] on div "Quantity of feeds" at bounding box center [300, 502] width 127 height 15
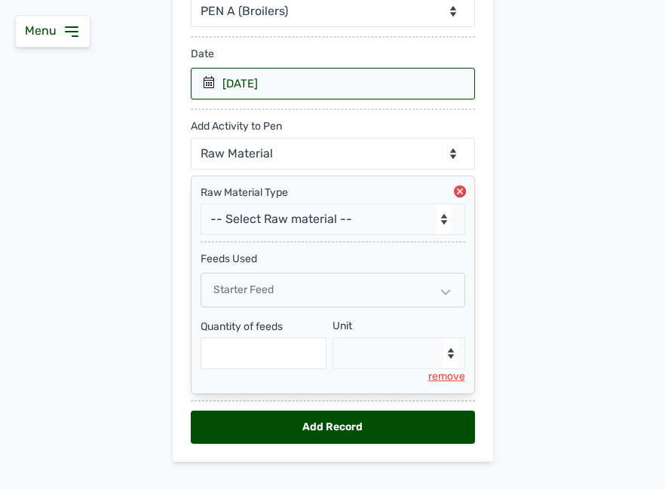
scroll to position [246, 0]
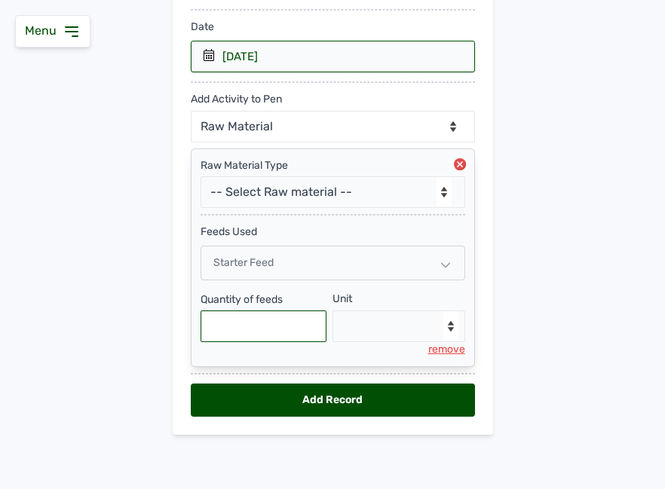
click at [274, 325] on input "text" at bounding box center [264, 327] width 127 height 32
type input "250"
click at [403, 328] on select "--Select unit-- Bag(s) Kg" at bounding box center [398, 327] width 133 height 32
select select "Kg"
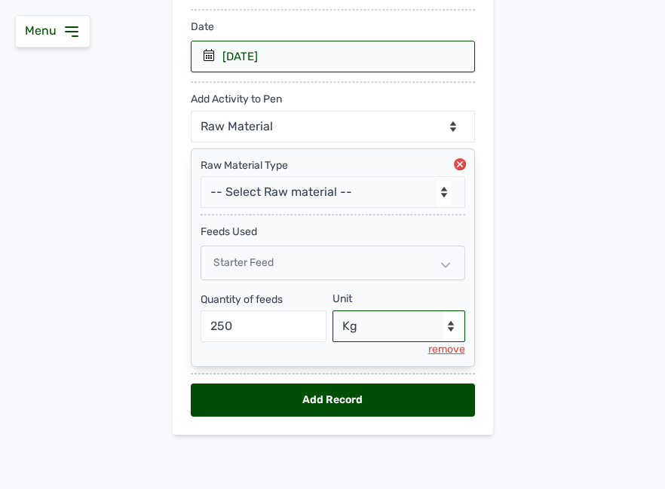
click at [332, 311] on select "--Select unit-- Bag(s) Kg" at bounding box center [398, 327] width 133 height 32
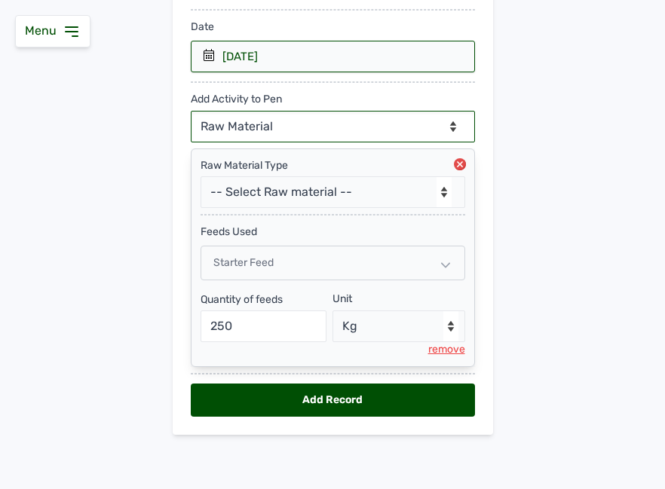
click at [357, 118] on select "--Can select multiple activity to add-- Raw Material Losses Weight" at bounding box center [333, 127] width 284 height 32
select select "Losses"
click at [191, 111] on select "--Can select multiple activity to add-- Raw Material Losses Weight" at bounding box center [333, 127] width 284 height 32
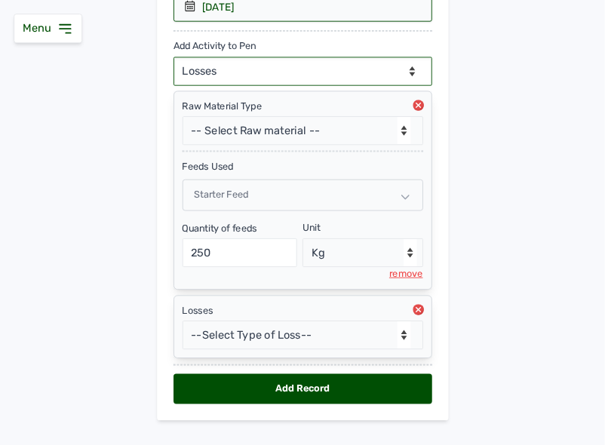
scroll to position [321, 0]
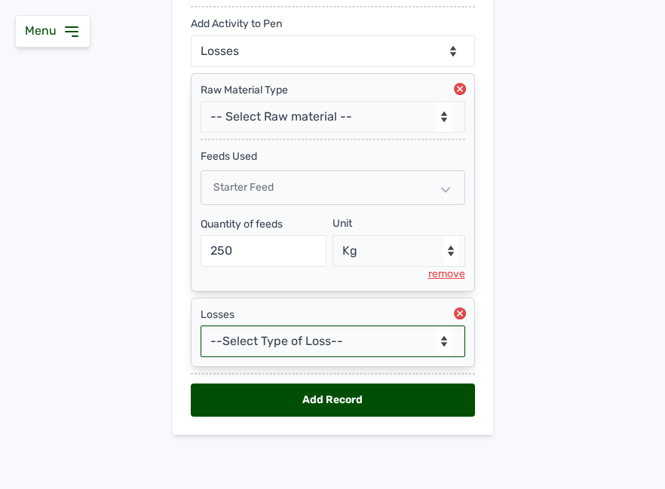
click at [277, 351] on select "--Select Type of Loss-- Mortality Culled Theft" at bounding box center [333, 342] width 265 height 32
select select "Mortality"
click at [201, 326] on select "--Select Type of Loss-- Mortality Culled Theft" at bounding box center [333, 342] width 265 height 32
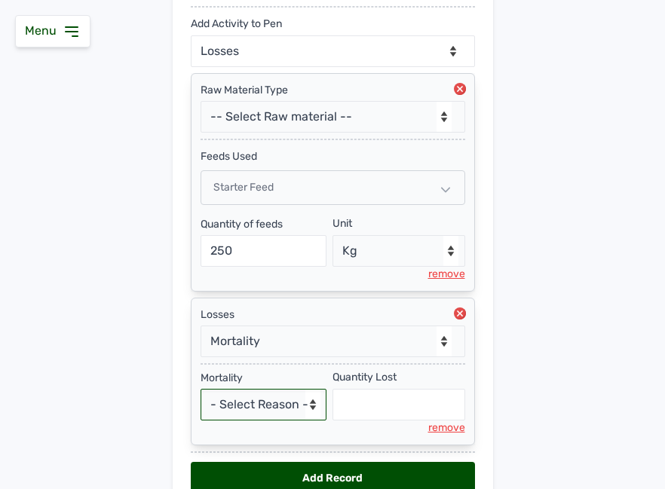
click at [247, 403] on select "- Select Reason - Disease Late Vaccination Wrong Vaccination Heat [MEDICAL_DATA…" at bounding box center [264, 405] width 127 height 32
select select "Others"
click at [201, 389] on select "- Select Reason - Disease Late Vaccination Wrong Vaccination Heat [MEDICAL_DATA…" at bounding box center [264, 405] width 127 height 32
select select "null"
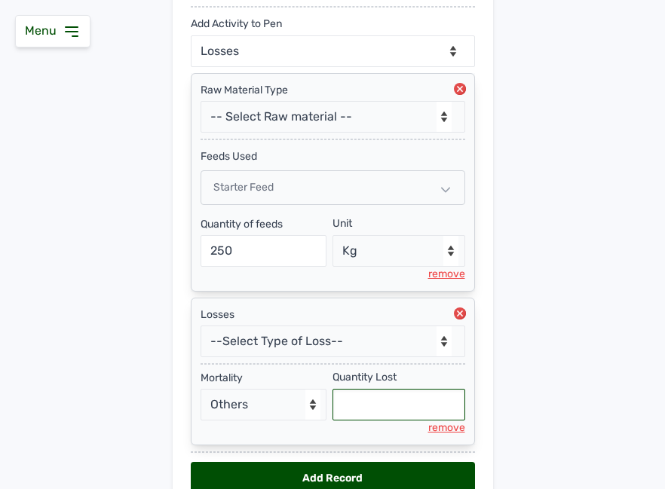
click at [363, 414] on input "text" at bounding box center [398, 405] width 133 height 32
type input "5"
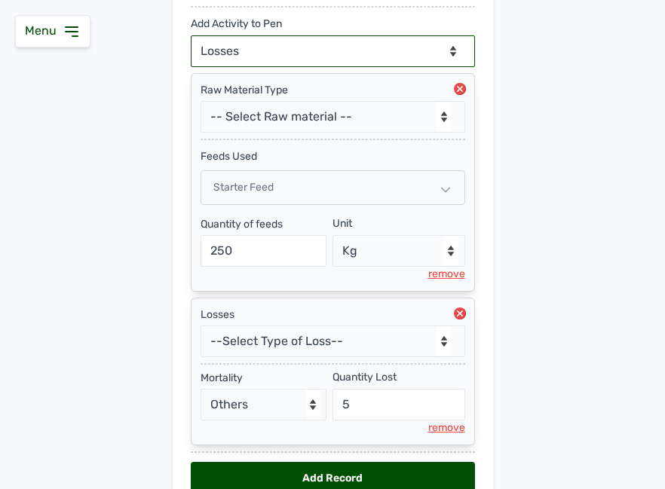
click at [326, 49] on select "--Can select multiple activity to add-- Raw Material Losses Weight" at bounding box center [333, 51] width 284 height 32
select select "Weight"
click at [191, 35] on select "--Can select multiple activity to add-- Raw Material Losses Weight" at bounding box center [333, 51] width 284 height 32
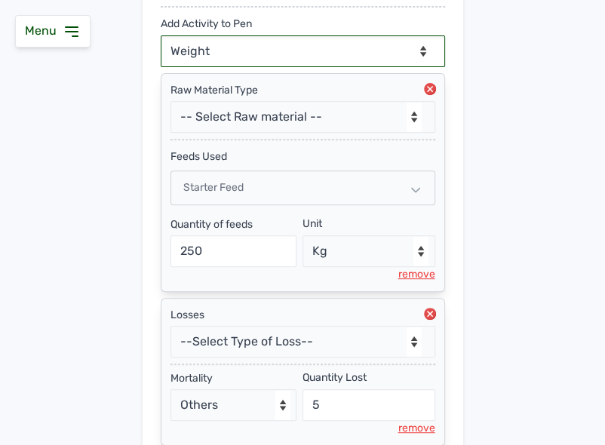
scroll to position [516, 0]
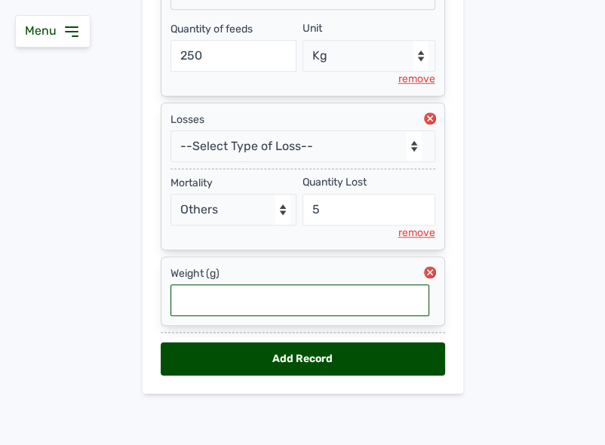
click at [243, 295] on input "text" at bounding box center [299, 300] width 259 height 32
click at [230, 299] on input "text" at bounding box center [299, 300] width 259 height 32
click at [187, 296] on input "0.2022" at bounding box center [299, 300] width 259 height 32
type input "0.02022"
click at [281, 359] on div "Add Record" at bounding box center [303, 358] width 284 height 33
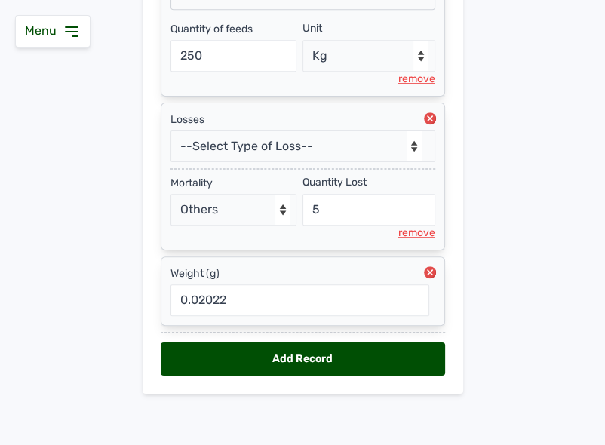
select select "null"
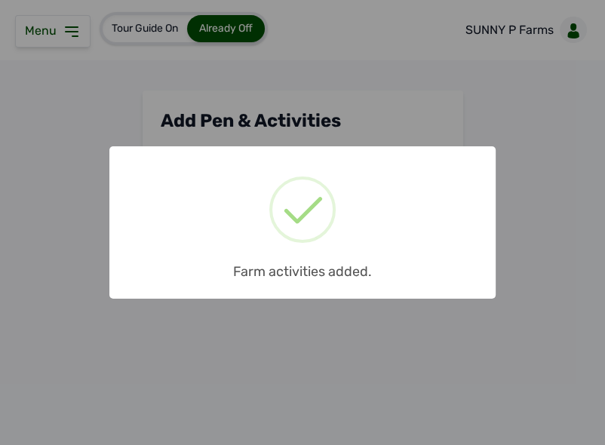
scroll to position [0, 0]
click at [391, 228] on div "× Farm activities added. OK No Cancel" at bounding box center [302, 222] width 386 height 153
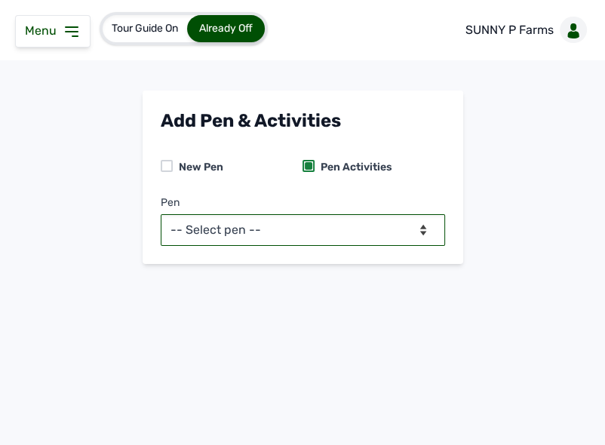
click at [333, 235] on select "-- Select pen -- PEN A (Broilers)" at bounding box center [303, 230] width 284 height 32
select select "mesbkeoa5506"
click at [161, 214] on select "-- Select pen -- PEN A (Broilers)" at bounding box center [303, 230] width 284 height 32
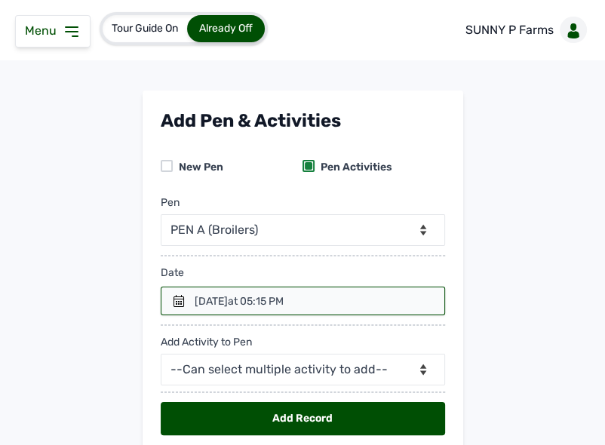
click at [283, 305] on span "at 05:15 PM" at bounding box center [256, 301] width 56 height 13
click at [173, 302] on icon at bounding box center [178, 301] width 11 height 12
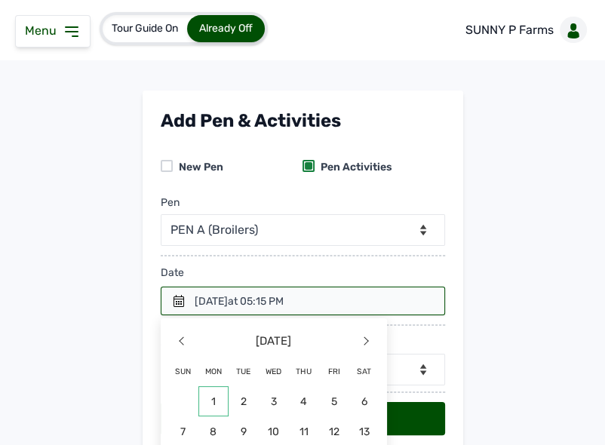
click at [349, 397] on span "1" at bounding box center [364, 401] width 30 height 30
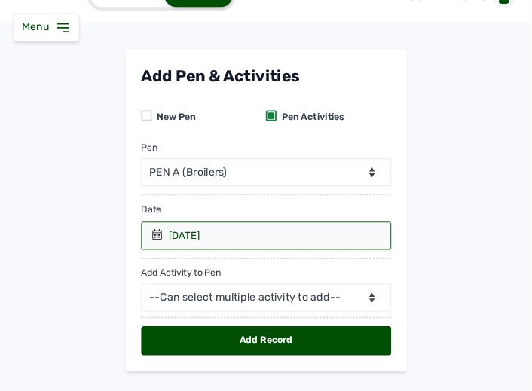
scroll to position [65, 0]
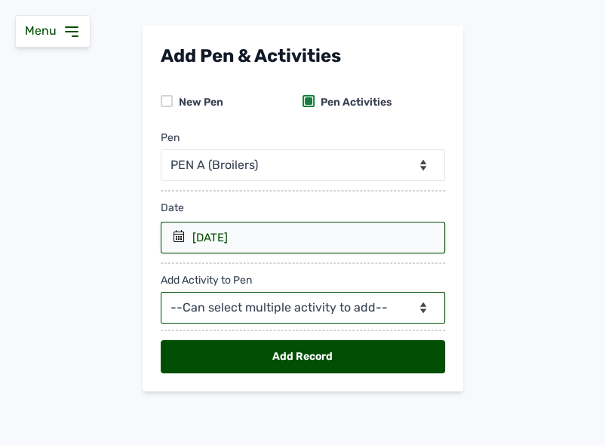
click at [278, 317] on select "--Can select multiple activity to add-- Raw Material Losses Weight" at bounding box center [303, 308] width 284 height 32
select select "Raw Material"
click at [161, 292] on select "--Can select multiple activity to add-- Raw Material Losses Weight" at bounding box center [303, 308] width 284 height 32
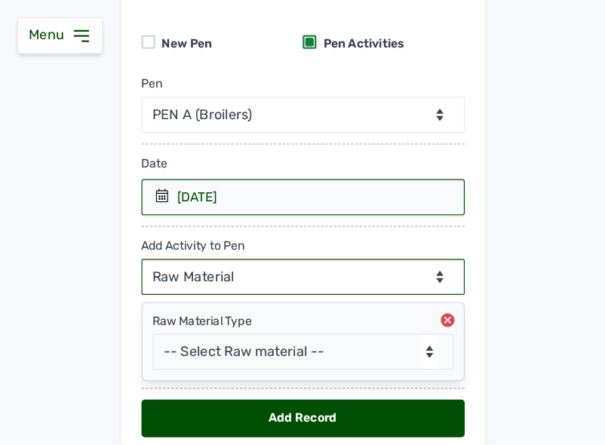
scroll to position [191, 0]
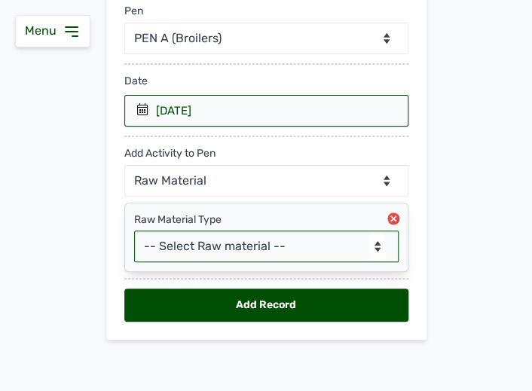
click at [250, 244] on select "-- Select Raw material -- feeds medications vaccines Biomass Fuel" at bounding box center [266, 247] width 265 height 32
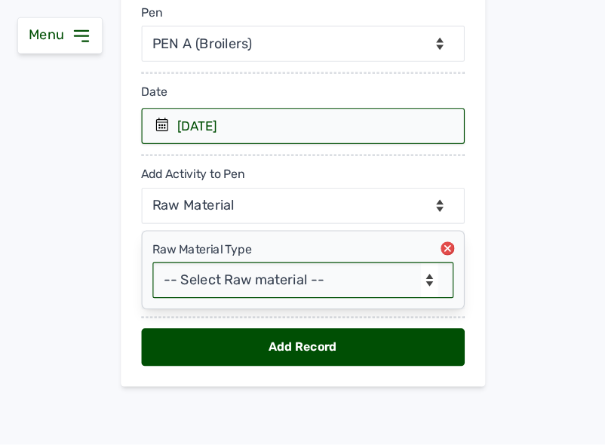
scroll to position [96, 0]
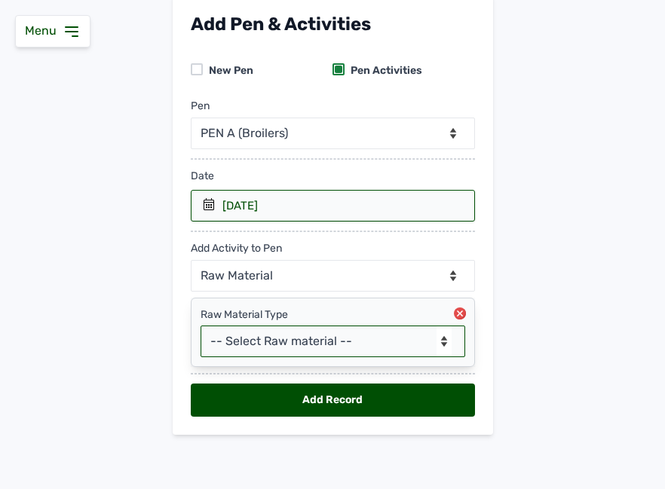
click at [298, 338] on select "-- Select Raw material -- feeds medications vaccines Biomass Fuel" at bounding box center [333, 342] width 265 height 32
select select "feeds"
click at [201, 326] on select "-- Select Raw material -- feeds medications vaccines Biomass Fuel" at bounding box center [333, 342] width 265 height 32
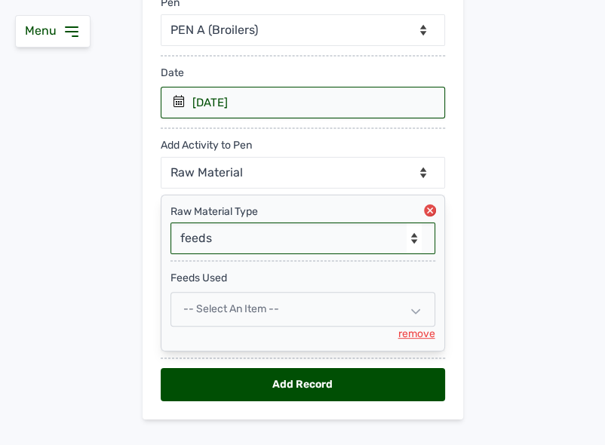
scroll to position [226, 0]
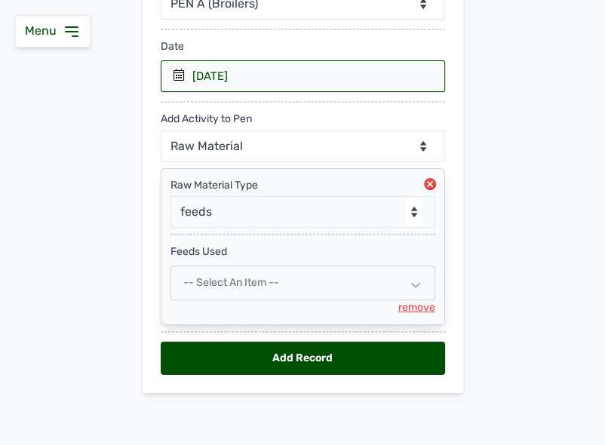
click at [255, 280] on span "-- Select an Item --" at bounding box center [231, 282] width 96 height 13
select select
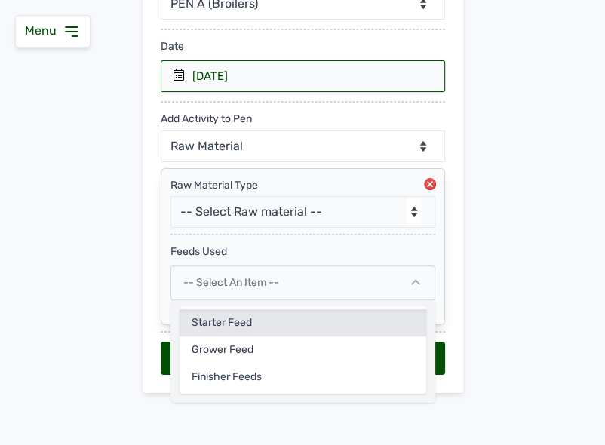
click at [235, 336] on div "Starter feed" at bounding box center [302, 349] width 246 height 27
select select
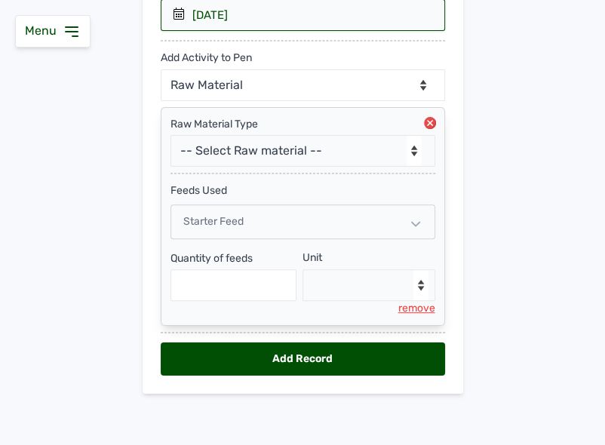
scroll to position [288, 0]
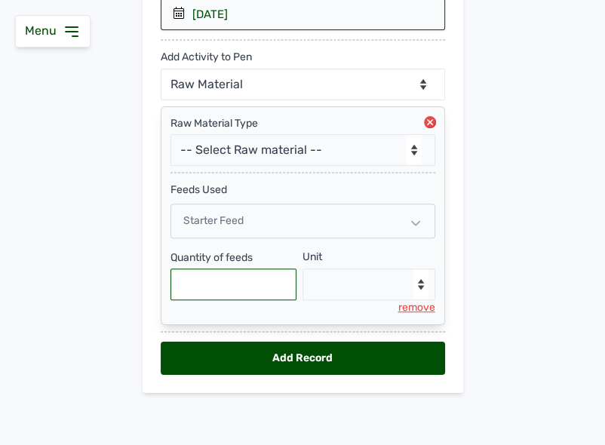
click at [247, 284] on input "text" at bounding box center [233, 284] width 127 height 32
type input "275"
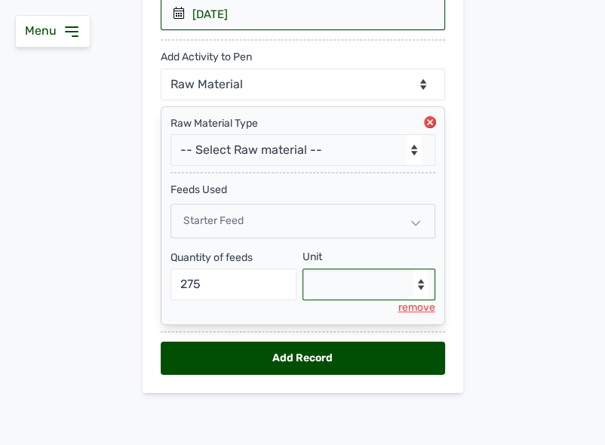
click at [346, 274] on select "--Select unit-- Bag(s) Kg" at bounding box center [368, 284] width 133 height 32
select select "Kg"
click at [302, 268] on select "--Select unit-- Bag(s) Kg" at bounding box center [368, 284] width 133 height 32
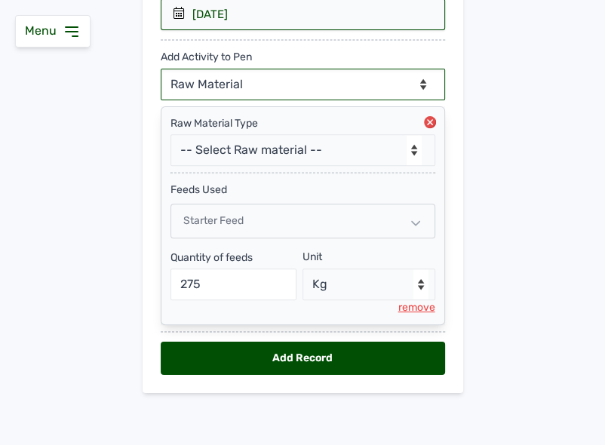
click at [309, 87] on select "--Can select multiple activity to add-- Raw Material Losses Weight" at bounding box center [303, 85] width 284 height 32
select select "Losses"
click at [161, 69] on select "--Can select multiple activity to add-- Raw Material Losses Weight" at bounding box center [303, 85] width 284 height 32
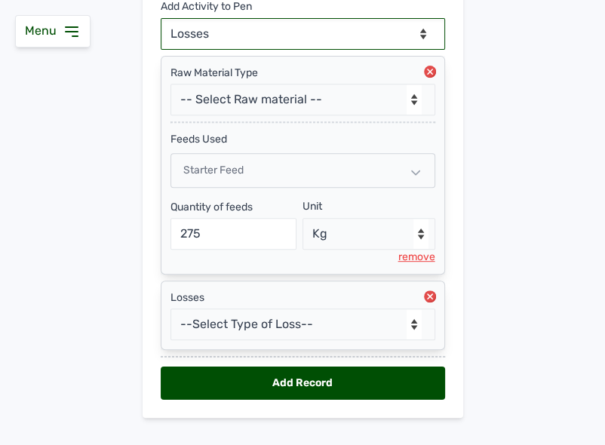
scroll to position [363, 0]
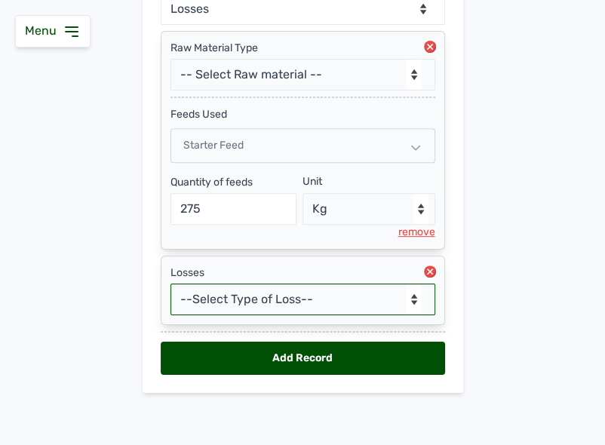
click at [280, 303] on select "--Select Type of Loss-- Mortality Culled Theft" at bounding box center [302, 299] width 265 height 32
select select "Mortality"
click at [170, 283] on select "--Select Type of Loss-- Mortality Culled Theft" at bounding box center [302, 299] width 265 height 32
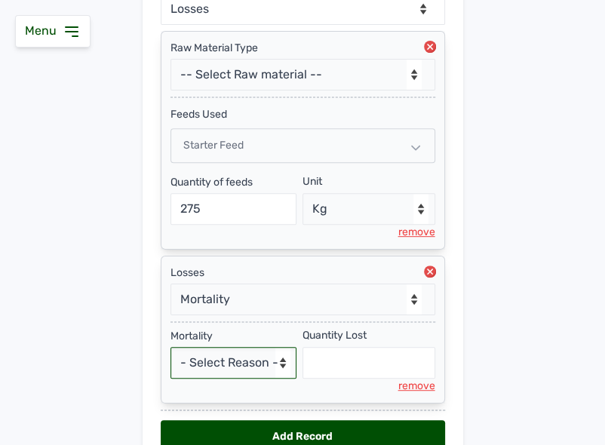
drag, startPoint x: 277, startPoint y: 310, endPoint x: 241, endPoint y: 361, distance: 62.7
click at [241, 361] on select "- Select Reason - Disease Late Vaccination Wrong Vaccination Heat [MEDICAL_DATA…" at bounding box center [233, 363] width 127 height 32
select select "Others"
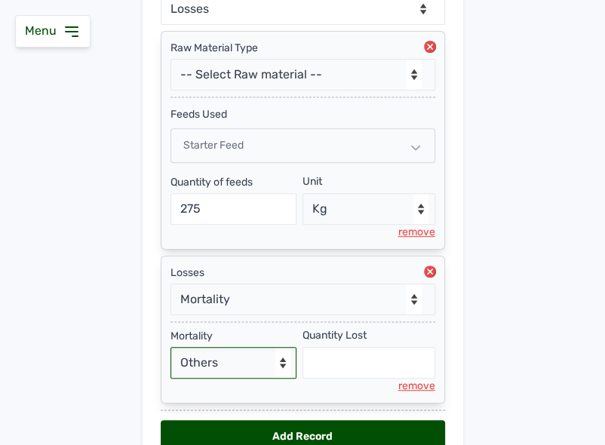
click at [170, 347] on select "- Select Reason - Disease Late Vaccination Wrong Vaccination Heat [MEDICAL_DATA…" at bounding box center [233, 363] width 127 height 32
select select "null"
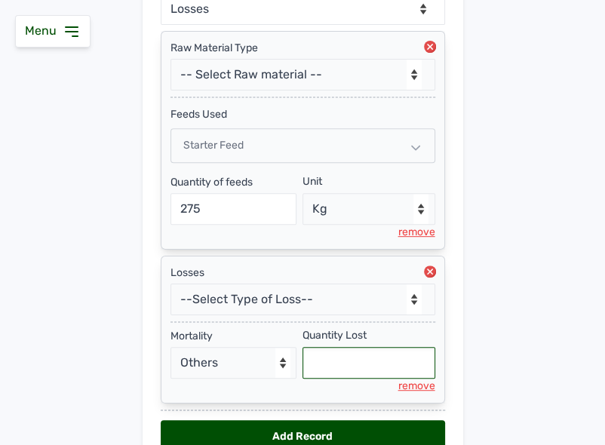
click at [338, 366] on input "text" at bounding box center [368, 363] width 133 height 32
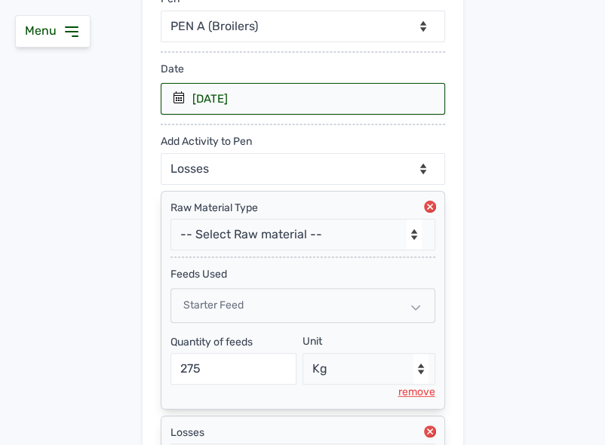
scroll to position [121, 0]
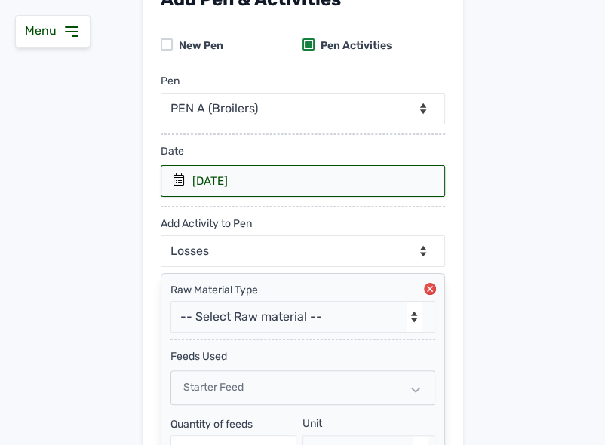
type input "4"
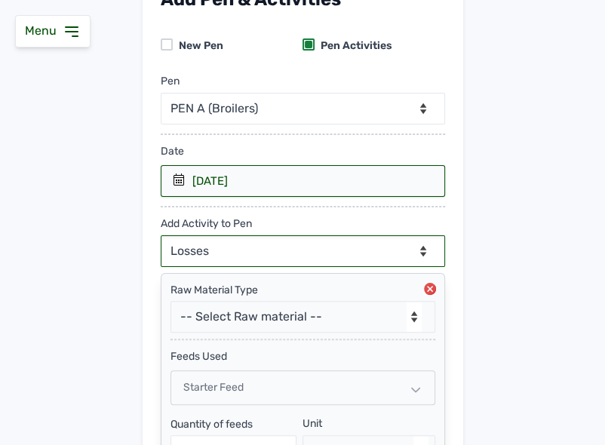
click at [356, 254] on select "--Can select multiple activity to add-- Raw Material Losses Weight" at bounding box center [303, 251] width 284 height 32
select select "Weight"
click at [161, 235] on select "--Can select multiple activity to add-- Raw Material Losses Weight" at bounding box center [303, 251] width 284 height 32
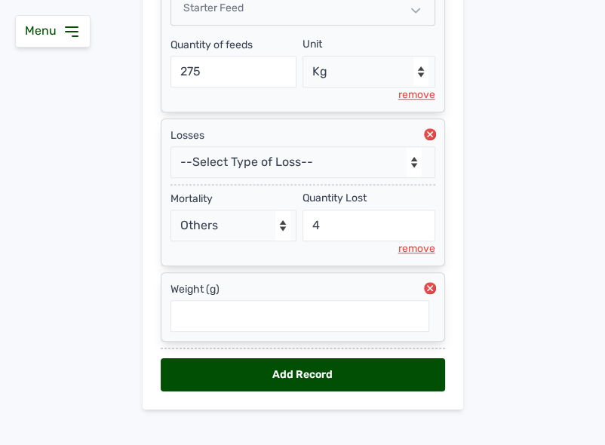
scroll to position [516, 0]
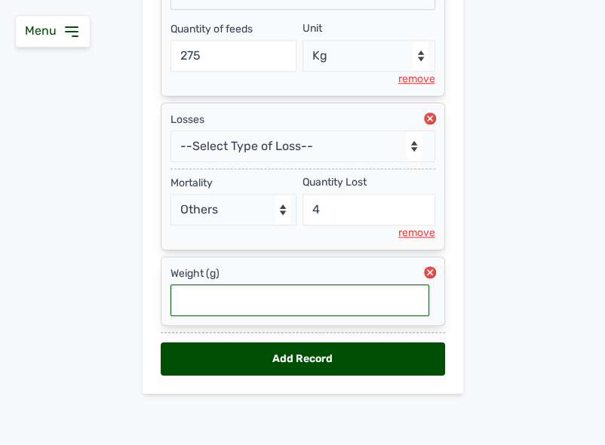
click at [276, 308] on input "text" at bounding box center [299, 300] width 259 height 32
type input "0.02411"
click at [281, 351] on div "Add Record" at bounding box center [303, 358] width 284 height 33
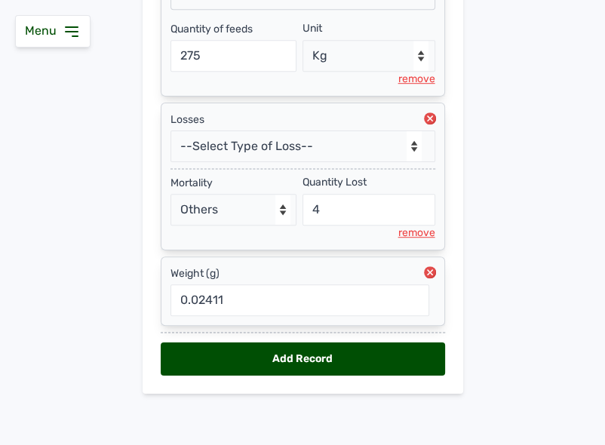
select select "null"
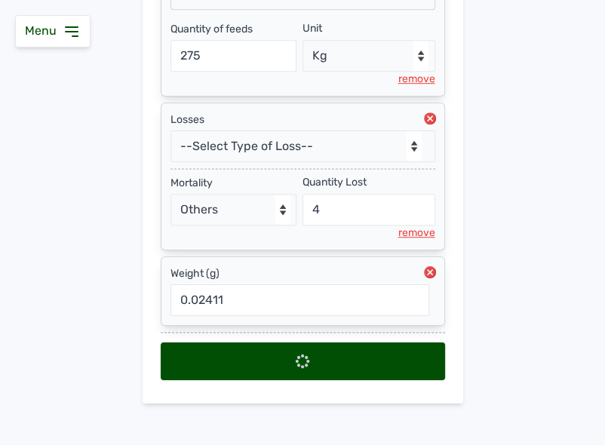
select select
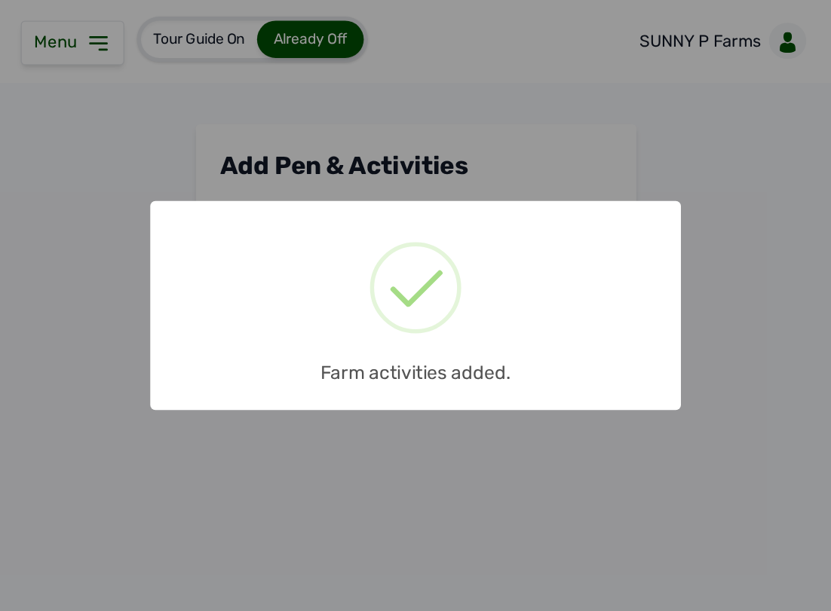
scroll to position [0, 0]
click at [528, 311] on div "× Farm activities added. OK No Cancel" at bounding box center [302, 222] width 605 height 445
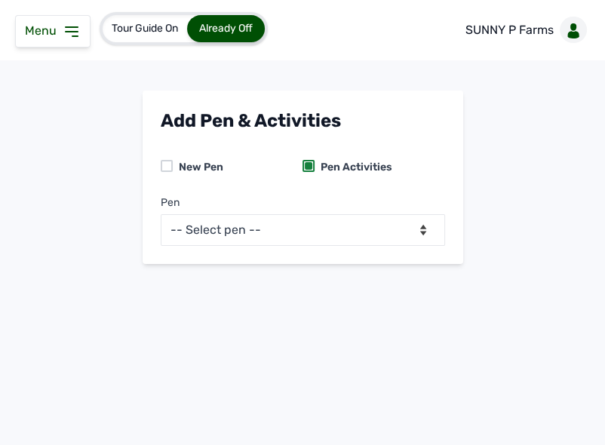
click at [69, 21] on div "Menu" at bounding box center [52, 31] width 75 height 32
click at [73, 31] on icon at bounding box center [72, 31] width 12 height 9
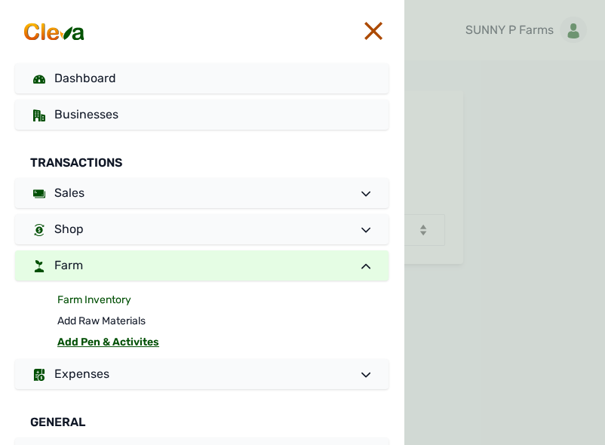
click at [108, 294] on link "Farm Inventory" at bounding box center [222, 299] width 331 height 21
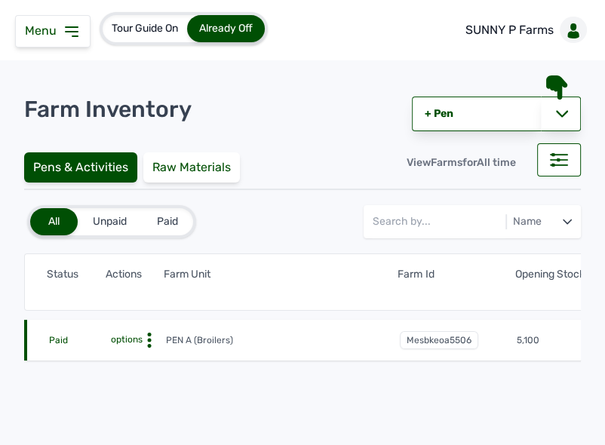
click at [149, 338] on circle at bounding box center [150, 340] width 4 height 4
click at [129, 364] on div "Farm Activities" at bounding box center [110, 363] width 107 height 18
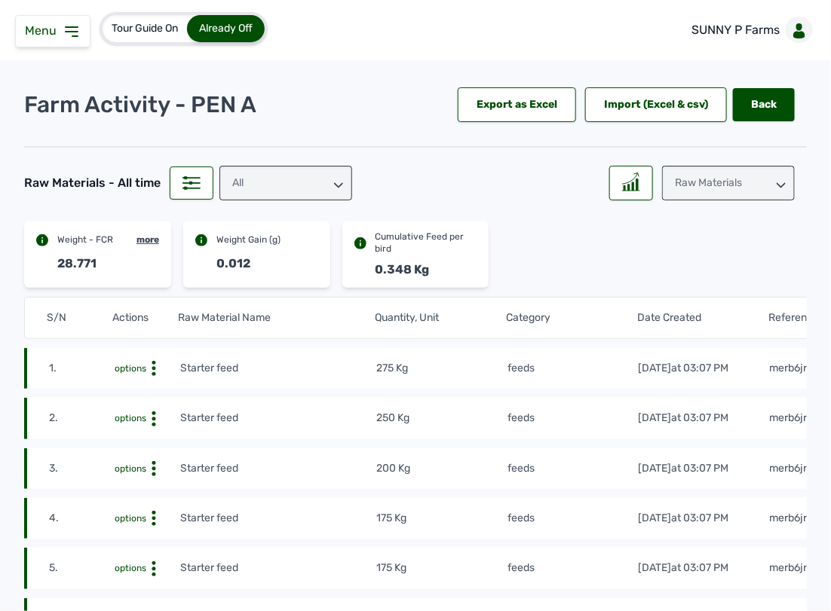
click at [571, 183] on div "Raw Materials" at bounding box center [728, 183] width 133 height 35
click at [571, 268] on div "Losses" at bounding box center [728, 277] width 133 height 27
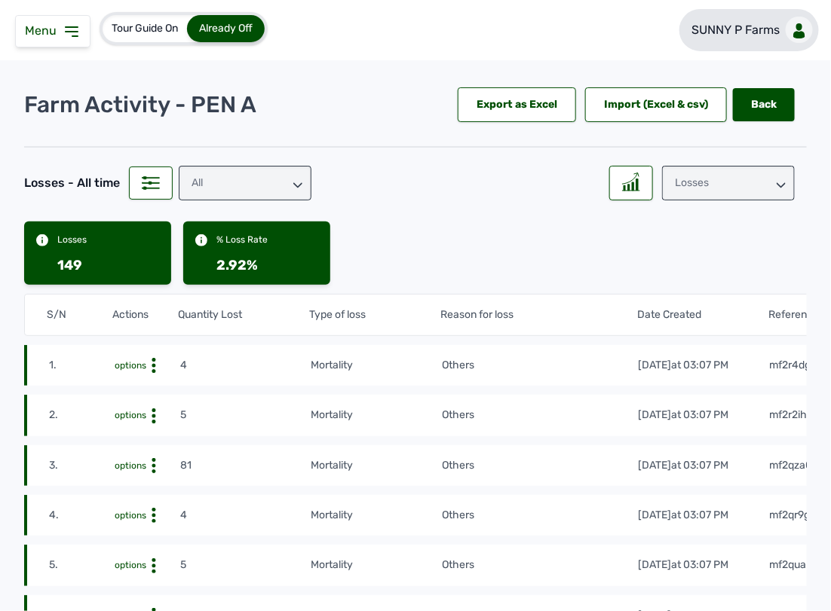
click at [571, 31] on link "SUNNY P Farms" at bounding box center [748, 30] width 139 height 42
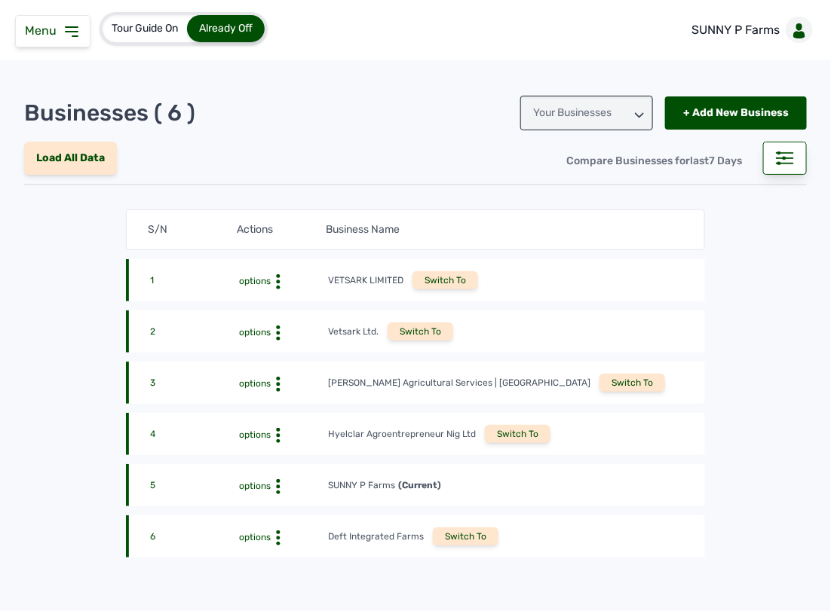
click at [461, 533] on div "Switch To" at bounding box center [466, 537] width 66 height 18
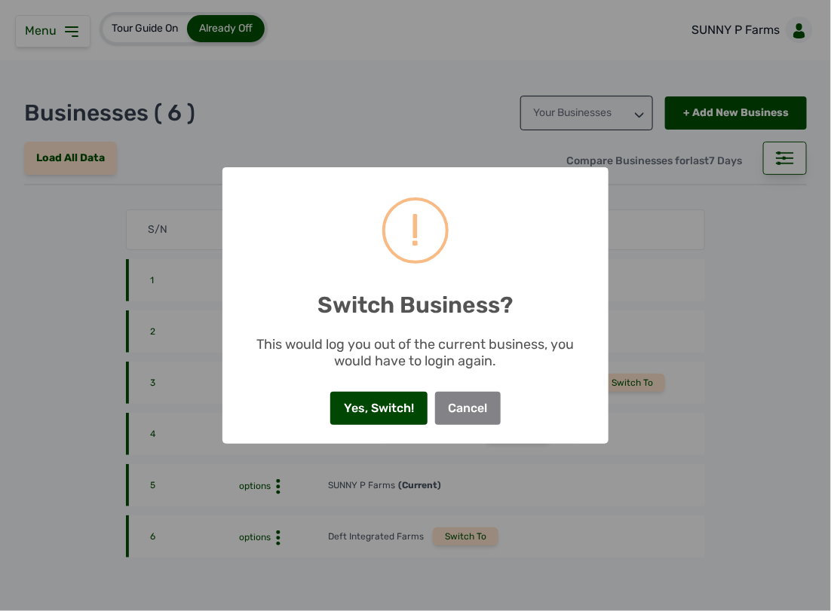
click at [402, 412] on button "Yes, Switch!" at bounding box center [378, 408] width 96 height 33
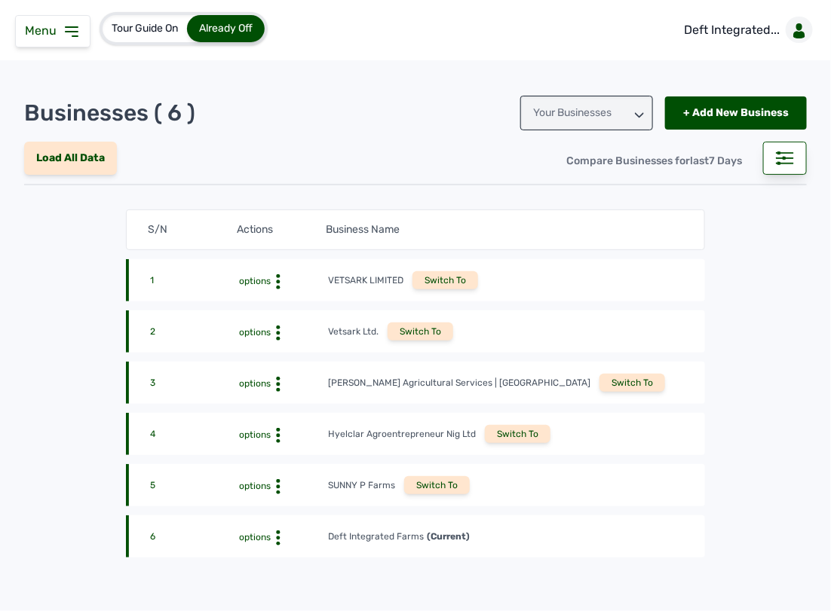
click at [66, 36] on icon at bounding box center [72, 32] width 18 height 18
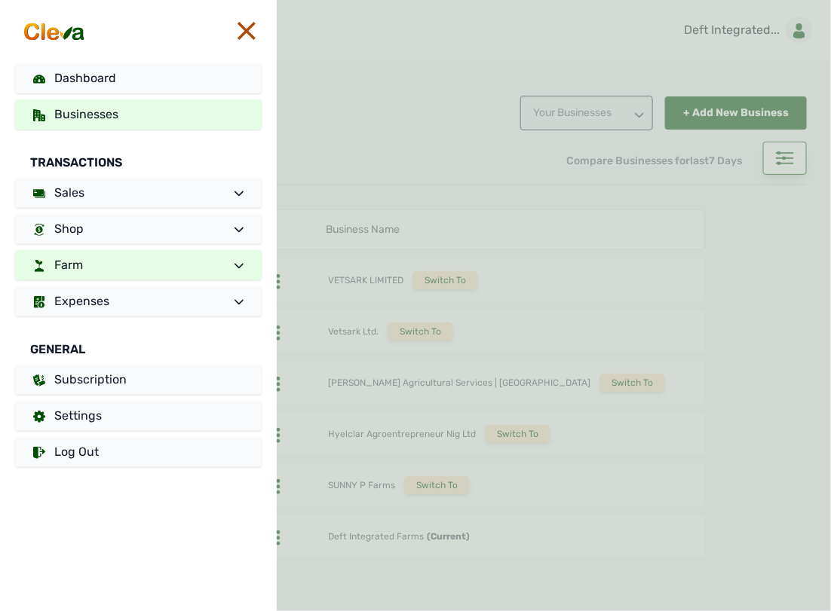
click at [89, 264] on link "Farm" at bounding box center [138, 265] width 246 height 30
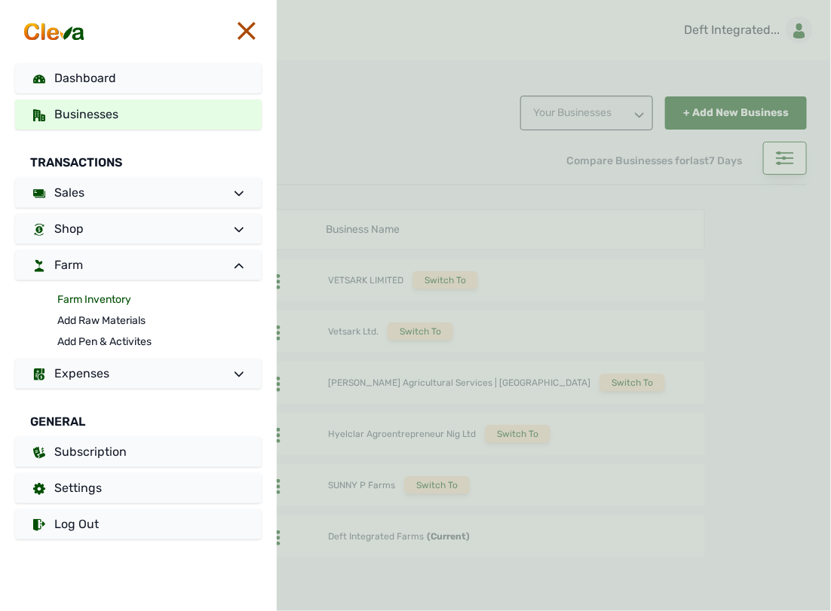
click at [87, 296] on link "Farm Inventory" at bounding box center [159, 299] width 204 height 21
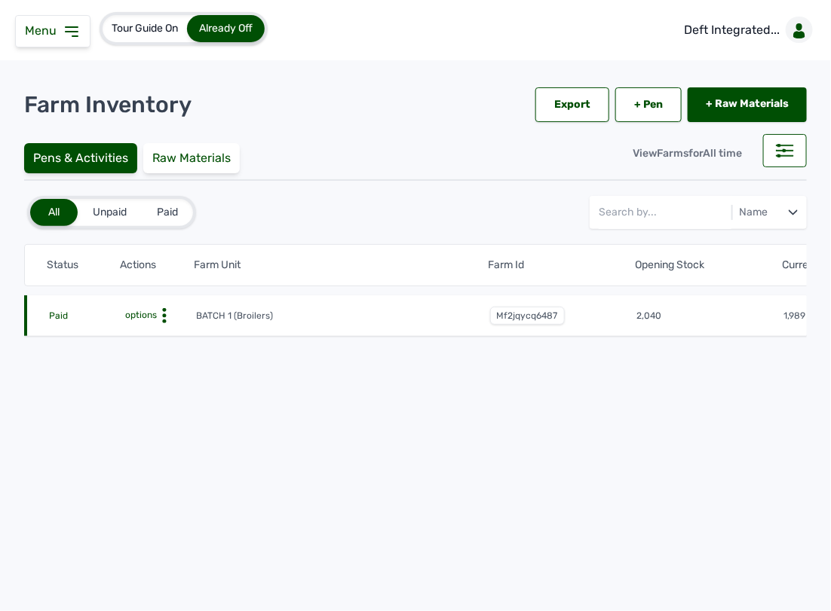
click at [522, 317] on span "mf2jqycq6487" at bounding box center [527, 316] width 75 height 18
click at [160, 315] on icon at bounding box center [164, 315] width 15 height 15
click at [155, 339] on div "Farm Activities" at bounding box center [140, 339] width 107 height 18
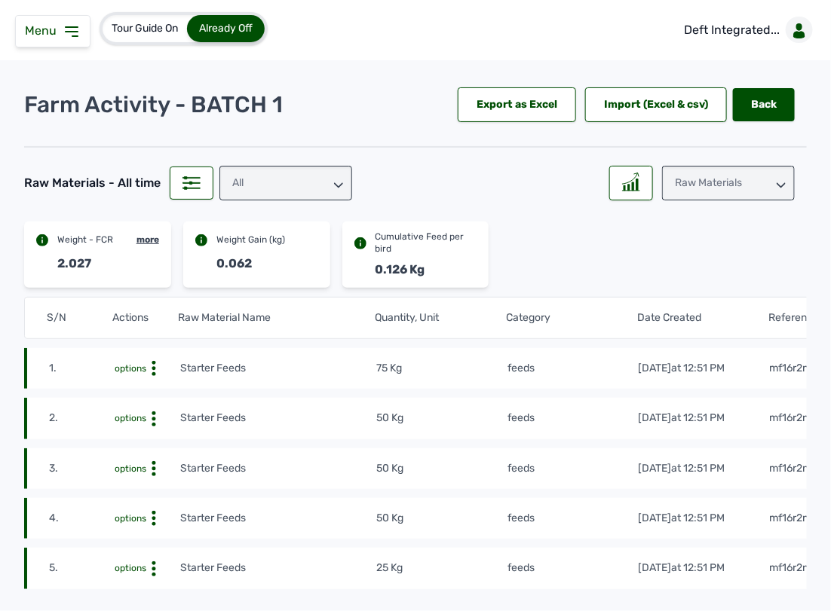
click at [694, 194] on div "Raw Materials" at bounding box center [728, 183] width 133 height 35
click at [683, 275] on div "Losses" at bounding box center [728, 277] width 133 height 27
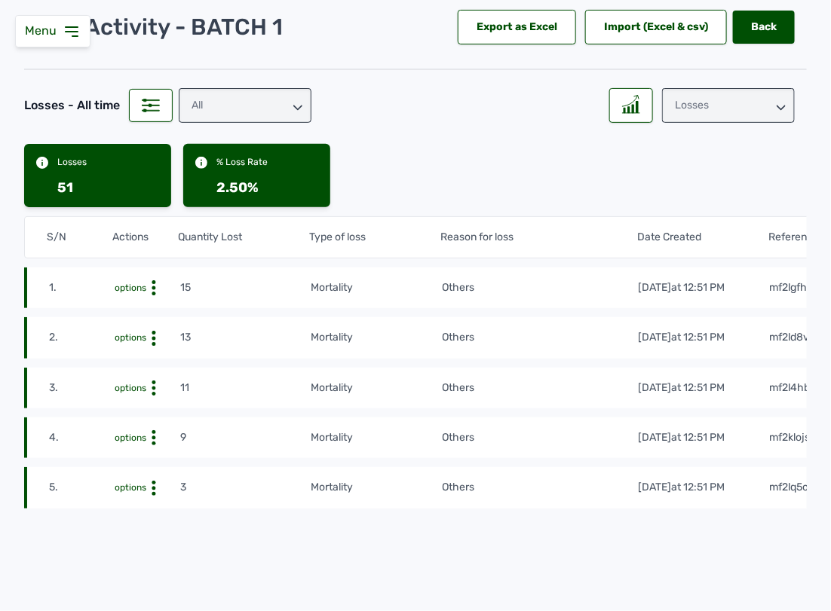
scroll to position [63, 0]
